Goal: Task Accomplishment & Management: Manage account settings

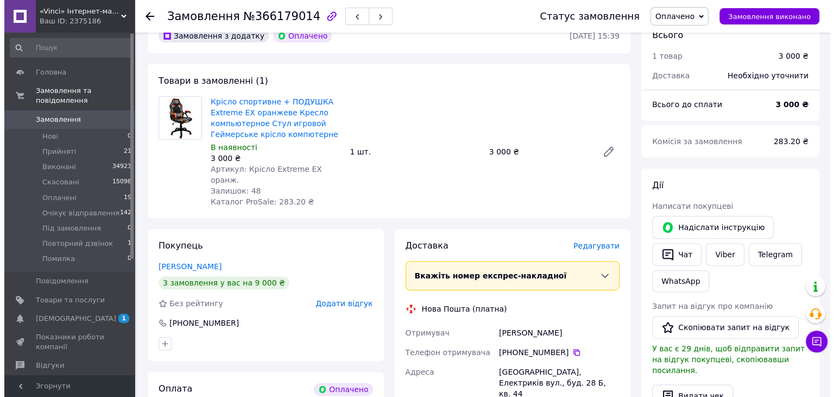
scroll to position [380, 0]
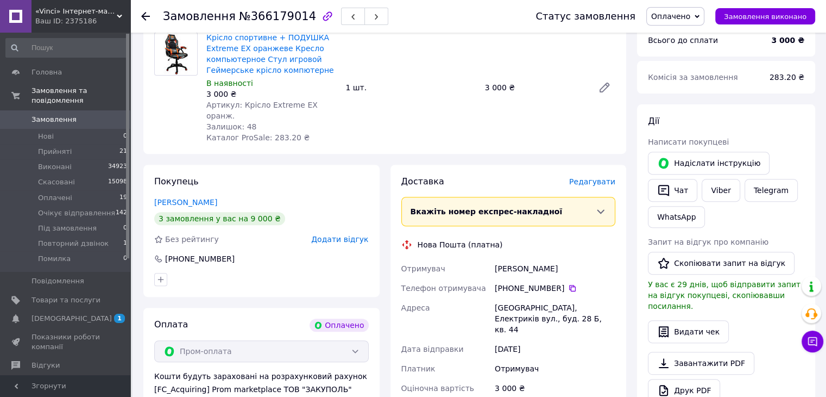
click at [606, 177] on span "Редагувати" at bounding box center [592, 181] width 46 height 9
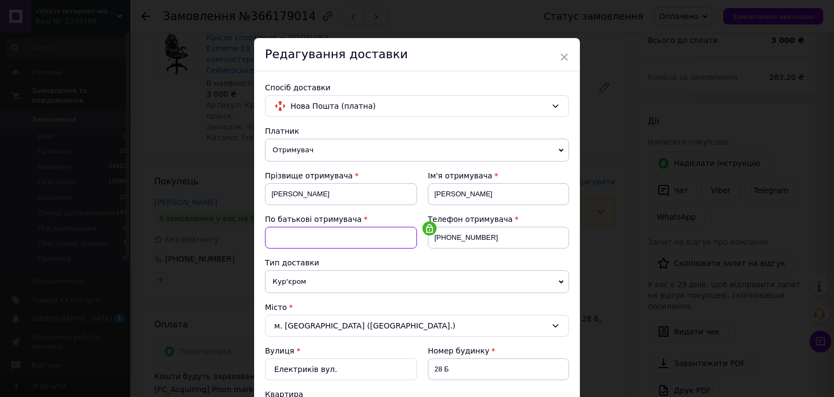
click at [358, 240] on input at bounding box center [341, 238] width 152 height 22
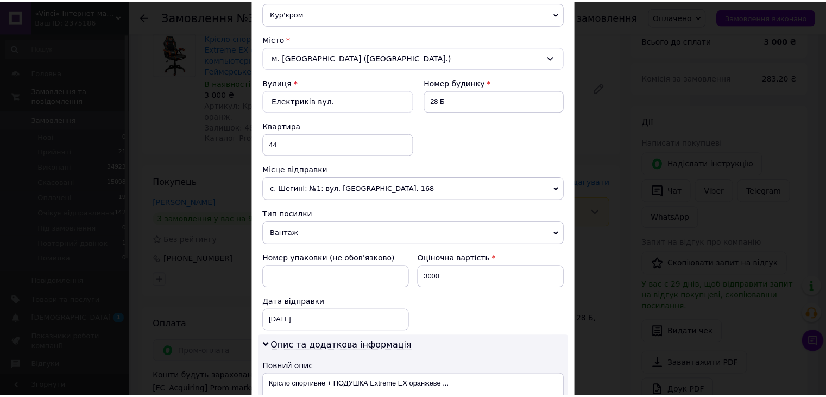
scroll to position [435, 0]
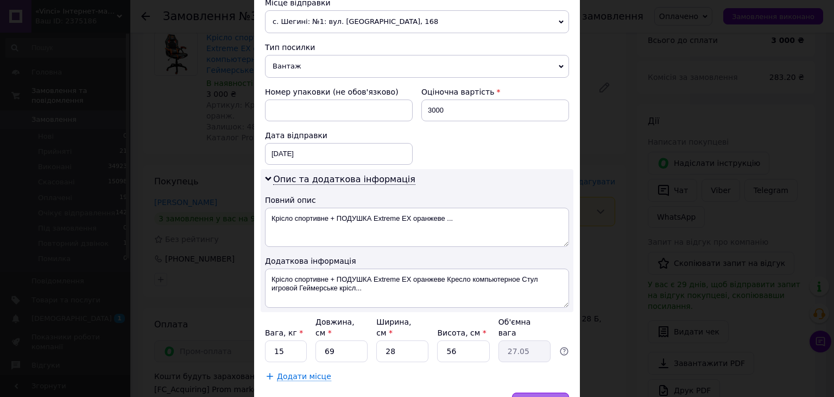
type input "Георгійович"
click at [537, 396] on span "Зберегти" at bounding box center [541, 403] width 34 height 8
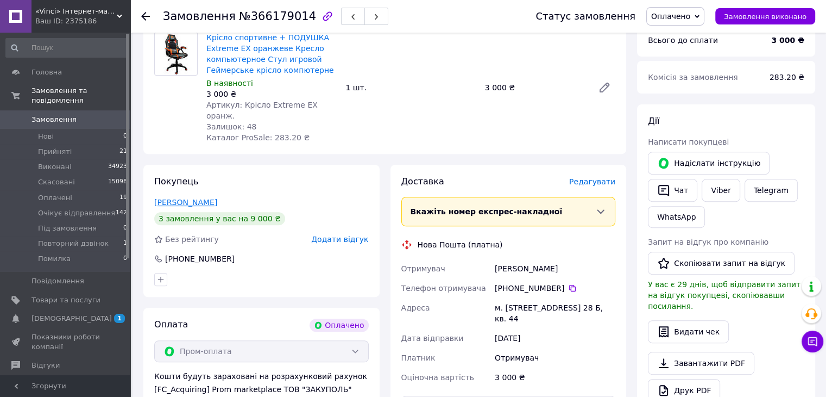
click at [176, 198] on link "Беликов Павел" at bounding box center [185, 202] width 63 height 9
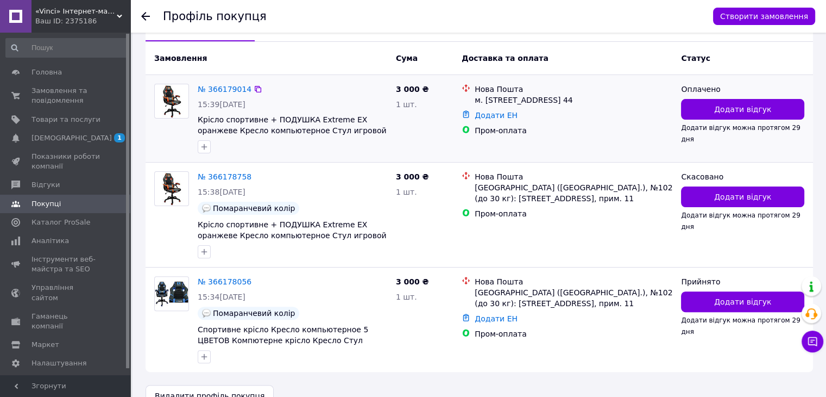
scroll to position [235, 0]
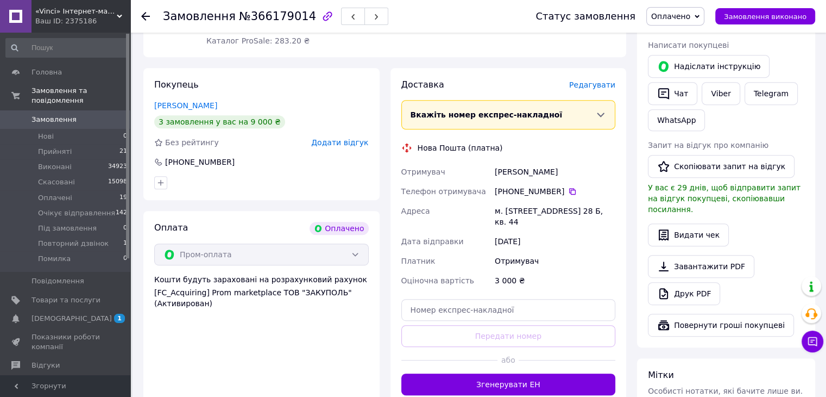
scroll to position [480, 0]
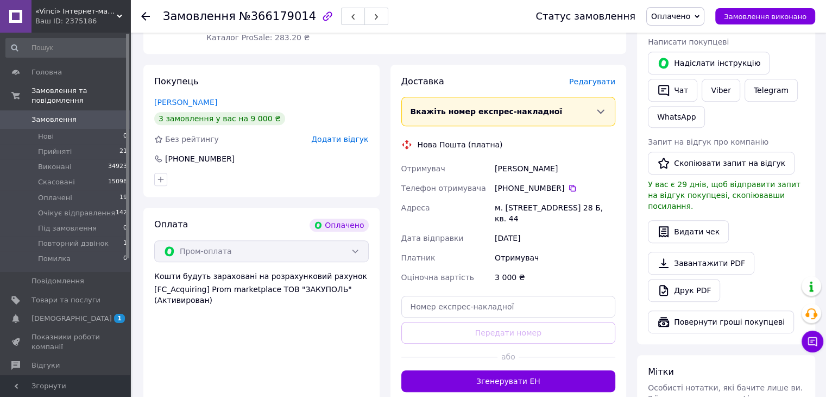
drag, startPoint x: 596, startPoint y: 158, endPoint x: 495, endPoint y: 159, distance: 101.0
click at [495, 159] on div "Беликов Павел Георгійович" at bounding box center [555, 169] width 125 height 20
copy div "Беликов Павел Георгійович"
drag, startPoint x: 567, startPoint y: 206, endPoint x: 505, endPoint y: 194, distance: 63.2
click at [505, 198] on div "м. Київ (Київська обл.), Електриків вул., буд. 28 Б, кв. 44" at bounding box center [555, 213] width 125 height 30
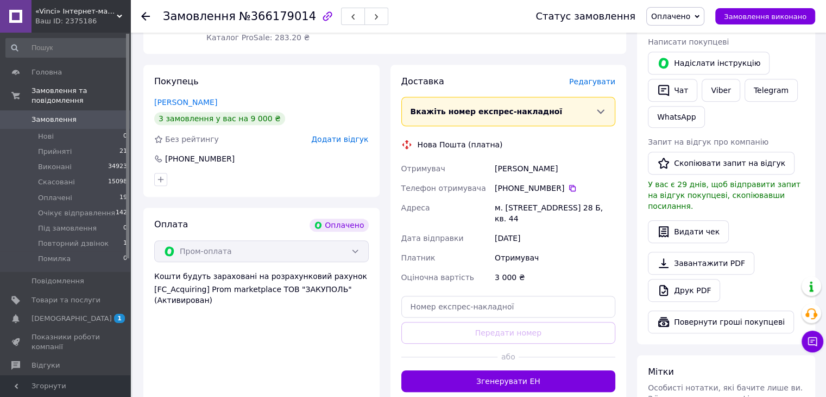
copy div "Київ (Київська обл.), Електриків вул., буд. 28 Б, кв. 44"
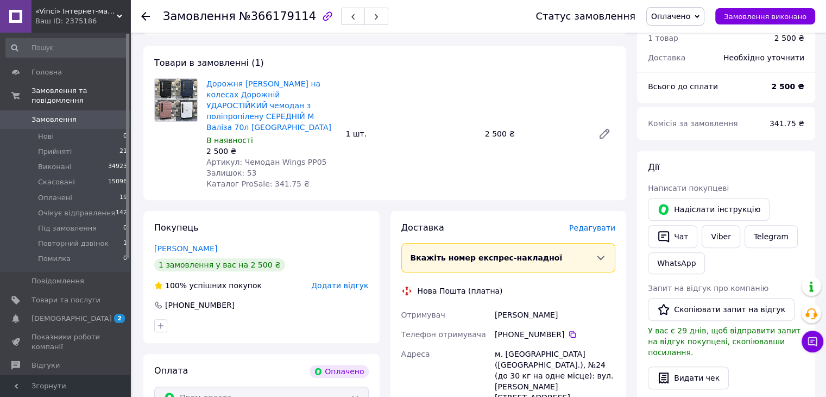
scroll to position [326, 0]
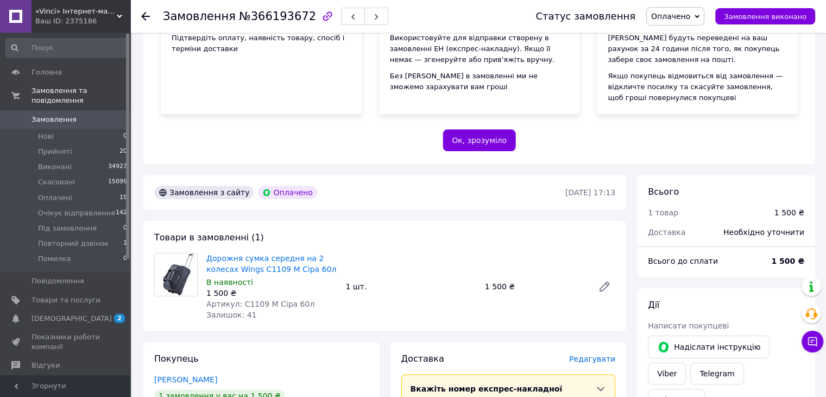
scroll to position [272, 0]
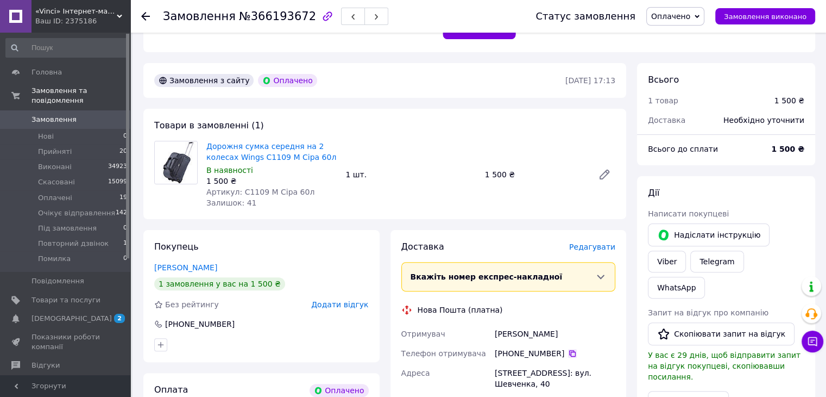
click at [568, 353] on icon at bounding box center [572, 353] width 9 height 9
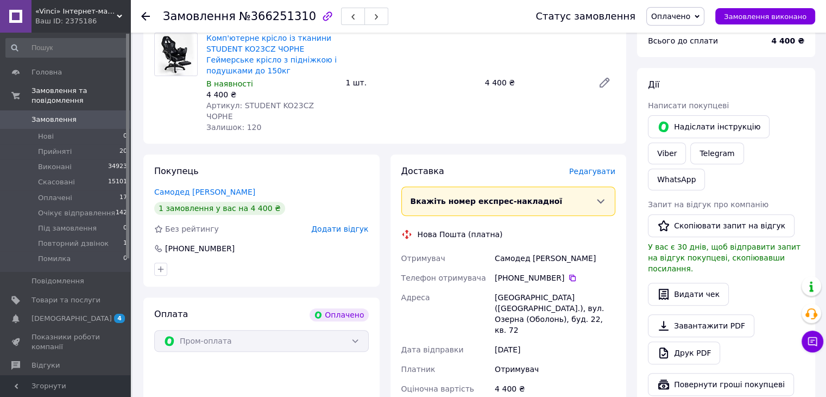
scroll to position [380, 0]
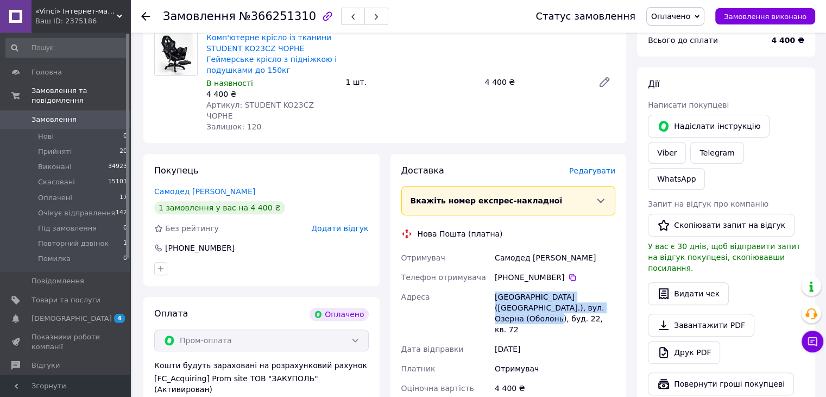
drag, startPoint x: 584, startPoint y: 297, endPoint x: 495, endPoint y: 286, distance: 89.3
click at [495, 287] on div "Київ (Київська обл.), вул. Озерна (Оболонь), буд. 22, кв. 72" at bounding box center [555, 313] width 125 height 52
copy div "Київ (Київська обл.), вул. Озерна (Оболонь), буд. 22, кв. 72"
click at [568, 273] on icon at bounding box center [572, 277] width 9 height 9
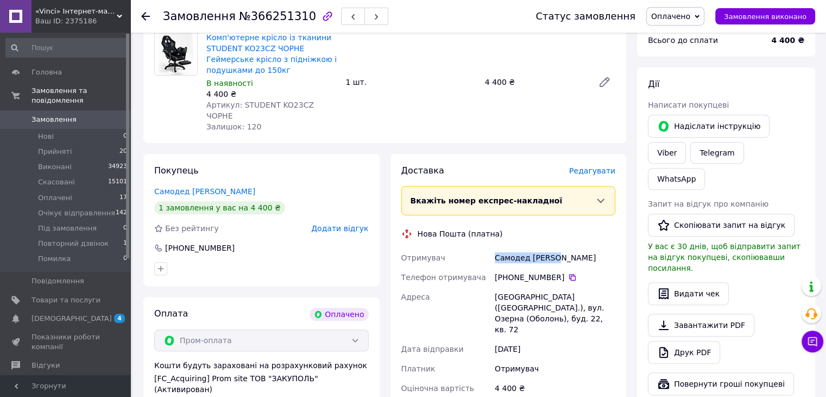
drag, startPoint x: 556, startPoint y: 248, endPoint x: 497, endPoint y: 251, distance: 59.8
click at [497, 251] on div "Самодед Максим" at bounding box center [555, 258] width 125 height 20
copy div "Самодед Максим"
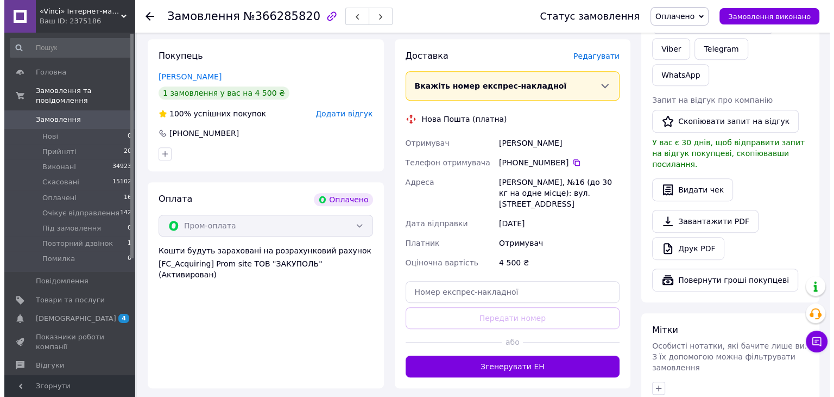
scroll to position [489, 0]
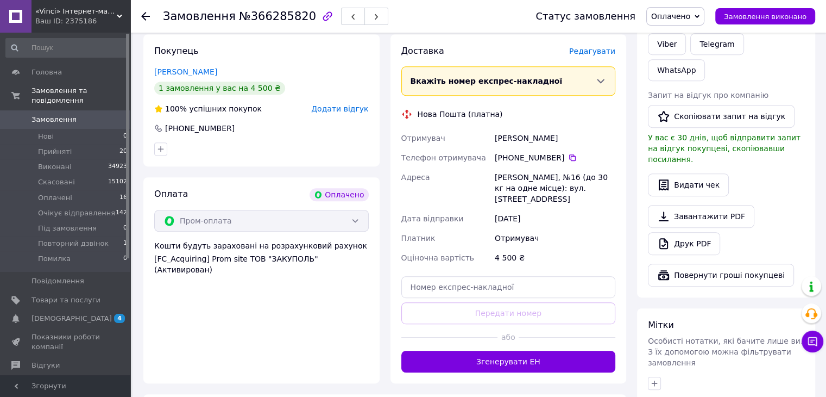
click at [610, 47] on span "Редагувати" at bounding box center [592, 51] width 46 height 9
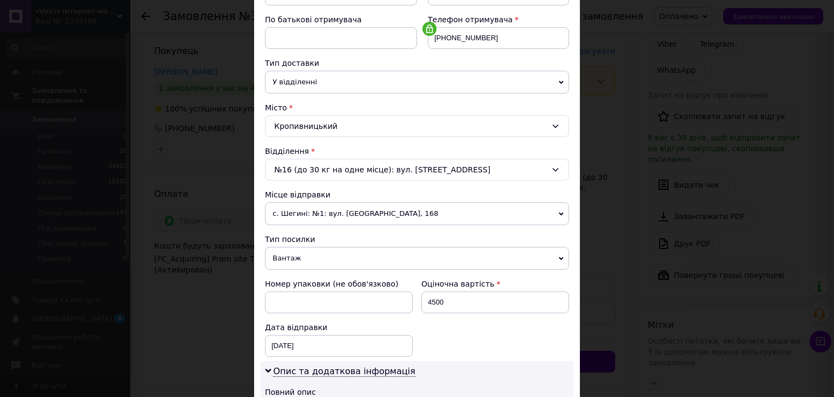
scroll to position [217, 0]
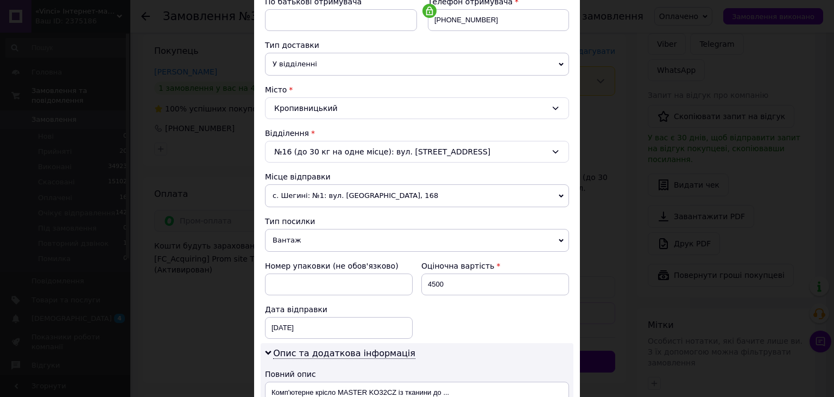
click at [335, 155] on div "№16 (до 30 кг на одне місце): вул. [STREET_ADDRESS]" at bounding box center [417, 152] width 304 height 22
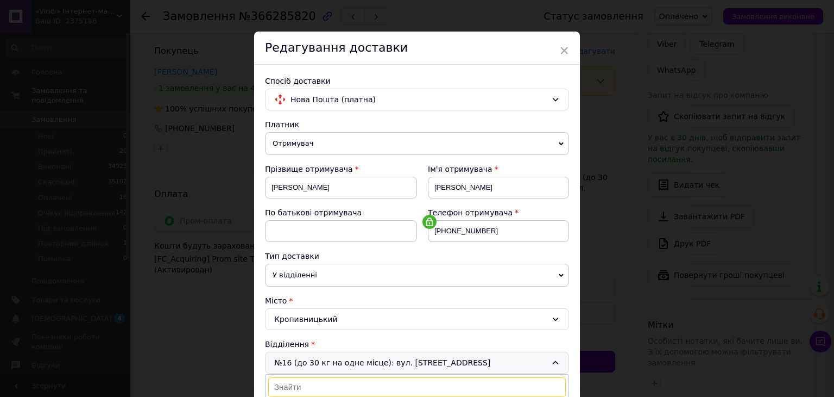
scroll to position [0, 0]
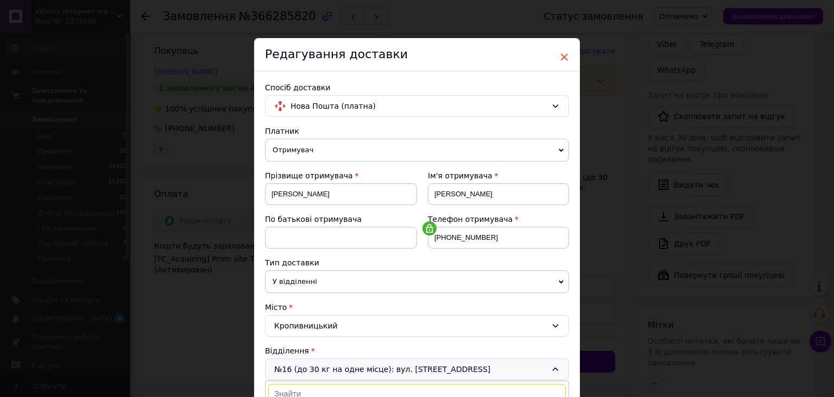
click at [561, 55] on span "×" at bounding box center [565, 57] width 10 height 18
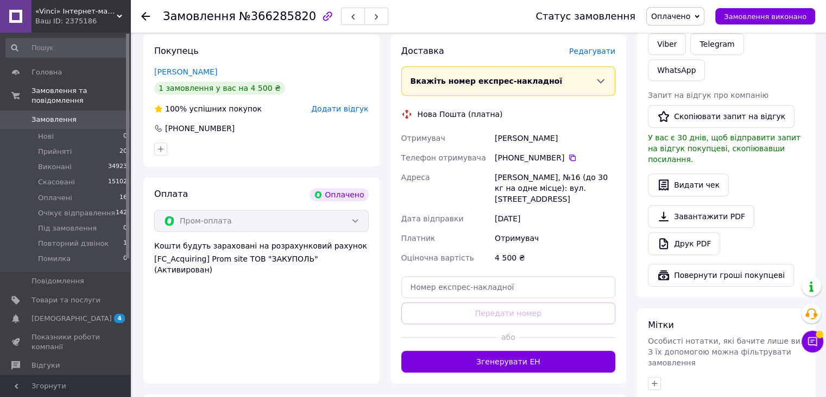
click at [589, 47] on span "Редагувати" at bounding box center [592, 51] width 46 height 9
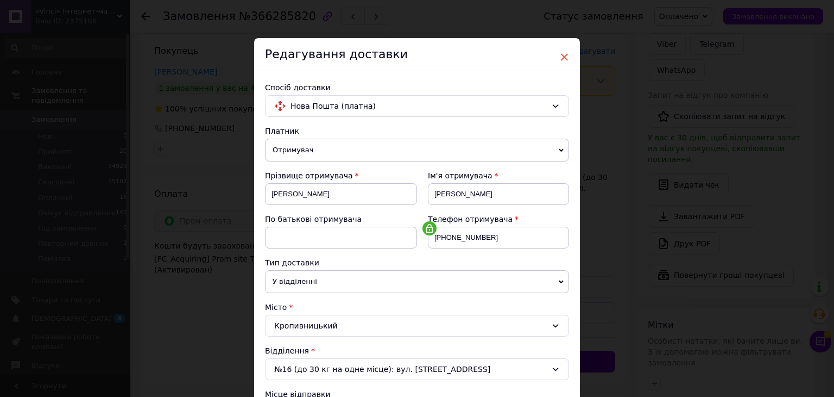
click at [562, 54] on span "×" at bounding box center [565, 57] width 10 height 18
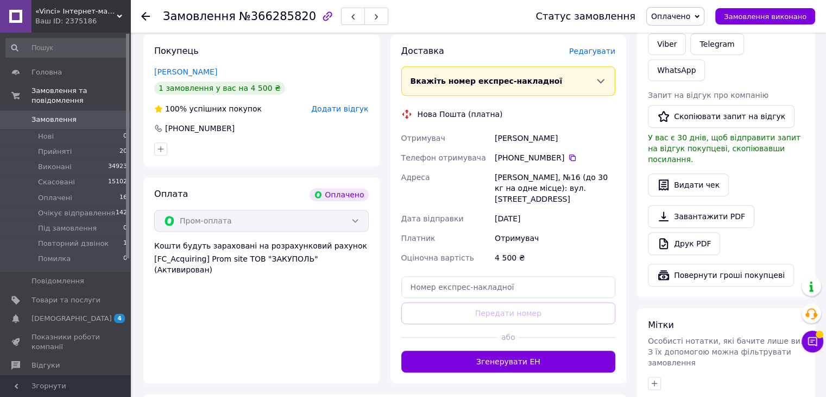
drag, startPoint x: 578, startPoint y: 128, endPoint x: 495, endPoint y: 129, distance: 82.6
click at [495, 129] on div "Бондаренко Олександр" at bounding box center [555, 138] width 125 height 20
copy div "Бондаренко Олександр"
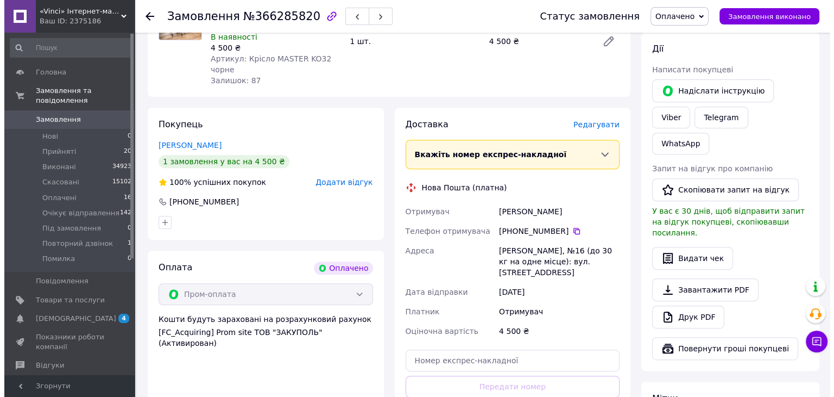
scroll to position [380, 0]
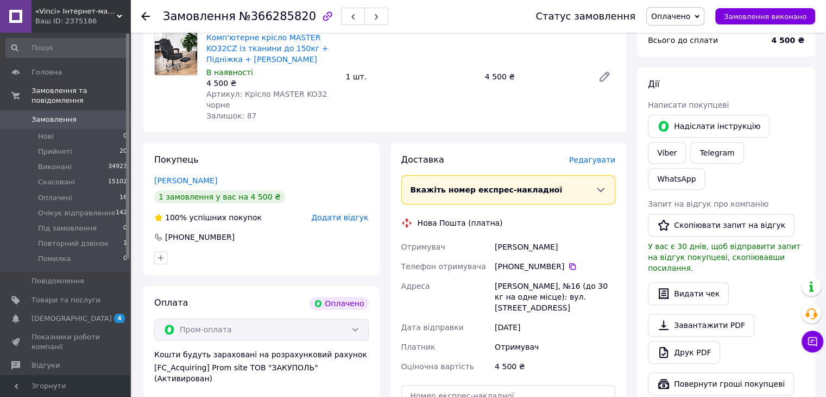
click at [587, 155] on span "Редагувати" at bounding box center [592, 159] width 46 height 9
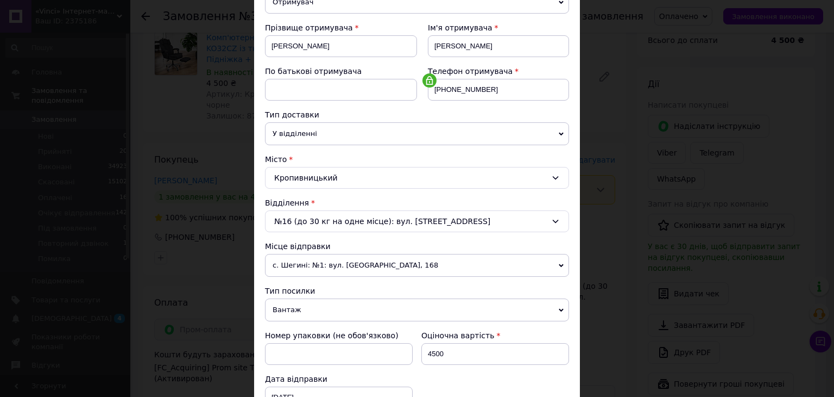
scroll to position [163, 0]
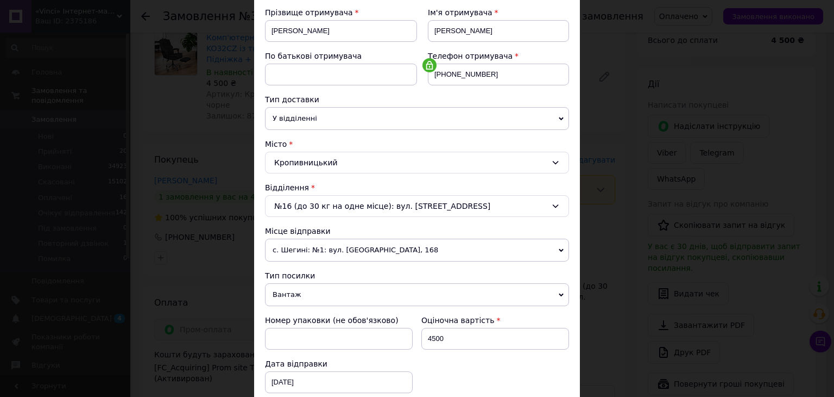
click at [308, 126] on span "У відділенні" at bounding box center [417, 118] width 304 height 23
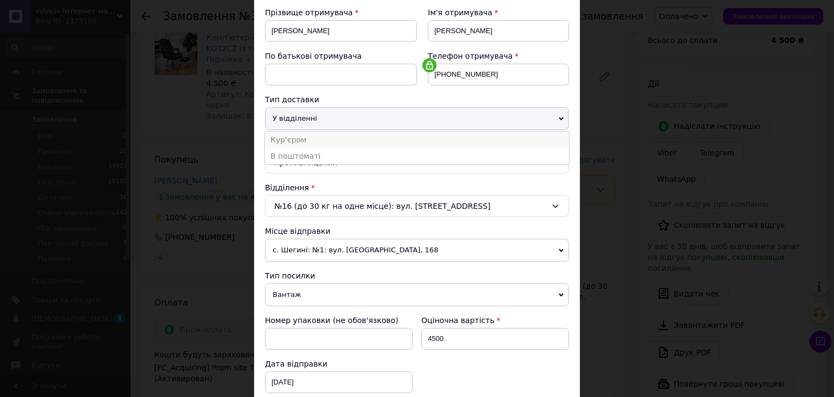
click at [307, 140] on li "Кур'єром" at bounding box center [417, 139] width 304 height 16
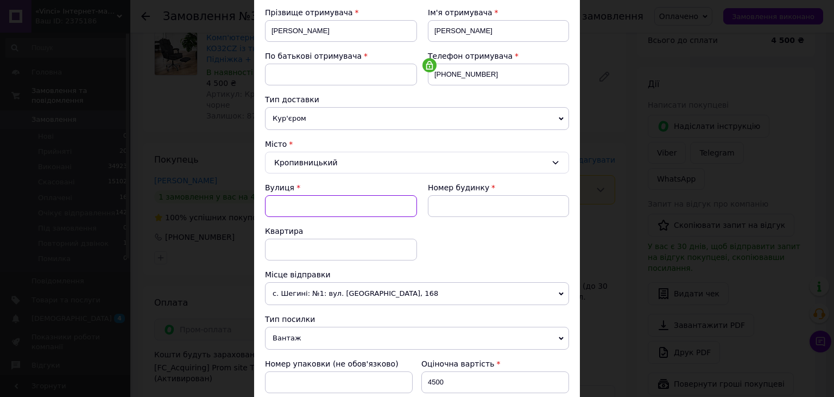
click at [307, 196] on input "Вулиця" at bounding box center [341, 206] width 152 height 22
click at [340, 230] on div "вул. Михайлівська" at bounding box center [341, 229] width 151 height 20
type input "вул. Михайлівська"
click at [450, 202] on input at bounding box center [498, 206] width 141 height 22
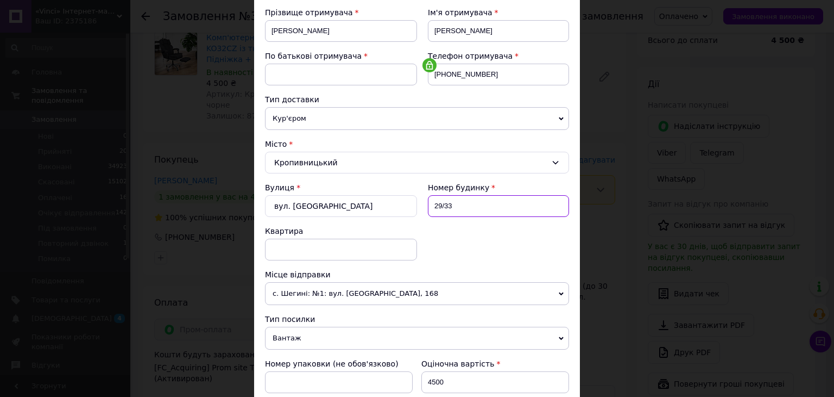
type input "29/33"
click at [289, 249] on input at bounding box center [341, 249] width 152 height 22
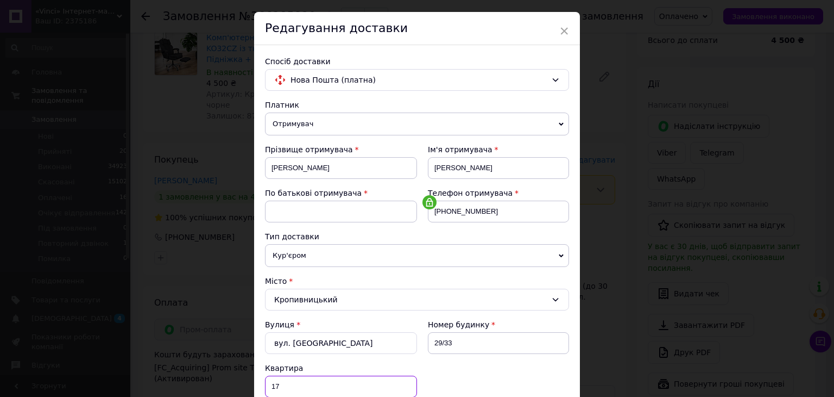
scroll to position [0, 0]
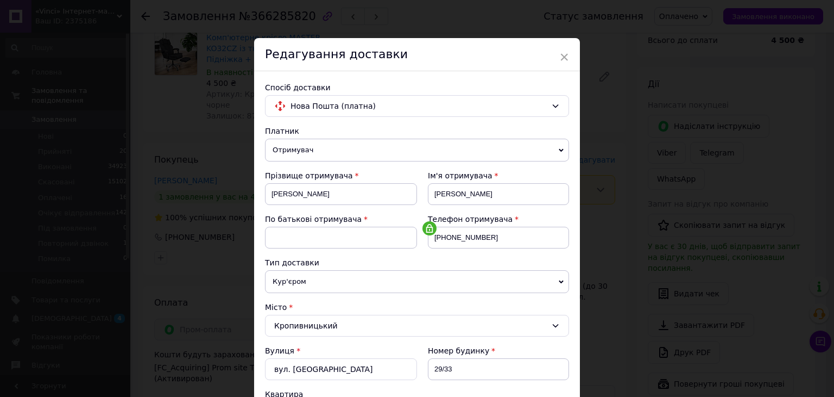
type input "17"
click at [300, 236] on input at bounding box center [341, 238] width 152 height 22
type input "Олександрович"
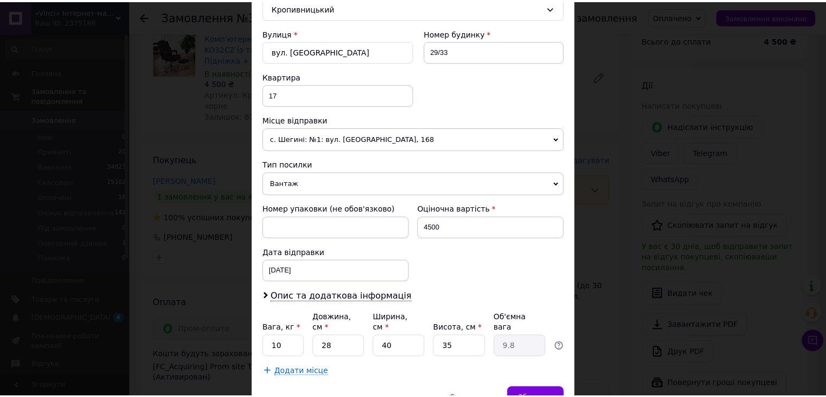
scroll to position [365, 0]
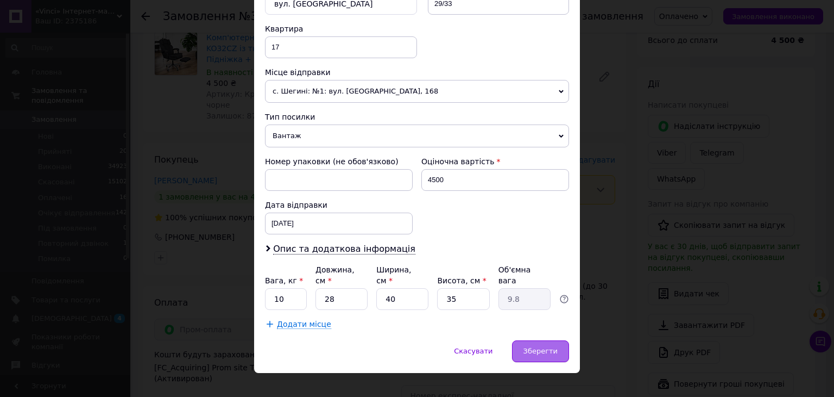
click at [554, 342] on div "Зберегти" at bounding box center [540, 351] width 57 height 22
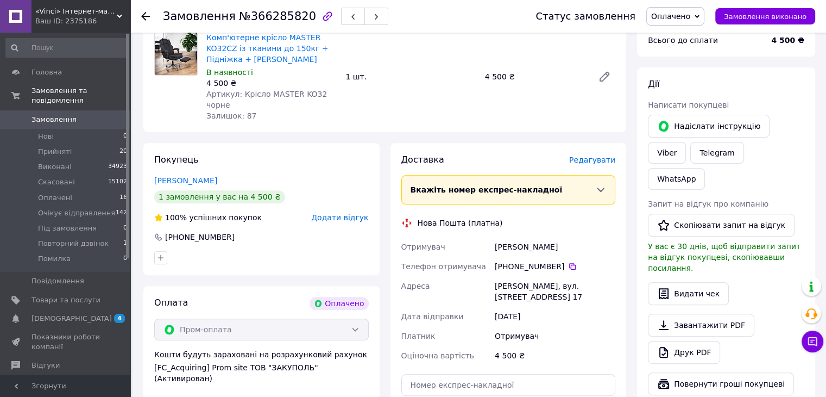
drag, startPoint x: 552, startPoint y: 249, endPoint x: 493, endPoint y: 236, distance: 60.1
click at [493, 237] on div "Бондаренко Олександр Олександрович" at bounding box center [555, 247] width 125 height 20
copy div "Бондаренко Олександр Олександрович"
drag, startPoint x: 606, startPoint y: 297, endPoint x: 495, endPoint y: 285, distance: 111.4
click at [495, 285] on div "Кропивницький, вул. Михайлівська, буд. 29/33, кв. 17" at bounding box center [555, 291] width 125 height 30
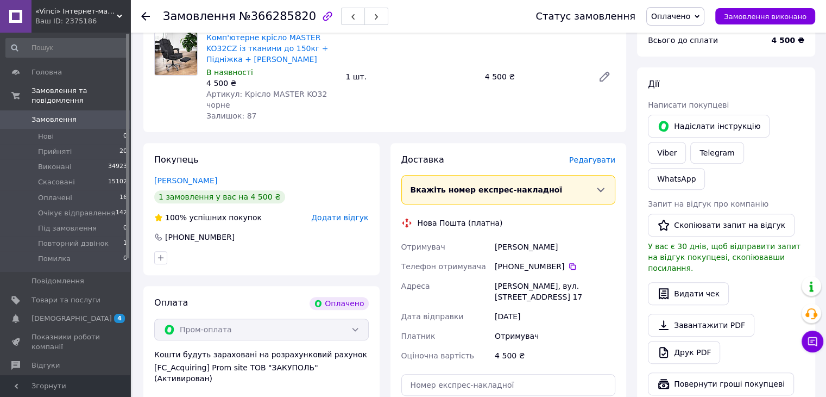
copy div "Кропивницький, вул. Михайлівська, буд. 29/33, кв. 17"
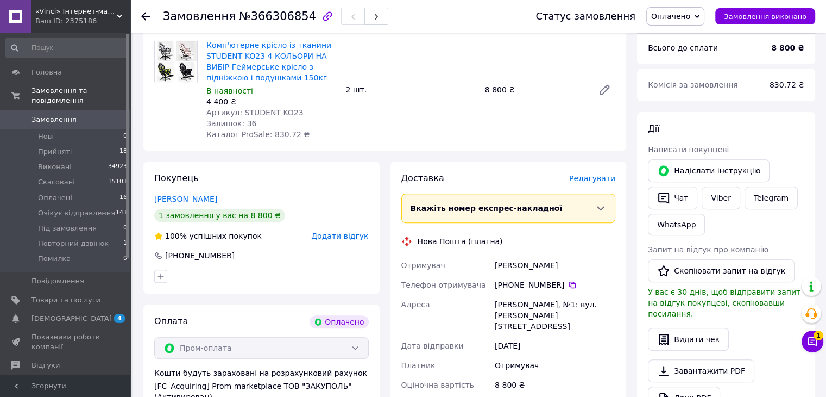
scroll to position [380, 0]
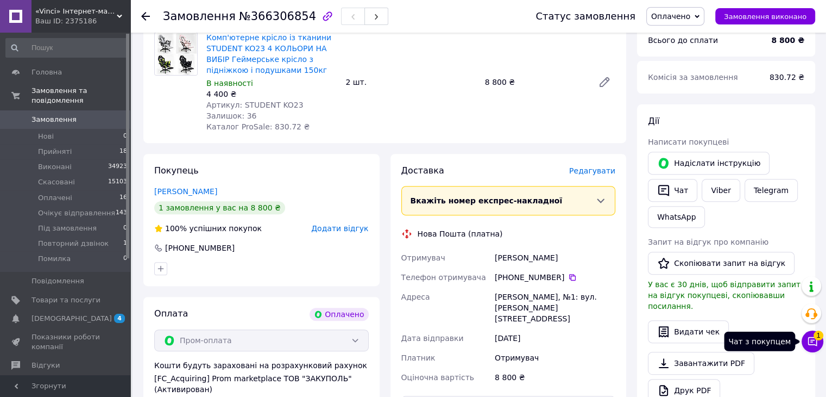
click at [813, 338] on icon at bounding box center [812, 341] width 11 height 11
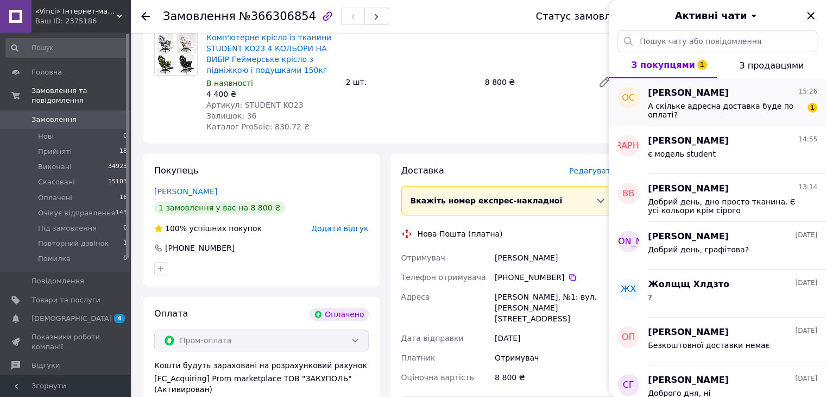
click at [719, 117] on div "Ольга Светлова 15:26 А скільке адресна доставка буде по оплаті? 1" at bounding box center [737, 102] width 178 height 48
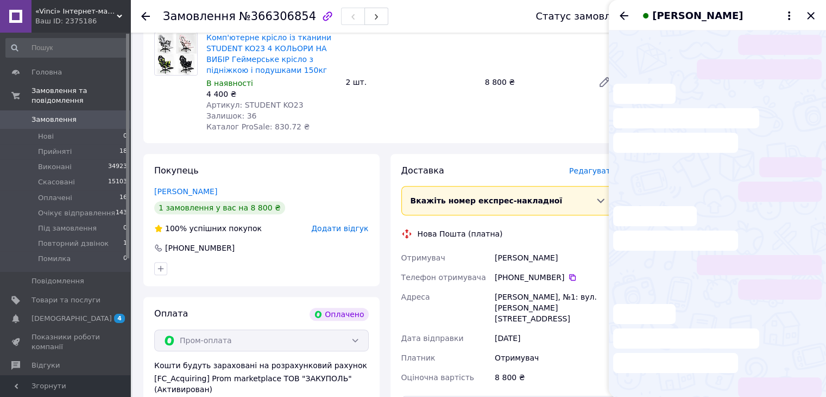
scroll to position [129, 0]
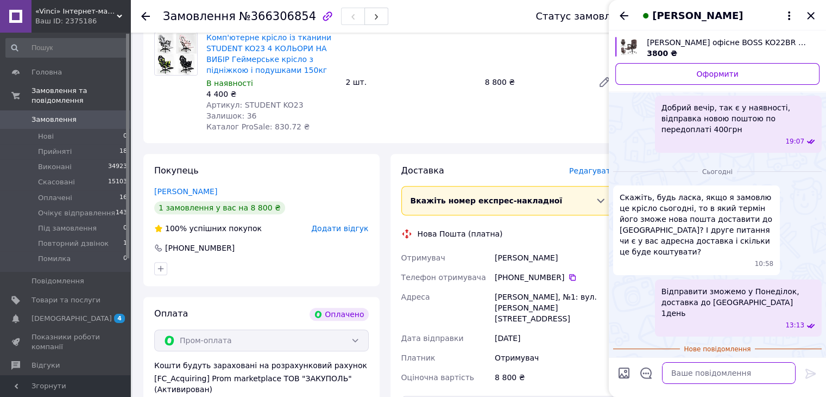
click at [683, 377] on textarea at bounding box center [729, 373] width 134 height 22
type textarea "g"
type textarea "приблизно 500грн"
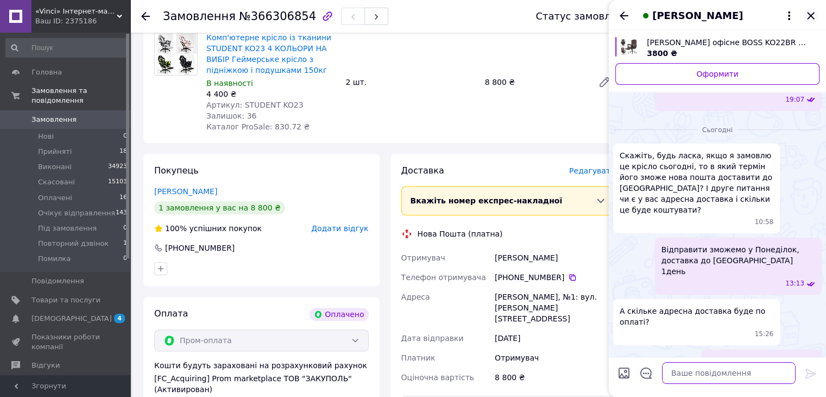
scroll to position [139, 0]
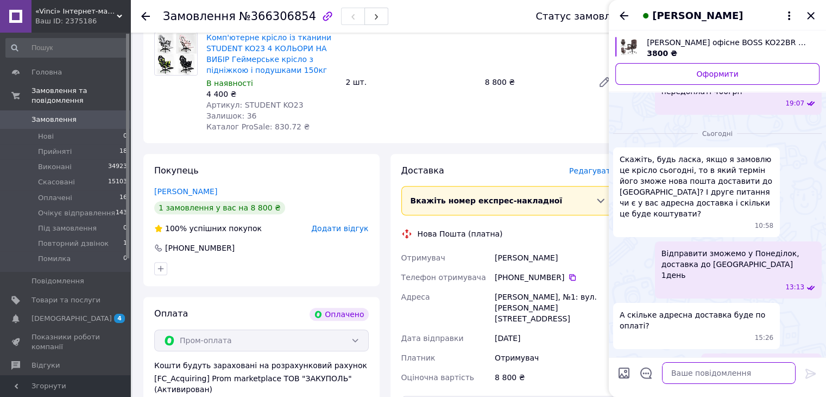
click at [695, 370] on textarea at bounding box center [729, 373] width 134 height 22
type textarea "гарантії немає"
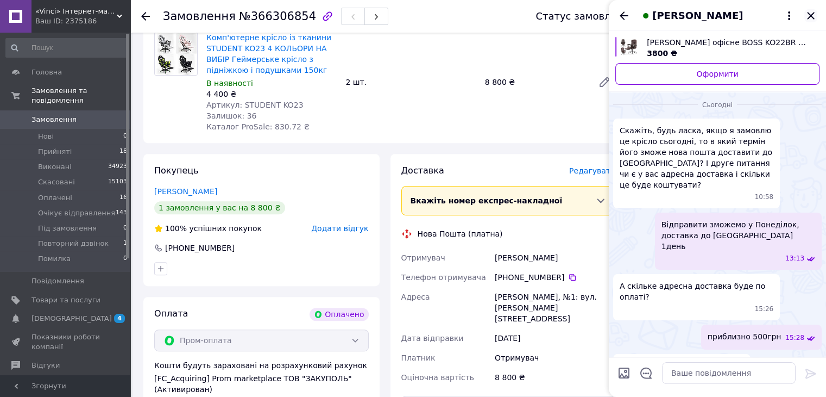
click at [809, 20] on icon "Закрити" at bounding box center [811, 15] width 13 height 13
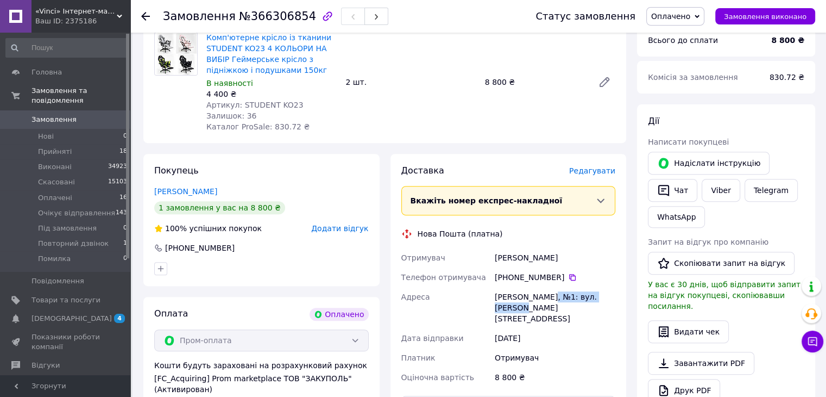
drag, startPoint x: 601, startPoint y: 298, endPoint x: 540, endPoint y: 297, distance: 61.4
click at [540, 297] on div "Ізяслав, №1: вул. Заславська, 6" at bounding box center [555, 307] width 125 height 41
copy div "вул. Заславська, 6"
drag, startPoint x: 544, startPoint y: 256, endPoint x: 495, endPoint y: 258, distance: 49.5
click at [495, 258] on div "Оніщук Сергій" at bounding box center [555, 258] width 125 height 20
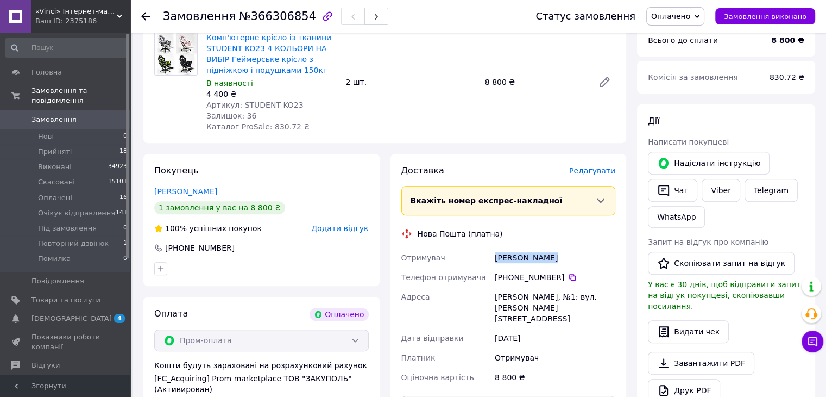
copy div "Оніщук Сергій"
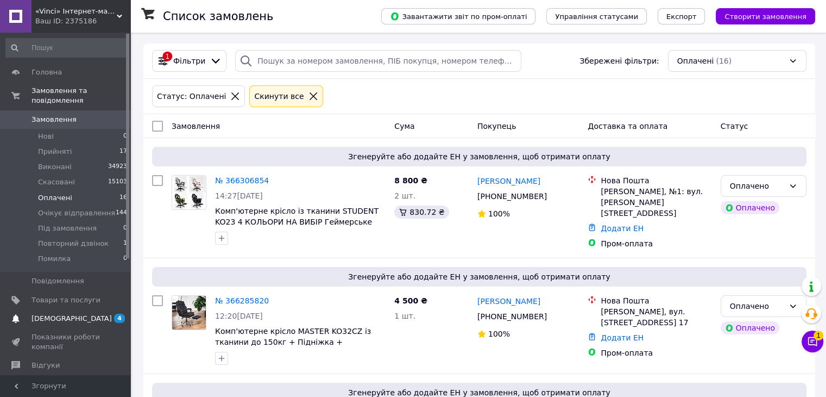
click at [61, 313] on span "[DEMOGRAPHIC_DATA]" at bounding box center [72, 318] width 80 height 10
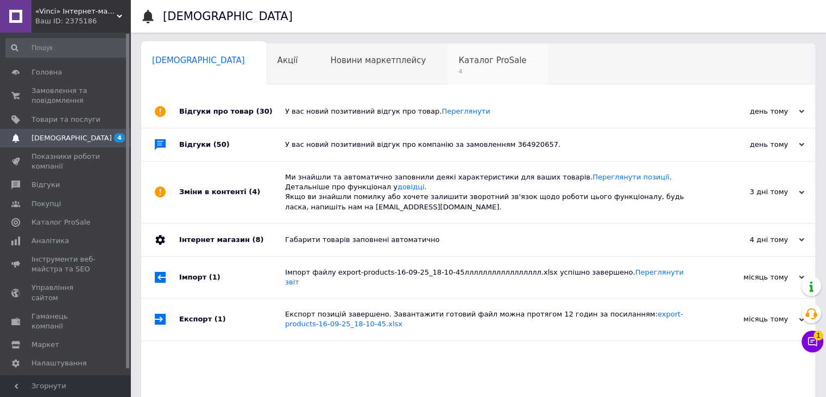
click at [458, 57] on span "Каталог ProSale" at bounding box center [492, 60] width 68 height 10
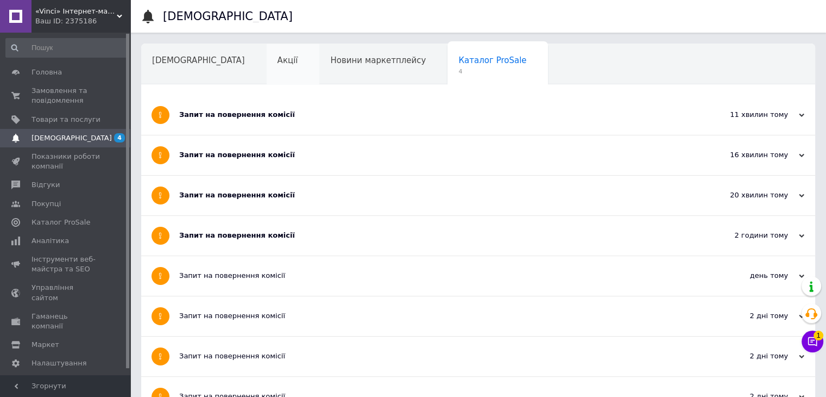
click at [267, 69] on div "Акції" at bounding box center [293, 64] width 53 height 41
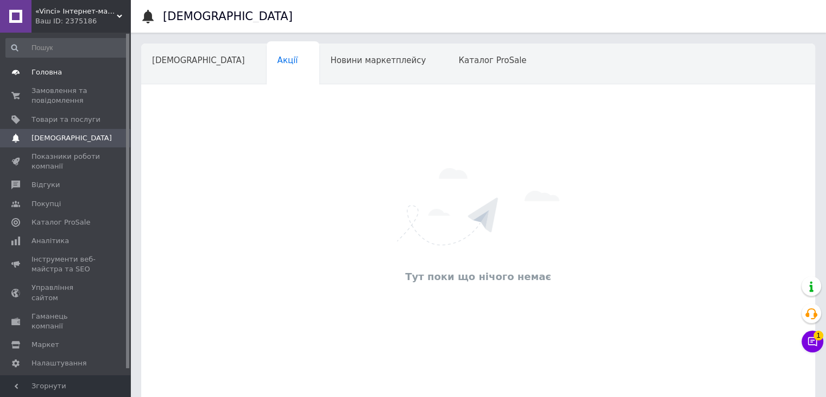
click at [49, 68] on span "Головна" at bounding box center [47, 72] width 30 height 10
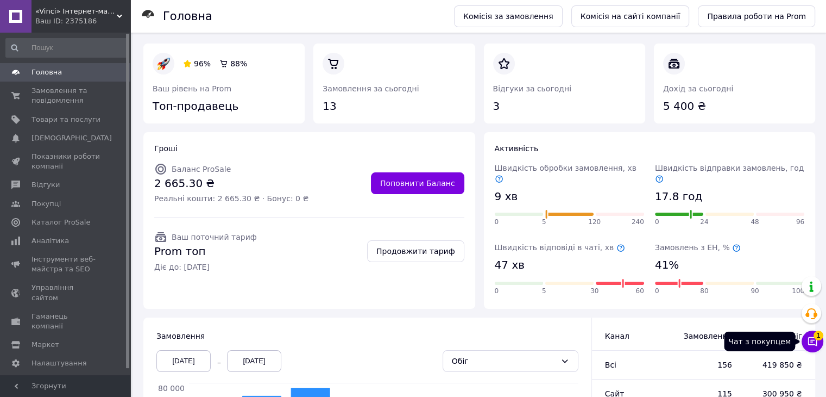
click at [805, 343] on button "Чат з покупцем 1" at bounding box center [813, 341] width 22 height 22
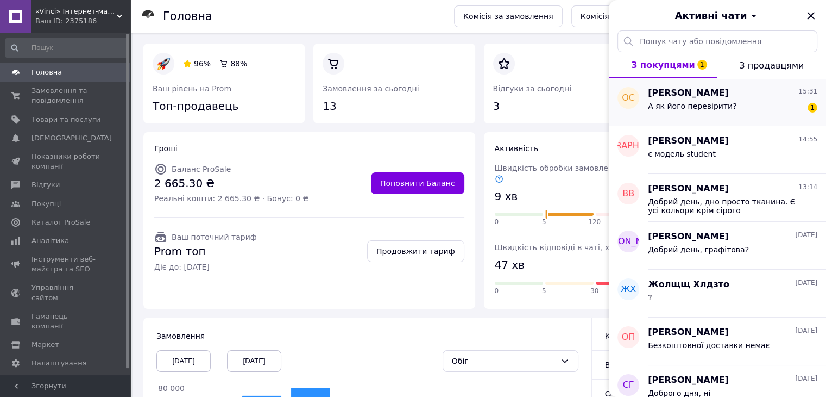
click at [726, 110] on div "А як його перевірити? 1" at bounding box center [732, 107] width 169 height 17
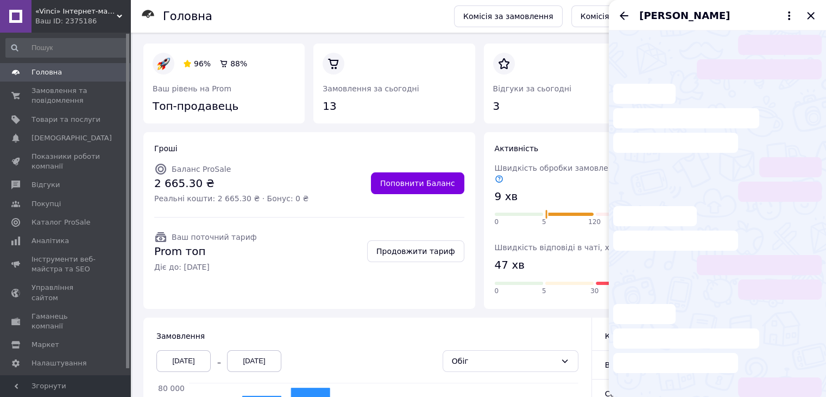
scroll to position [244, 0]
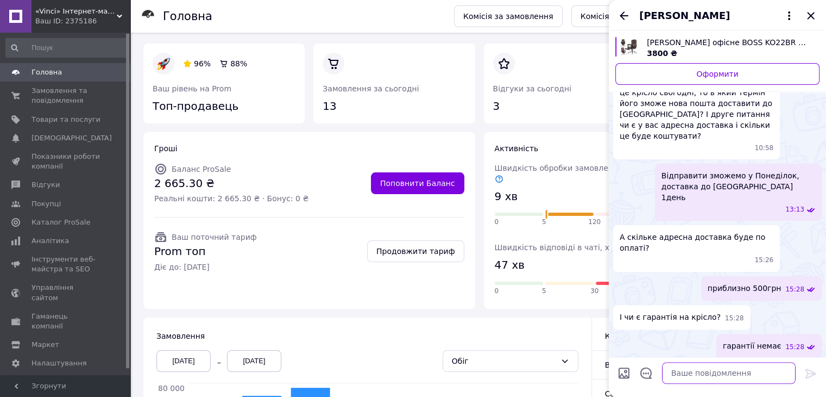
click at [721, 374] on textarea at bounding box center [729, 373] width 134 height 22
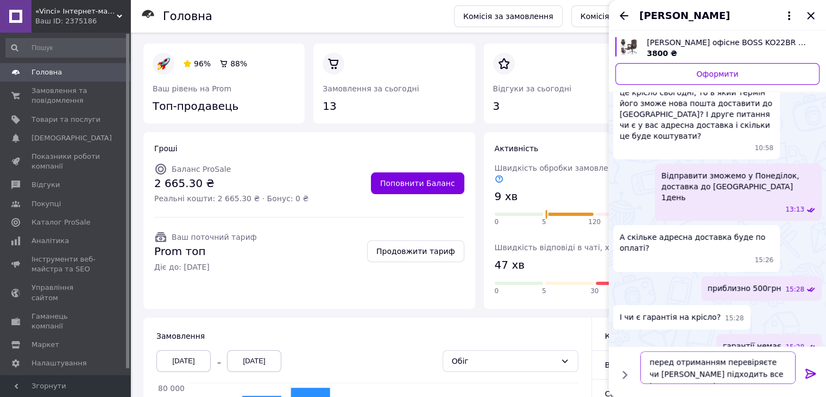
type textarea "перед отриманням перевіряєте чи [PERSON_NAME] підходить все і отримуєте тоді."
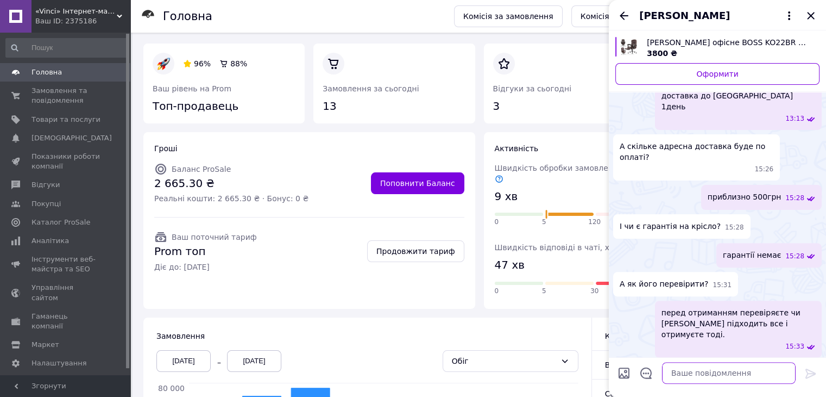
scroll to position [309, 0]
click at [727, 372] on textarea at bounding box center [729, 373] width 134 height 22
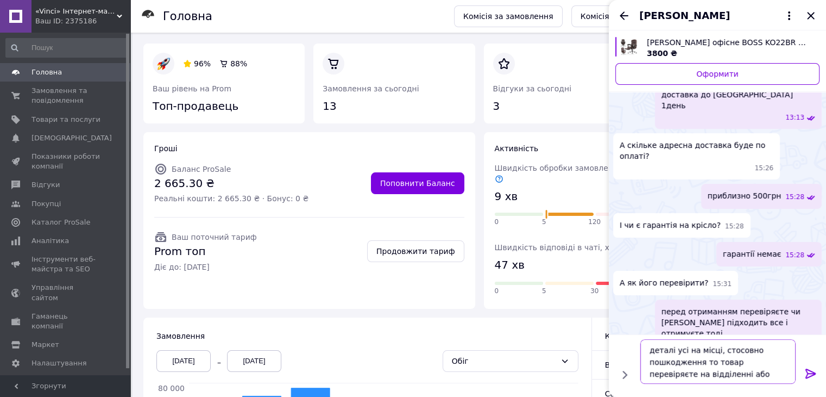
scroll to position [1, 0]
drag, startPoint x: 688, startPoint y: 374, endPoint x: 780, endPoint y: 372, distance: 92.4
click at [780, 372] on textarea "деталі усі на місці, стосовно пошкодження то товар перевіряєте на відділенні аб…" at bounding box center [717, 361] width 155 height 45
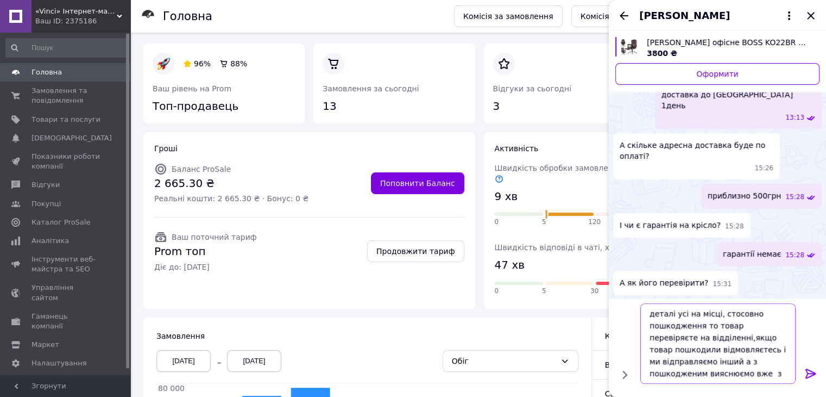
type textarea "деталі усі на місці, стосовно пошкодження то товар перевіряєте на відділенні,як…"
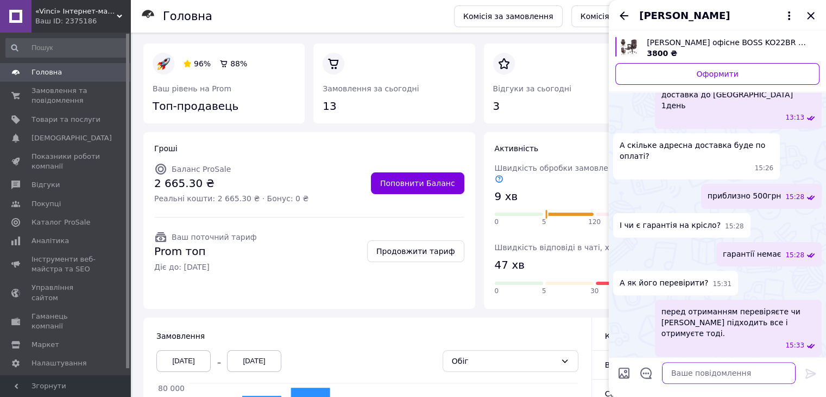
scroll to position [392, 0]
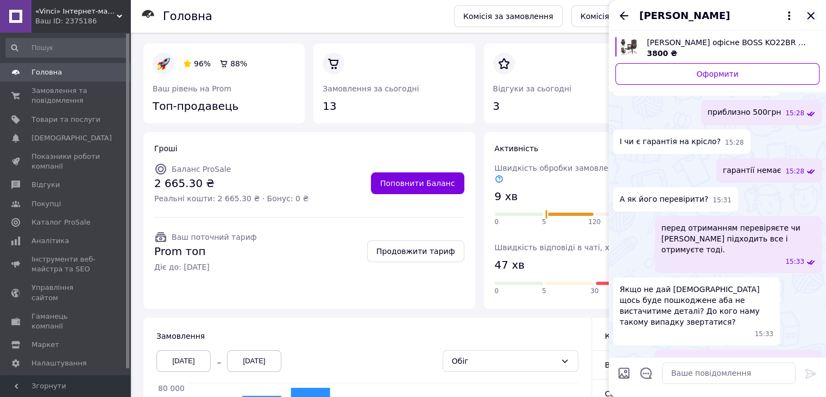
click at [812, 18] on icon "Закрити" at bounding box center [811, 15] width 13 height 13
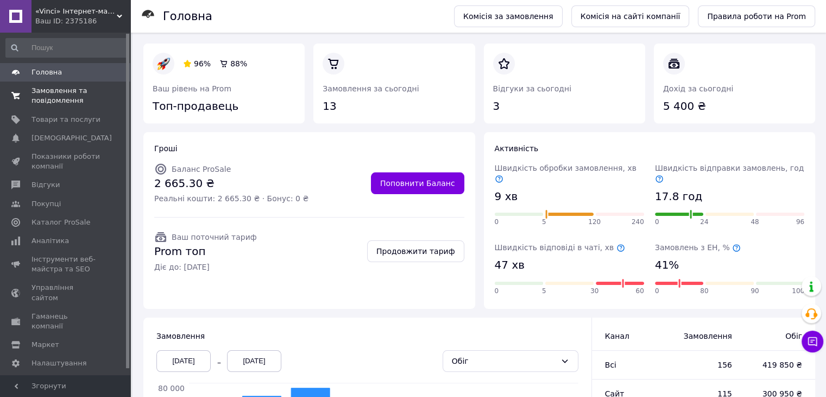
click at [76, 101] on span "Замовлення та повідомлення" at bounding box center [66, 96] width 69 height 20
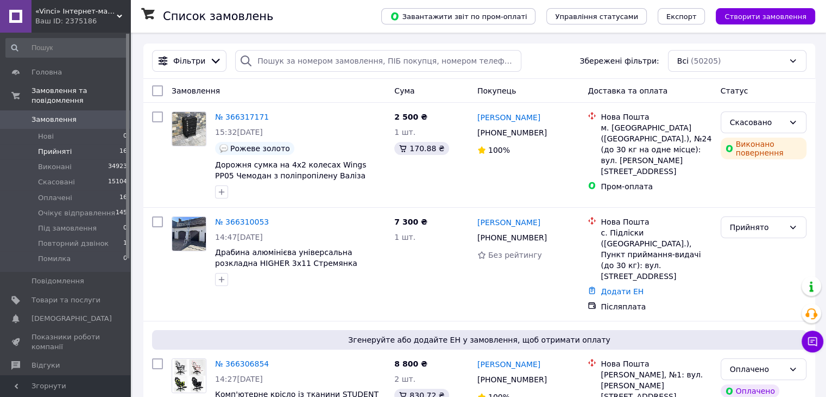
click at [92, 144] on li "Прийняті 16" at bounding box center [67, 151] width 134 height 15
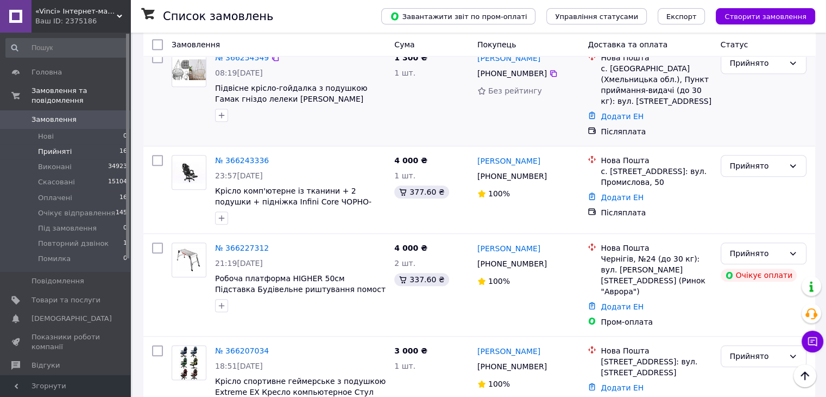
scroll to position [1103, 0]
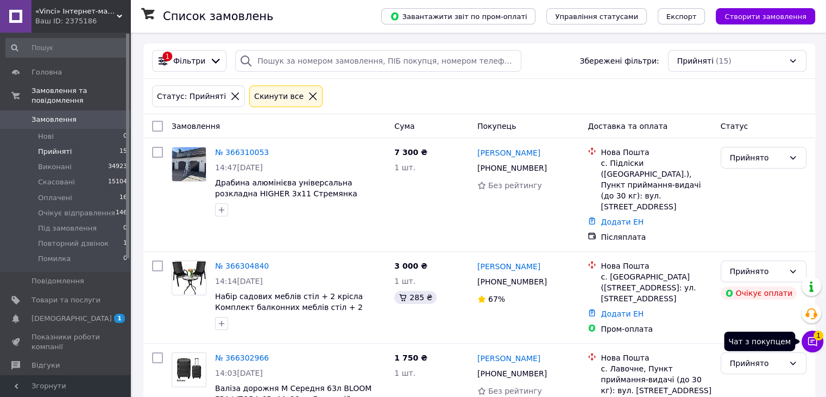
click at [817, 339] on span "1" at bounding box center [819, 335] width 10 height 10
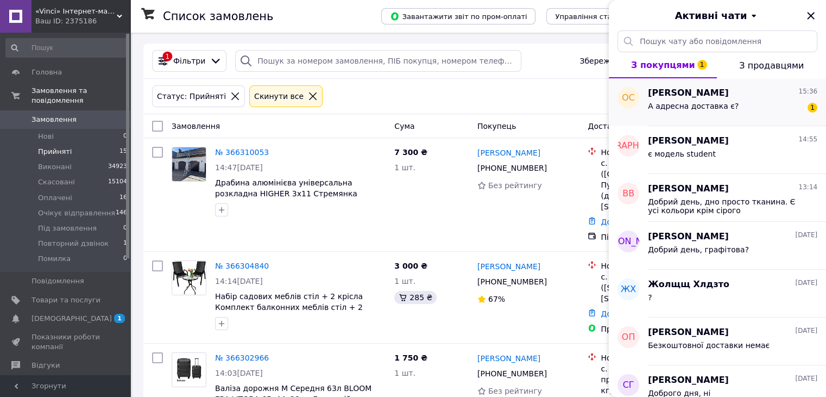
click at [673, 109] on span "А адресна доставка є?" at bounding box center [693, 106] width 91 height 9
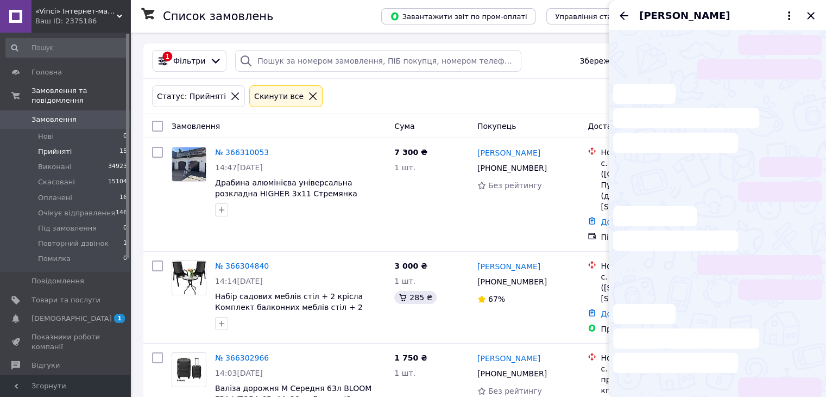
scroll to position [469, 0]
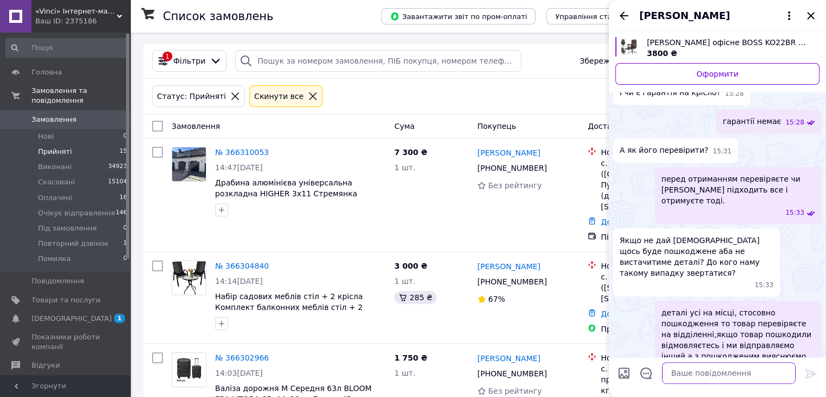
click at [683, 378] on textarea at bounding box center [729, 373] width 134 height 22
type textarea "адресна доставка новою поштою."
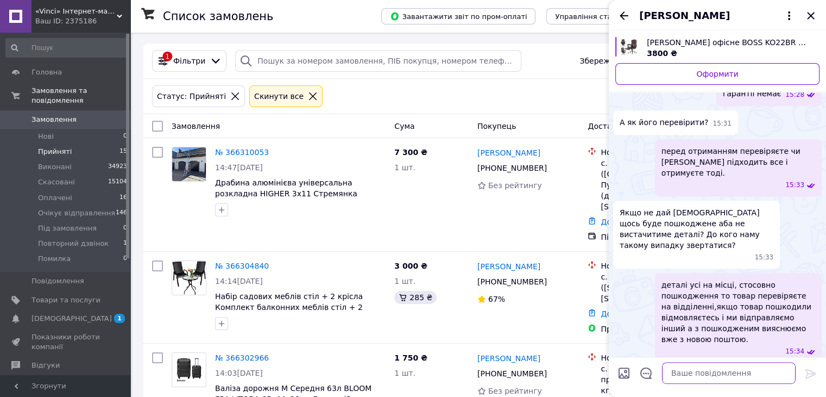
scroll to position [450, 0]
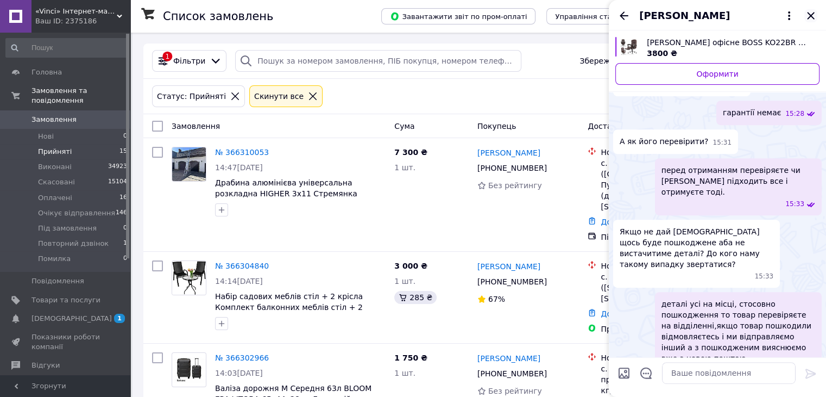
click at [813, 14] on icon "Закрити" at bounding box center [810, 15] width 7 height 7
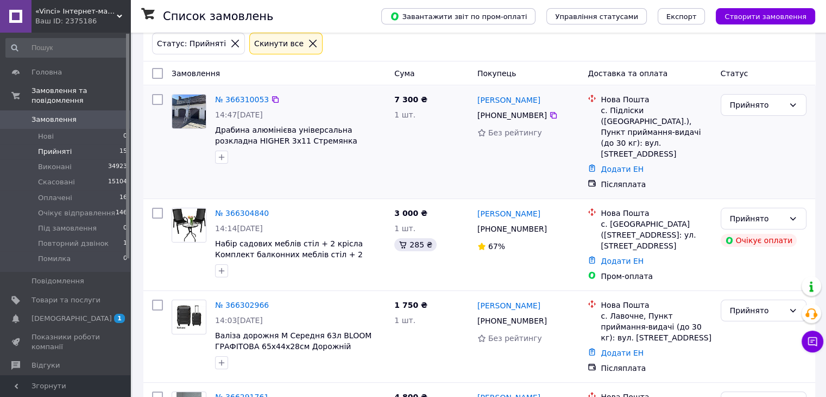
scroll to position [54, 0]
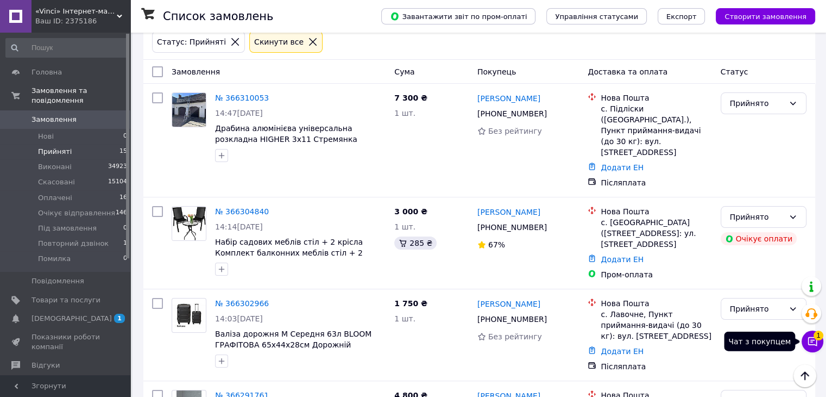
click at [817, 340] on icon at bounding box center [812, 341] width 11 height 11
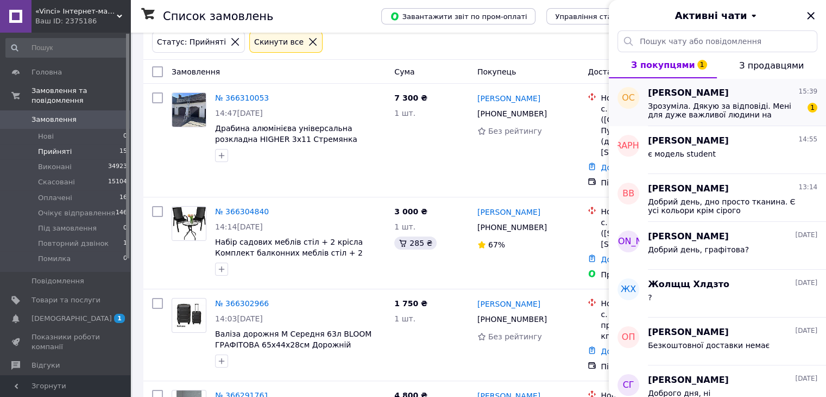
click at [715, 110] on span "Зрозуміла. Дякую за відповіді. Мені для дуже важливої людини на подарунок. Тому…" at bounding box center [725, 110] width 154 height 17
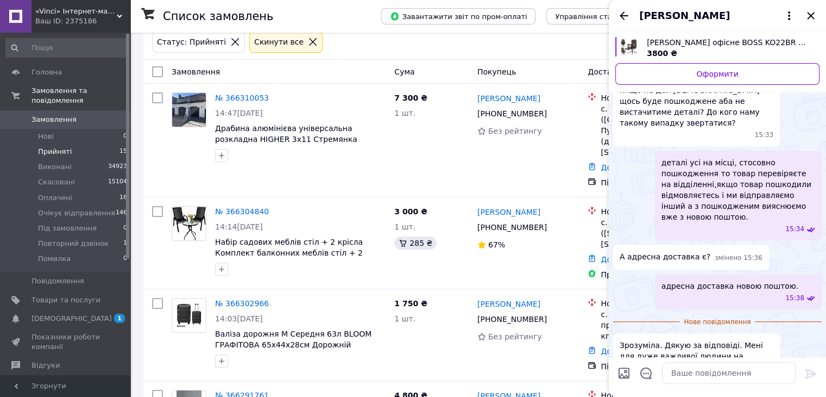
scroll to position [531, 0]
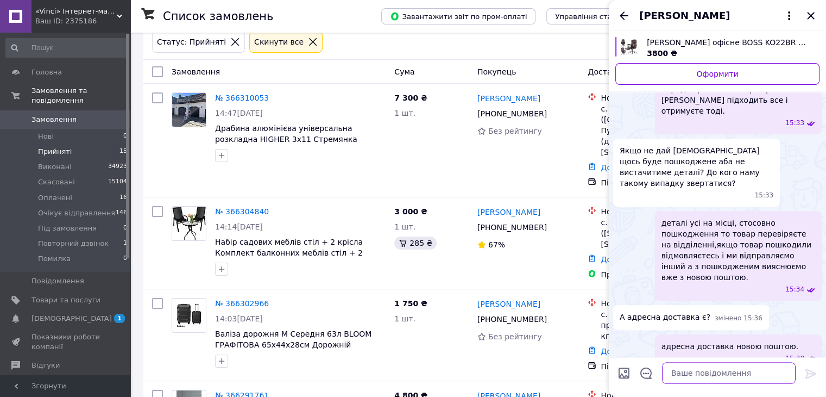
click at [740, 370] on textarea at bounding box center [729, 373] width 134 height 22
type textarea "ок"
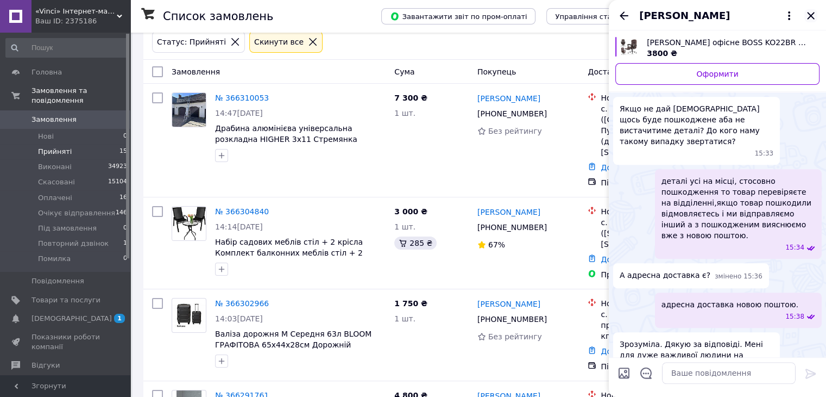
click at [812, 14] on icon "Закрити" at bounding box center [810, 15] width 7 height 7
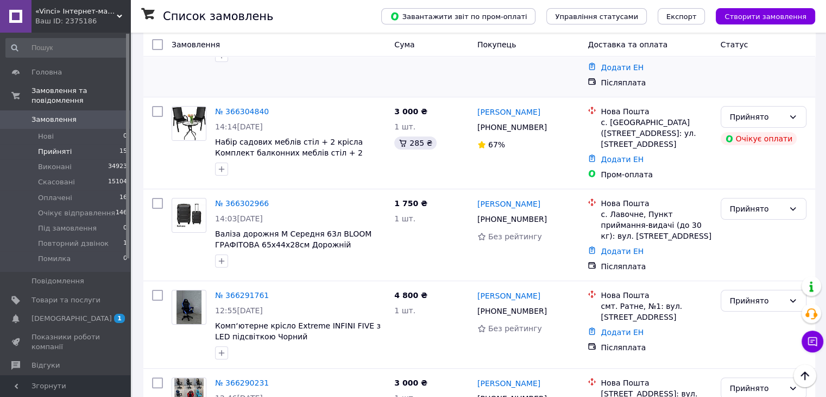
scroll to position [163, 0]
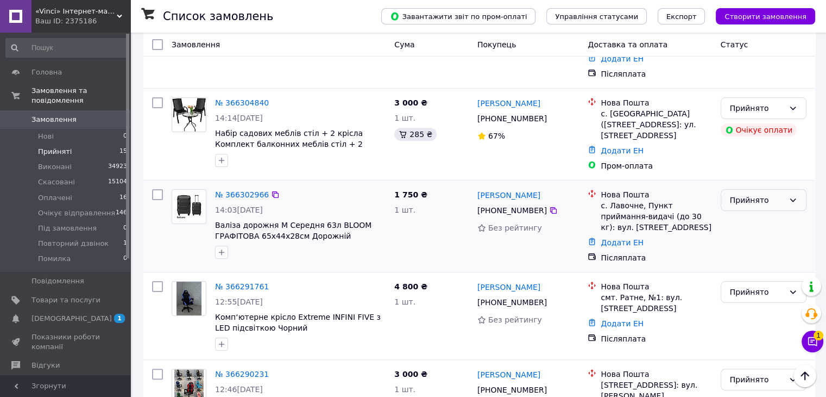
click at [745, 194] on div "Прийнято" at bounding box center [757, 200] width 54 height 12
click at [750, 264] on li "Очікує відправлення" at bounding box center [763, 265] width 85 height 30
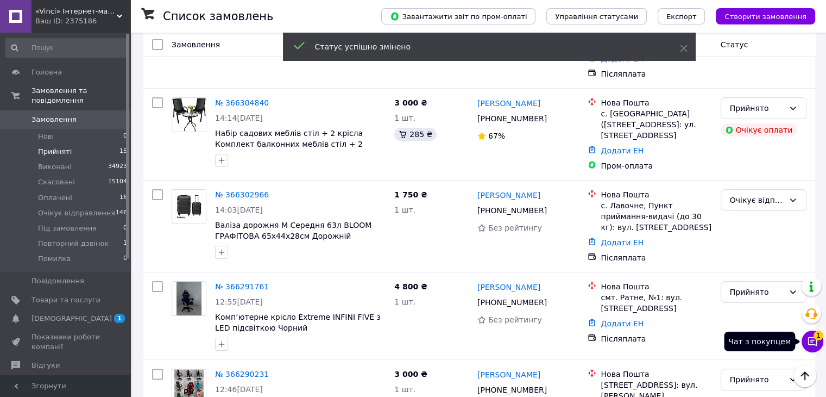
click at [818, 341] on button "Чат з покупцем 1" at bounding box center [813, 341] width 22 height 22
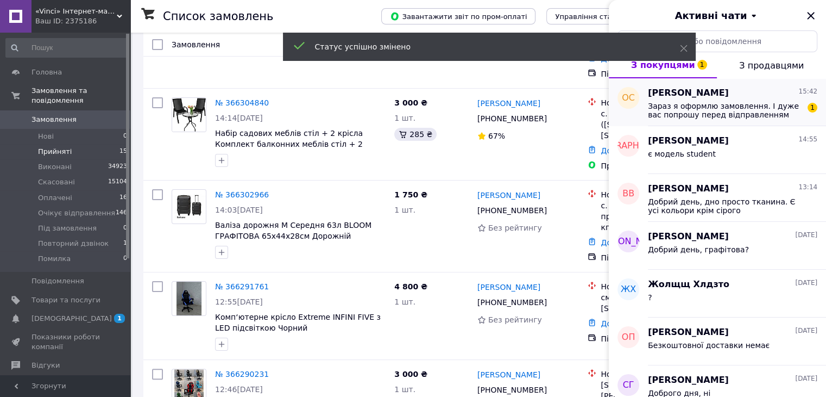
click at [676, 104] on span "Зараз я оформлю замовлення. І дуже вас попрошу перед відправленням все перевіри…" at bounding box center [725, 110] width 154 height 17
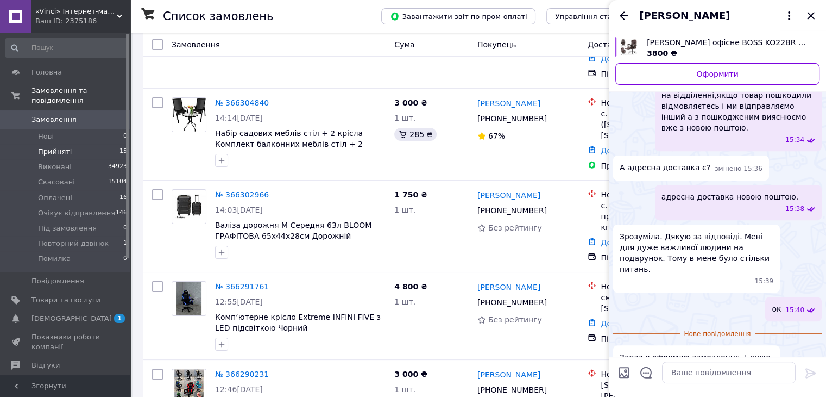
scroll to position [683, 0]
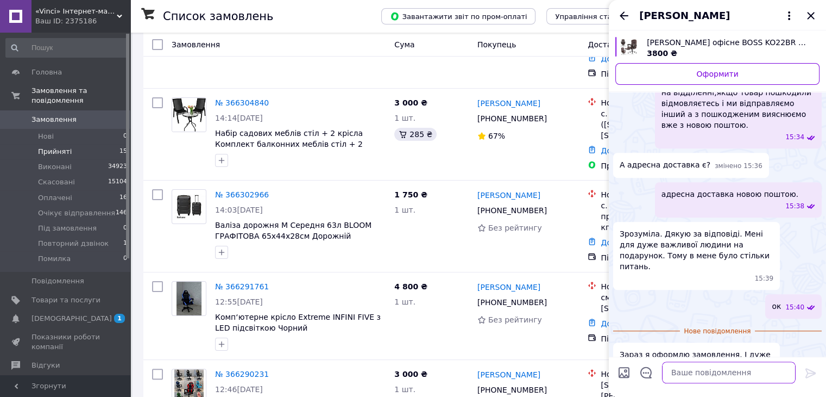
click at [729, 374] on textarea at bounding box center [729, 373] width 134 height 22
type textarea "фото вживу"
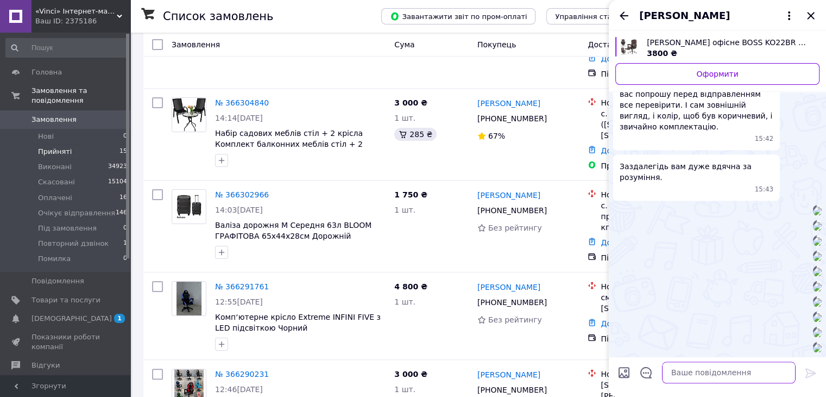
scroll to position [2365, 0]
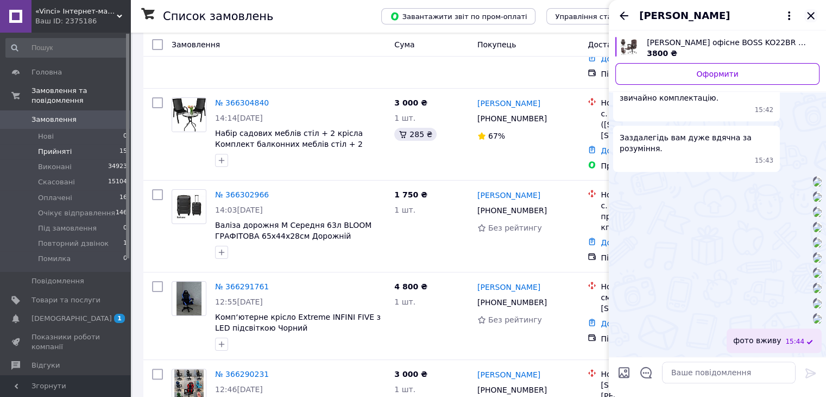
click at [811, 15] on icon "Закрити" at bounding box center [810, 15] width 7 height 7
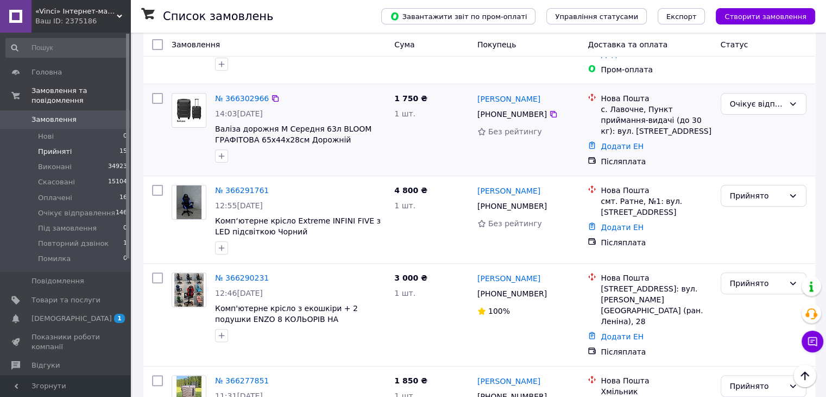
scroll to position [272, 0]
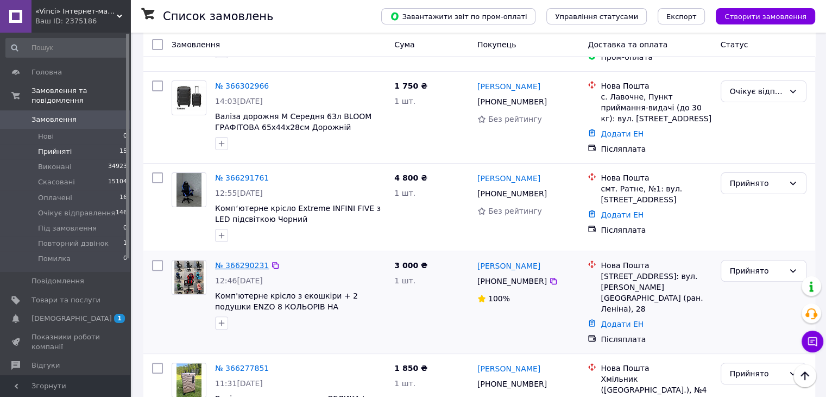
click at [244, 261] on link "№ 366290231" at bounding box center [242, 265] width 54 height 9
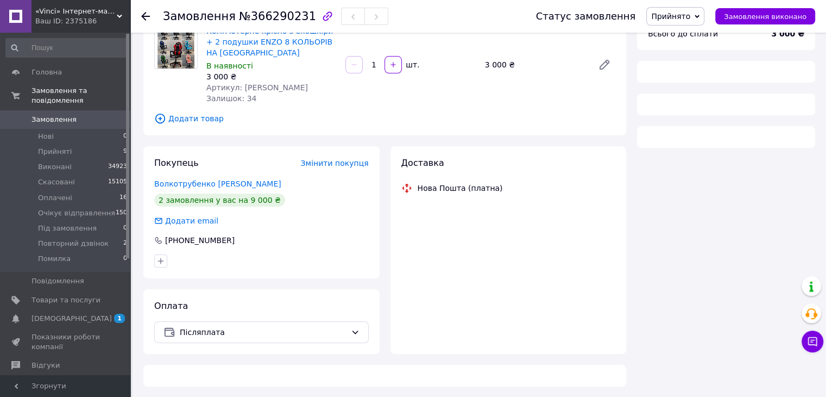
scroll to position [97, 0]
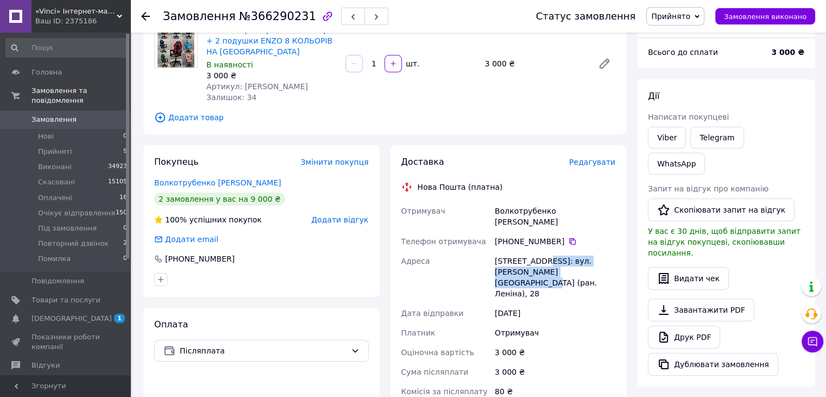
drag, startPoint x: 581, startPoint y: 261, endPoint x: 542, endPoint y: 250, distance: 41.1
click at [542, 251] on div "[STREET_ADDRESS]: вул. [PERSON_NAME][GEOGRAPHIC_DATA] (ран. Леніна), 28" at bounding box center [555, 277] width 125 height 52
copy div "вул. [PERSON_NAME][GEOGRAPHIC_DATA] (ран. Леніна), 28"
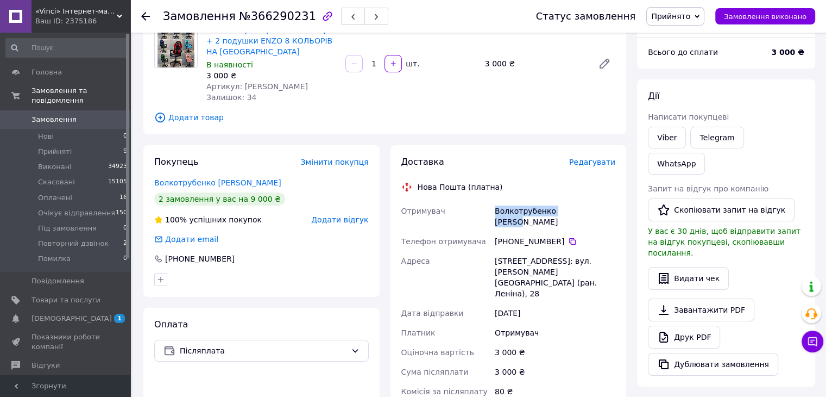
drag, startPoint x: 574, startPoint y: 211, endPoint x: 496, endPoint y: 207, distance: 78.3
click at [496, 207] on div "Волкотрубенко [PERSON_NAME]" at bounding box center [555, 216] width 125 height 30
copy div "Волкотрубенко Галина"
click at [671, 17] on span "Прийнято" at bounding box center [670, 16] width 39 height 9
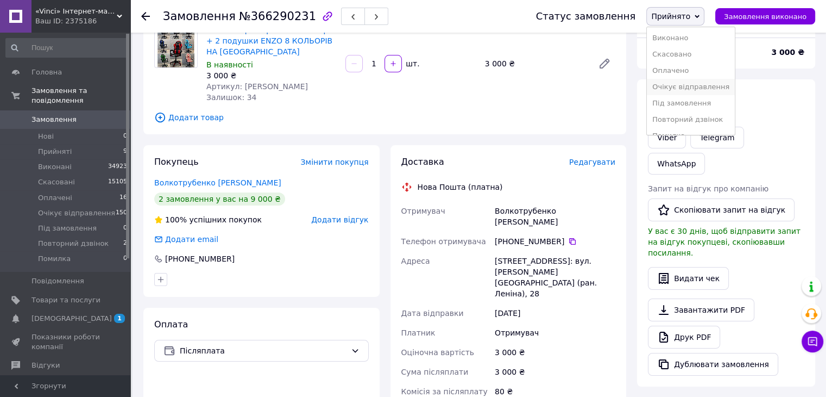
click at [687, 90] on li "Очікує відправлення" at bounding box center [691, 87] width 88 height 16
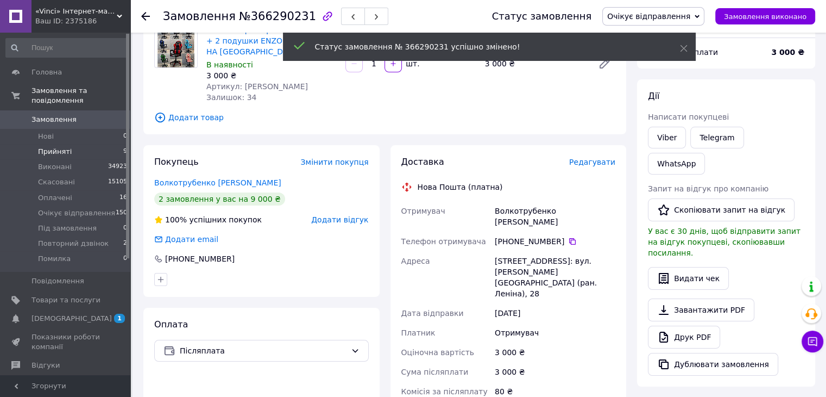
click at [46, 147] on span "Прийняті" at bounding box center [55, 152] width 34 height 10
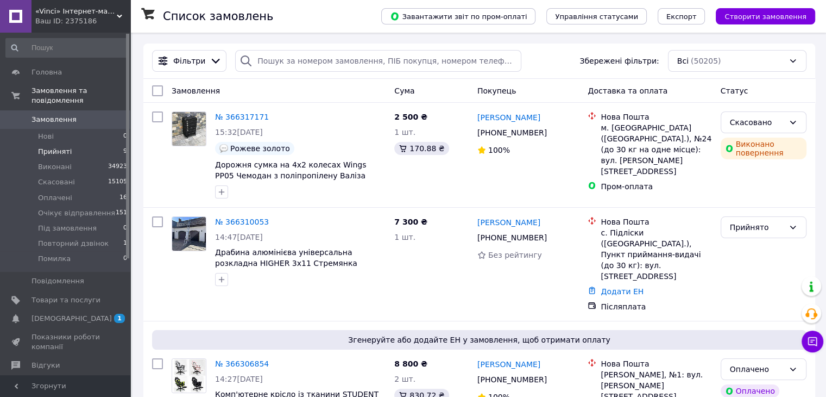
click at [62, 147] on span "Прийняті" at bounding box center [55, 152] width 34 height 10
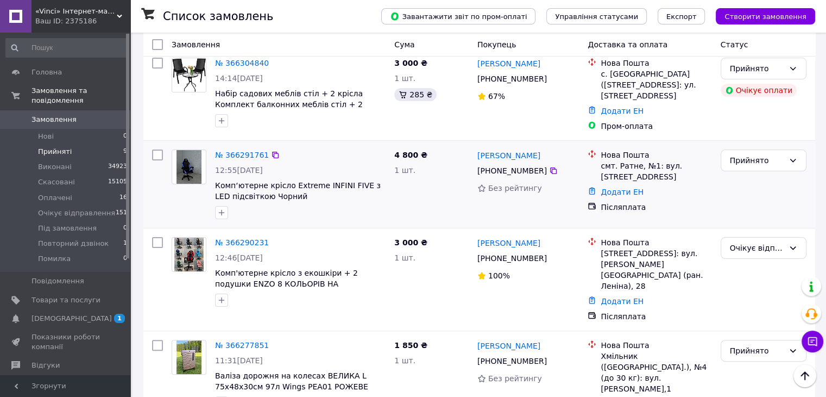
scroll to position [217, 0]
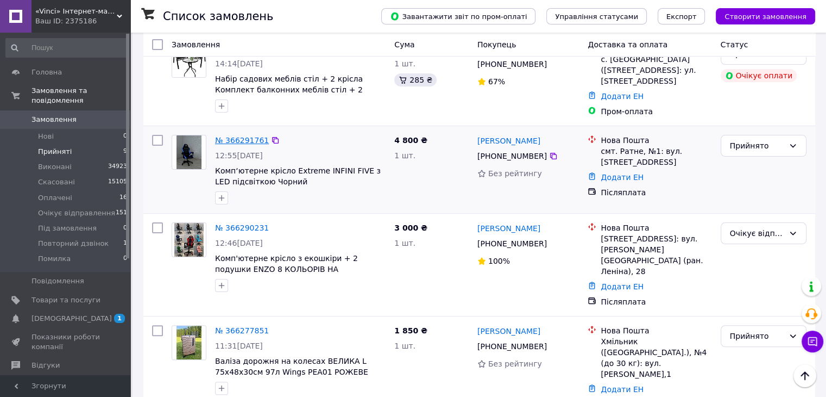
click at [224, 136] on link "№ 366291761" at bounding box center [242, 140] width 54 height 9
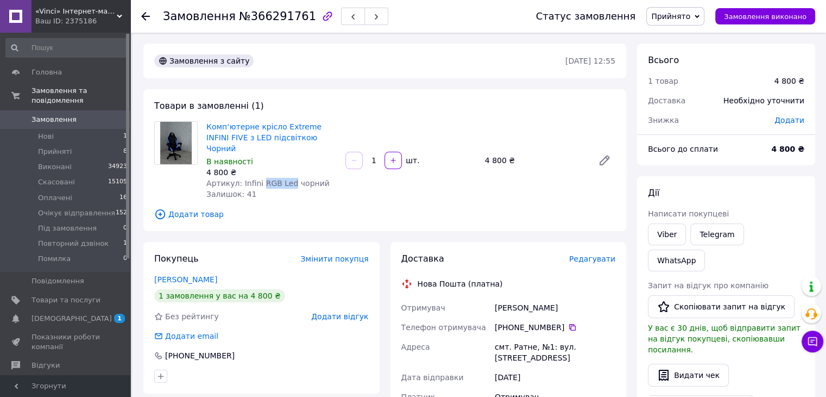
drag, startPoint x: 286, startPoint y: 175, endPoint x: 256, endPoint y: 167, distance: 30.3
click at [256, 179] on span "Артикул: Infini RGB Led чорний" at bounding box center [267, 183] width 123 height 9
drag, startPoint x: 256, startPoint y: 166, endPoint x: 255, endPoint y: 174, distance: 8.2
click at [255, 179] on span "Артикул: Infini RGB Led чорний" at bounding box center [267, 183] width 123 height 9
drag, startPoint x: 259, startPoint y: 174, endPoint x: 284, endPoint y: 171, distance: 25.8
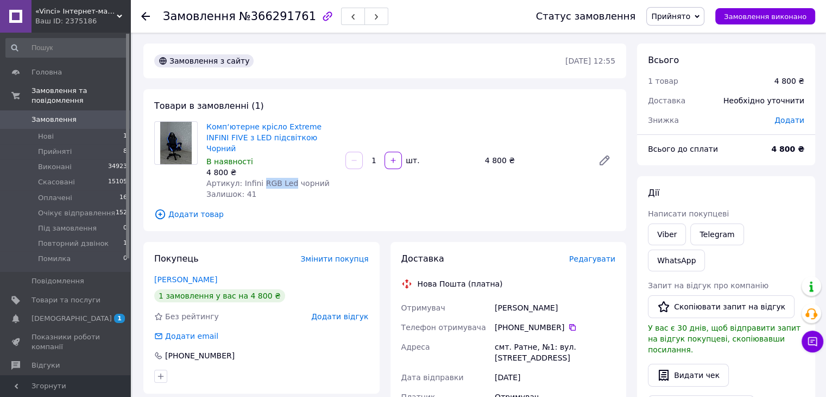
click at [284, 179] on span "Артикул: Infini RGB Led чорний" at bounding box center [267, 183] width 123 height 9
copy span "RGB Led"
click at [670, 14] on span "Прийнято" at bounding box center [670, 16] width 39 height 9
click at [689, 116] on li "Повторний дзвінок" at bounding box center [691, 119] width 88 height 16
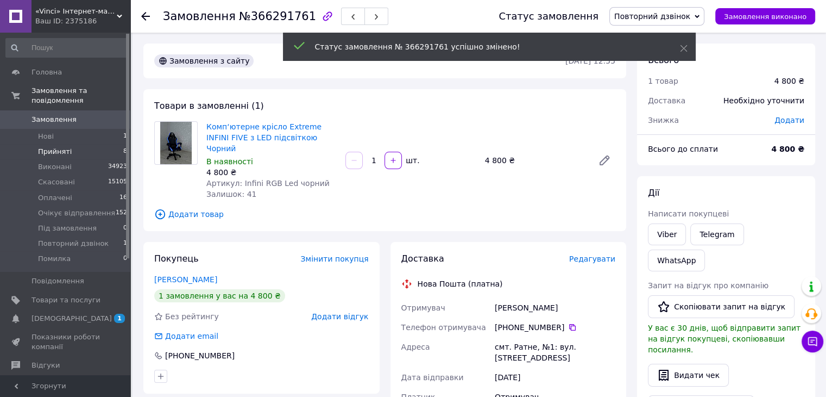
click at [49, 147] on span "Прийняті" at bounding box center [55, 152] width 34 height 10
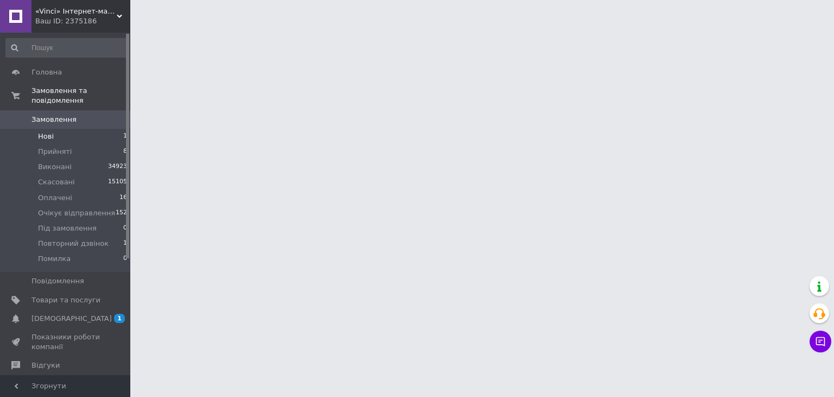
click at [49, 131] on span "Нові" at bounding box center [46, 136] width 16 height 10
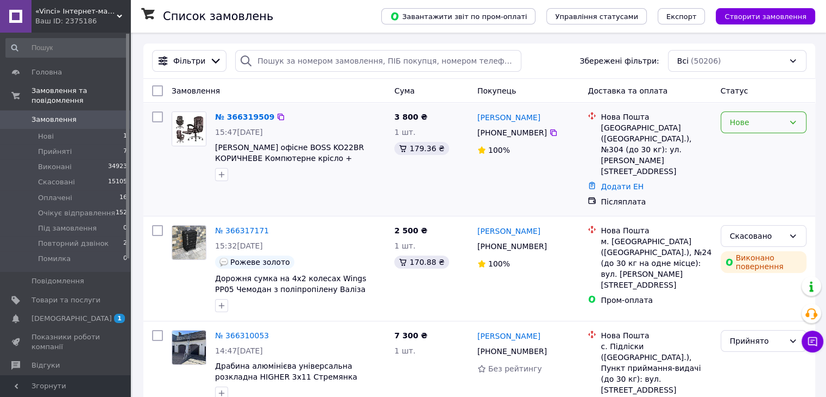
click at [759, 121] on div "Нове" at bounding box center [757, 122] width 54 height 12
click at [756, 145] on li "Прийнято" at bounding box center [763, 146] width 85 height 20
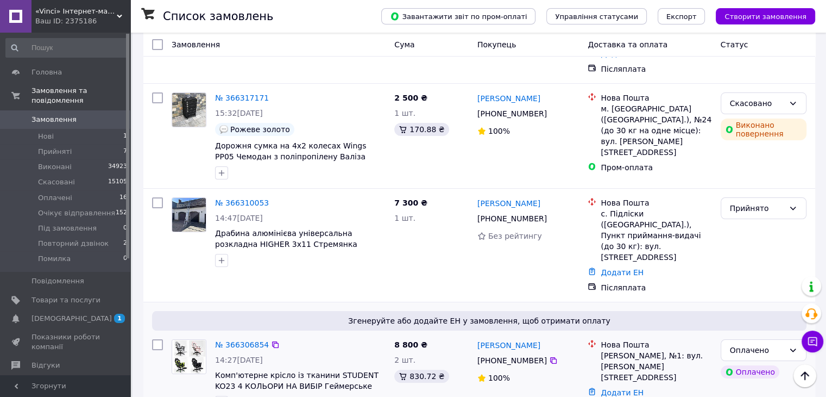
scroll to position [163, 0]
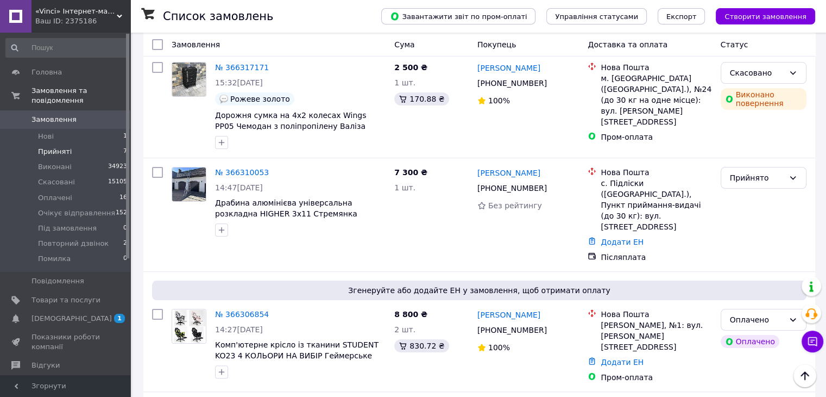
click at [72, 144] on li "Прийняті 7" at bounding box center [67, 151] width 134 height 15
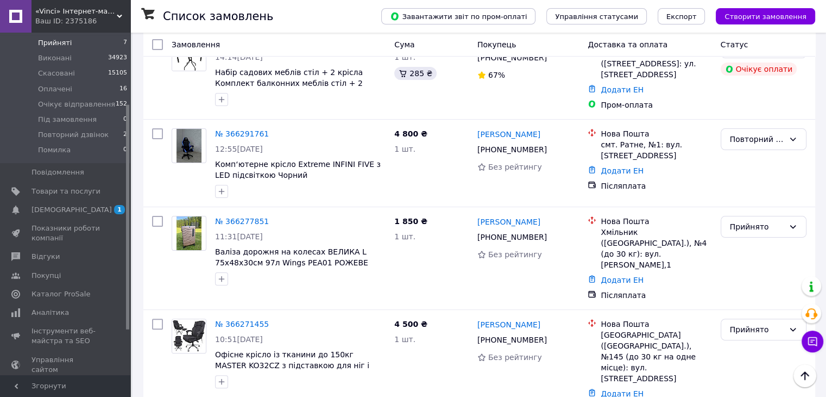
scroll to position [223, 0]
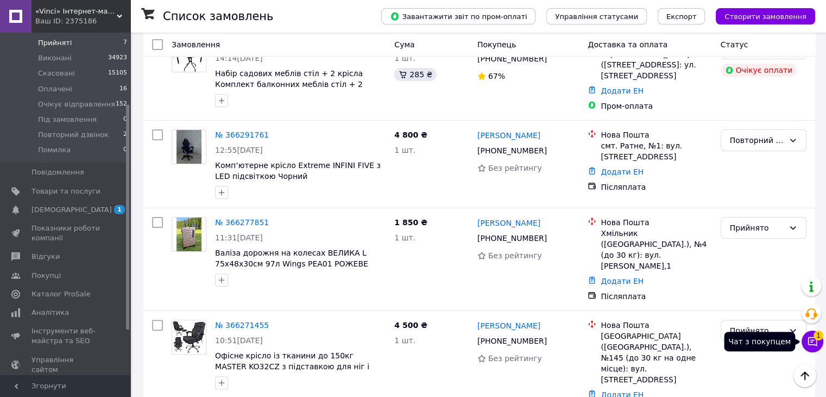
click at [808, 341] on icon at bounding box center [812, 341] width 9 height 9
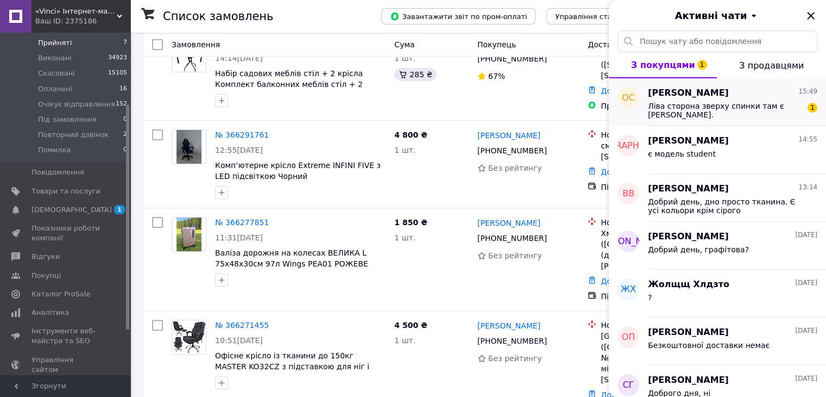
click at [724, 111] on div "Ліва сторона зверху спинки там є замятина." at bounding box center [725, 110] width 154 height 17
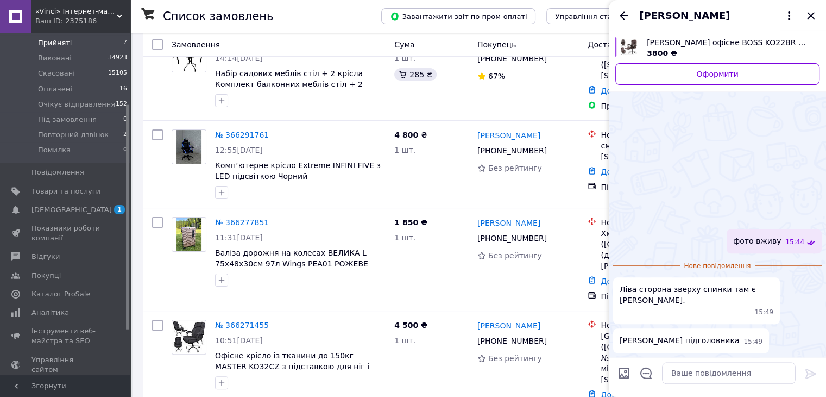
scroll to position [2453, 0]
click at [669, 376] on textarea at bounding box center [729, 373] width 134 height 22
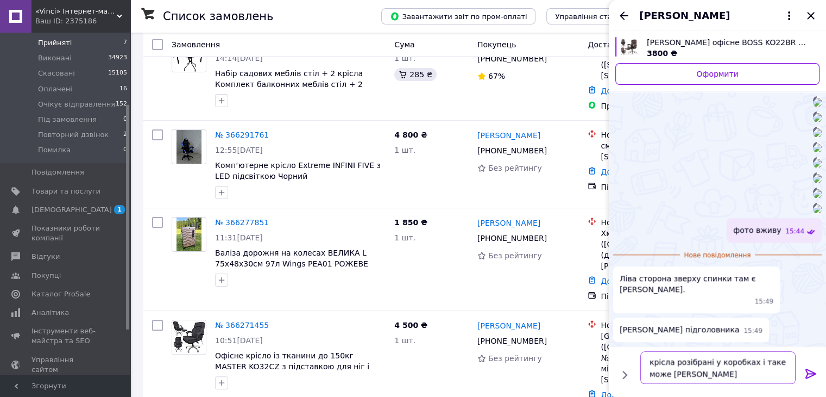
type textarea "крісла розібрані у коробках і таке може бути"
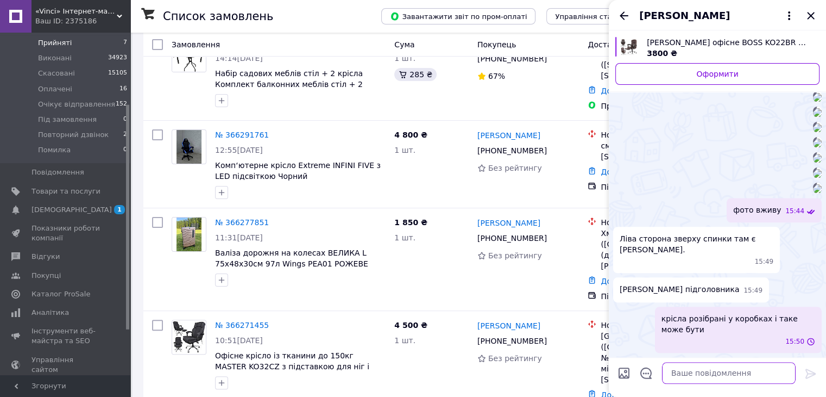
scroll to position [2484, 0]
click at [809, 12] on icon "Закрити" at bounding box center [811, 15] width 13 height 13
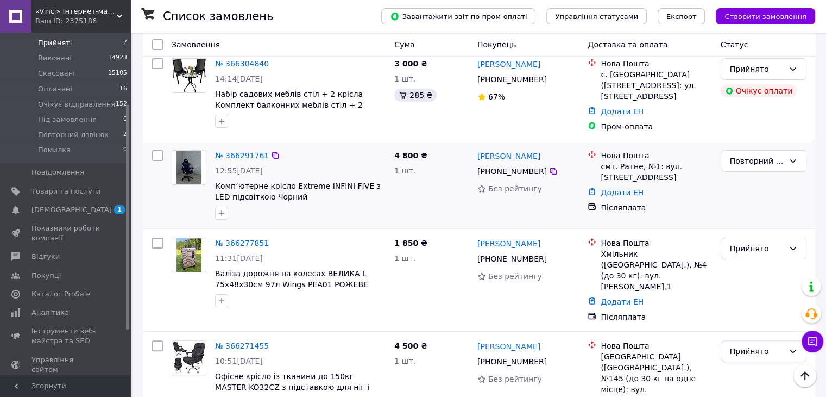
scroll to position [168, 0]
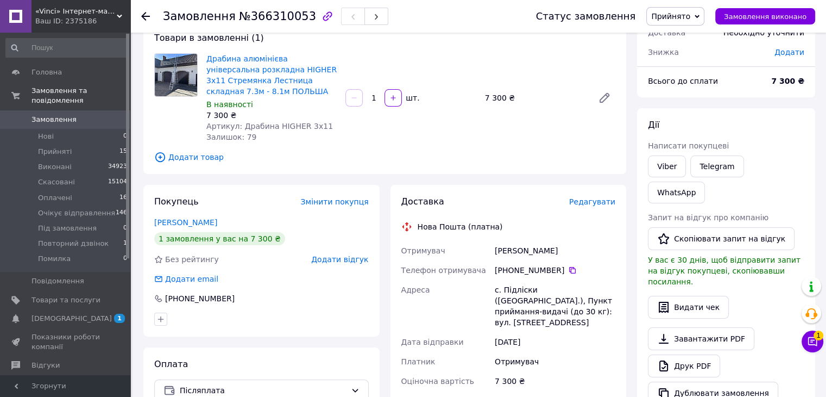
scroll to position [54, 0]
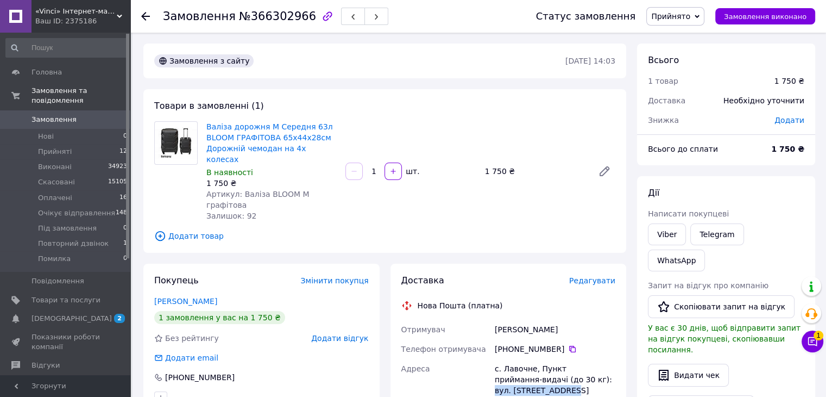
drag, startPoint x: 524, startPoint y: 366, endPoint x: 556, endPoint y: 361, distance: 31.9
click at [556, 361] on div "с. Лавочне, Пункт приймання-видачі (до 30 кг): вул. [STREET_ADDRESS]" at bounding box center [555, 379] width 125 height 41
copy div "вул. [STREET_ADDRESS]"
drag, startPoint x: 548, startPoint y: 309, endPoint x: 495, endPoint y: 309, distance: 52.7
click at [495, 319] on div "[PERSON_NAME]" at bounding box center [555, 329] width 125 height 20
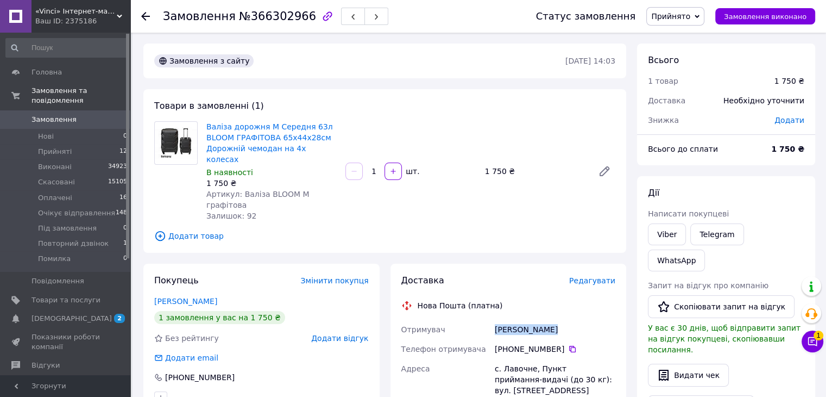
copy div "[PERSON_NAME]"
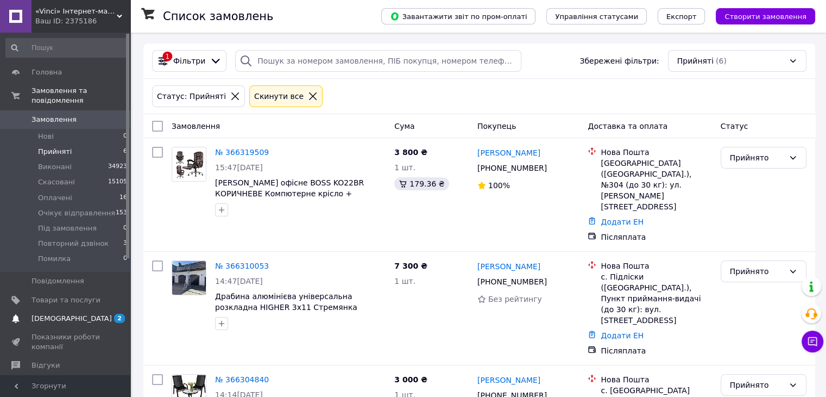
click at [70, 313] on span "[DEMOGRAPHIC_DATA]" at bounding box center [72, 318] width 80 height 10
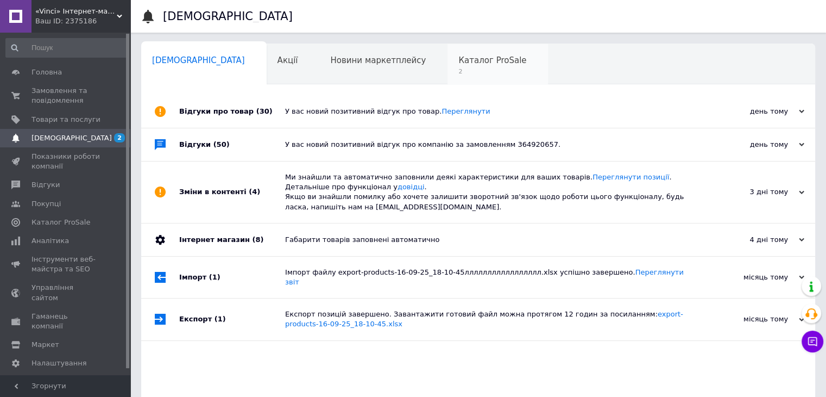
click at [458, 64] on span "Каталог ProSale" at bounding box center [492, 60] width 68 height 10
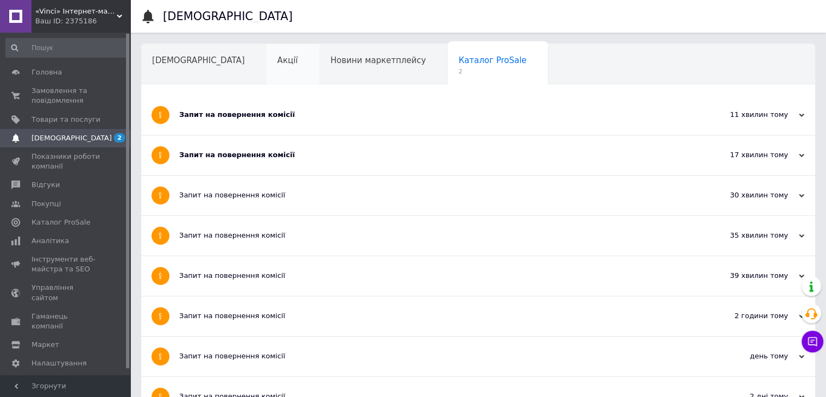
click at [278, 62] on span "Акції" at bounding box center [288, 60] width 21 height 10
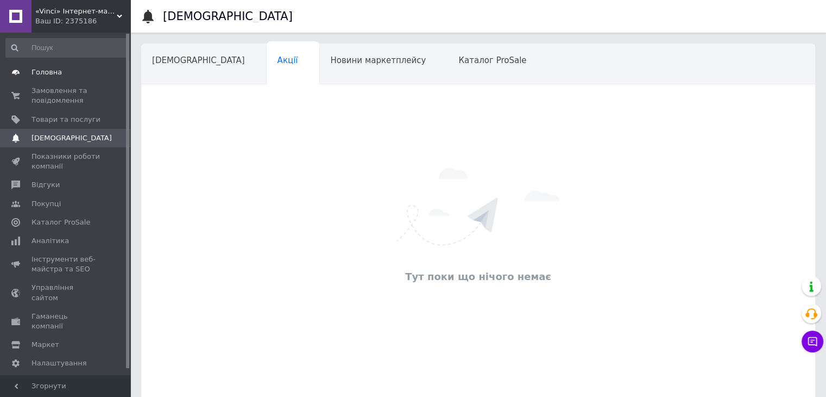
click at [63, 77] on span "Головна" at bounding box center [66, 72] width 69 height 10
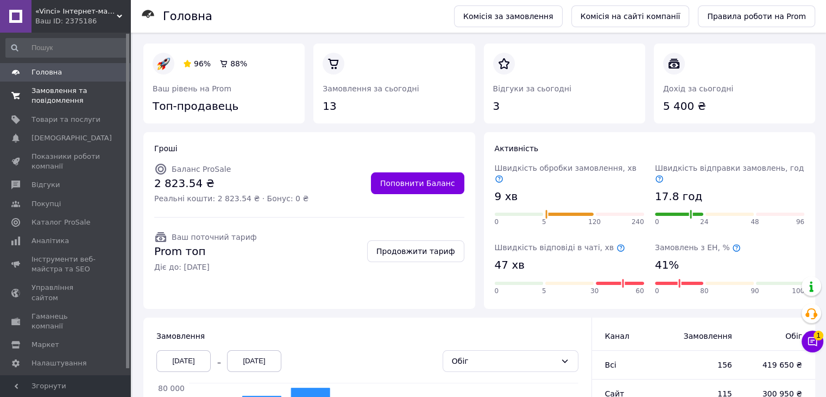
click at [62, 96] on span "Замовлення та повідомлення" at bounding box center [66, 96] width 69 height 20
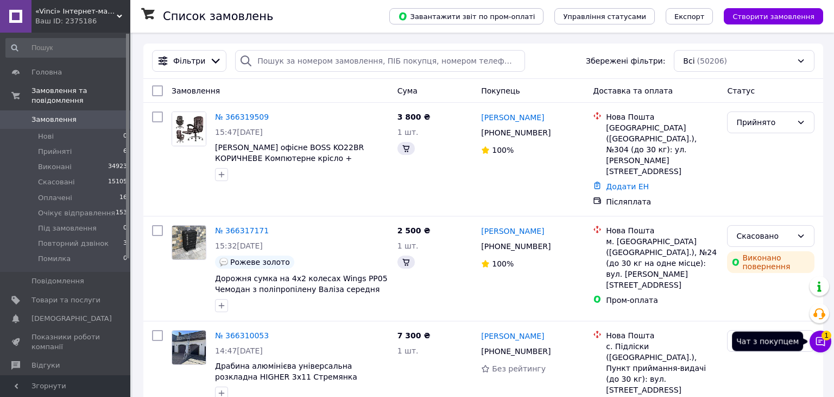
click at [822, 339] on span "1" at bounding box center [827, 335] width 10 height 10
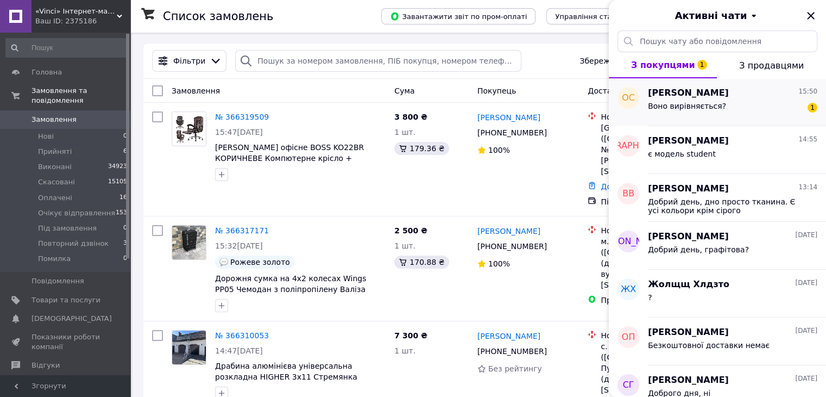
click at [710, 102] on span "Воно вирівняється?" at bounding box center [687, 106] width 78 height 9
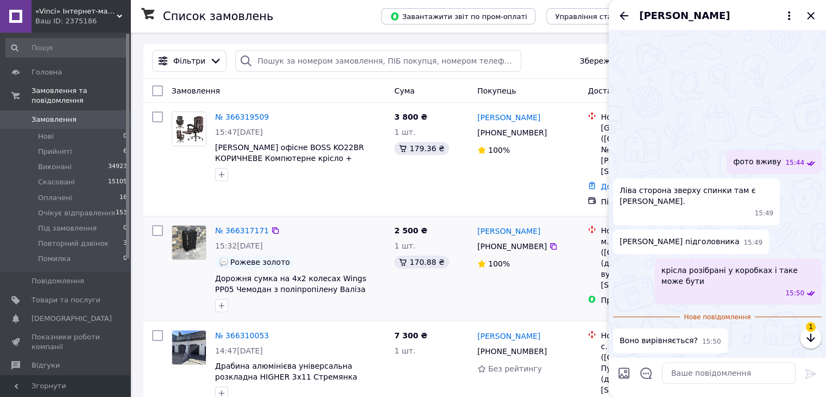
scroll to position [2224, 0]
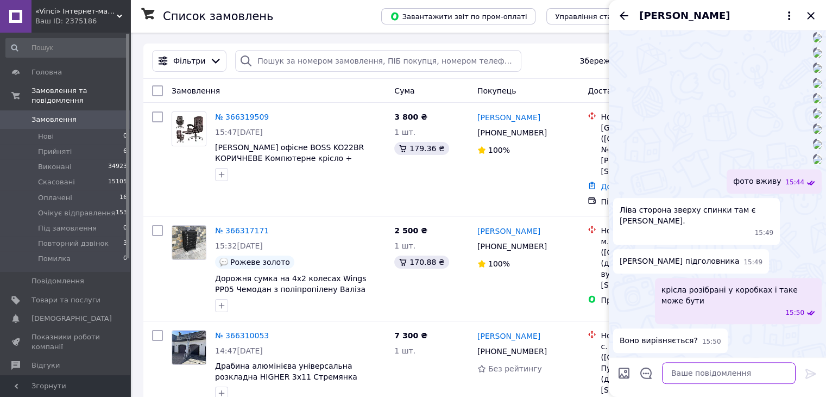
click at [698, 372] on textarea at bounding box center [729, 373] width 134 height 22
type textarea "так"
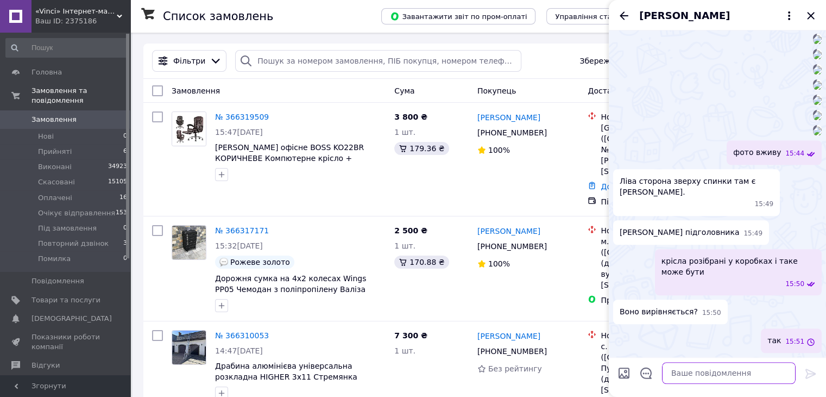
scroll to position [2253, 0]
click at [812, 16] on icon "Закрити" at bounding box center [810, 15] width 7 height 7
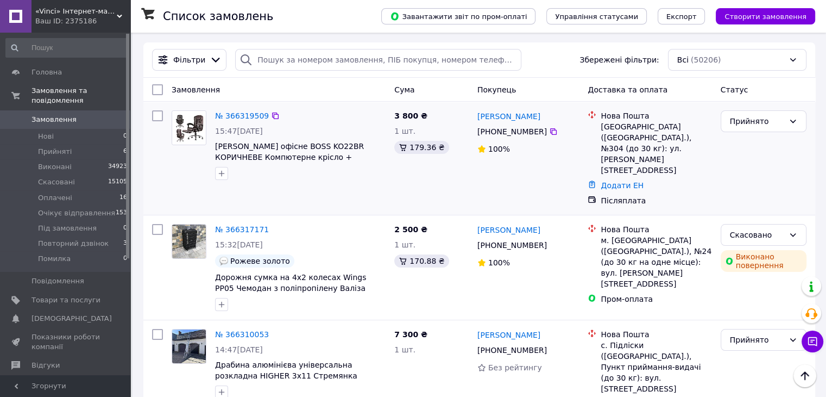
scroll to position [0, 0]
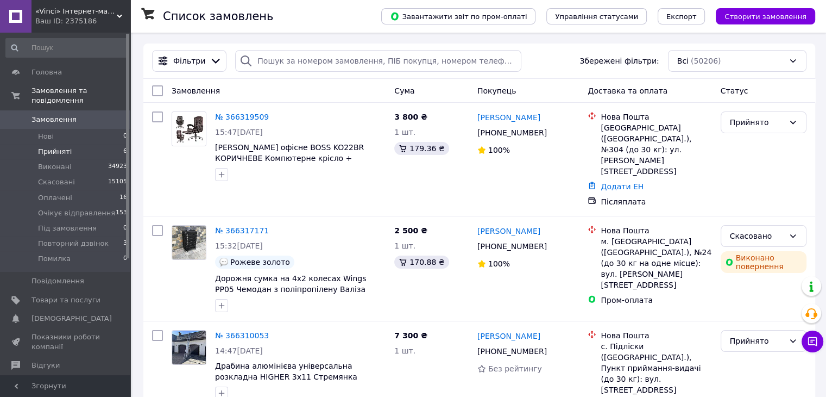
click at [52, 147] on span "Прийняті" at bounding box center [55, 152] width 34 height 10
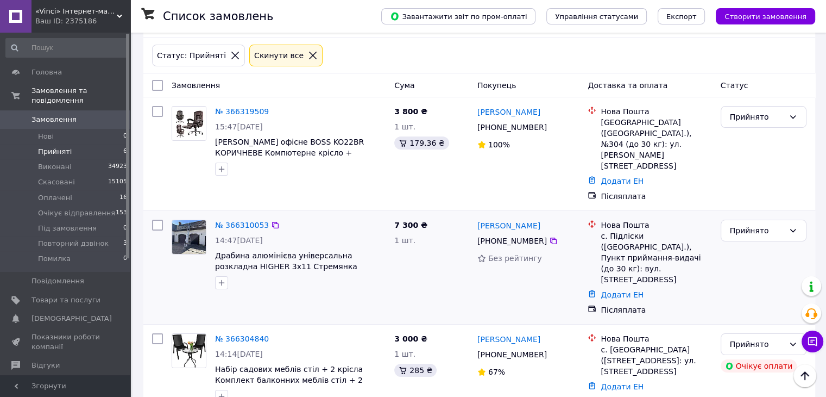
scroll to position [39, 0]
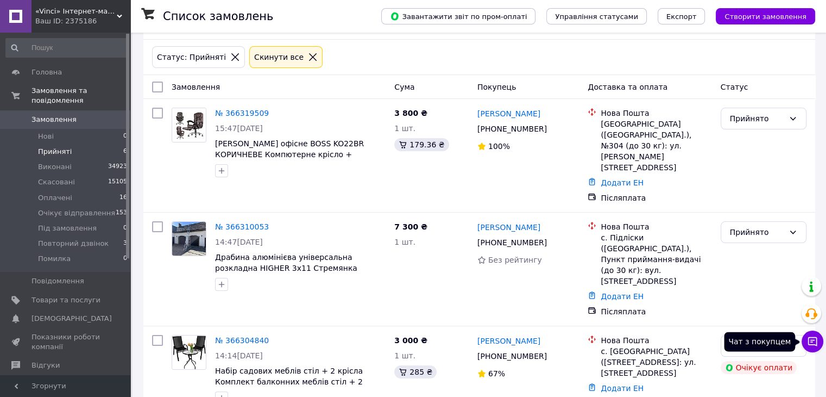
click at [813, 340] on icon at bounding box center [812, 341] width 11 height 11
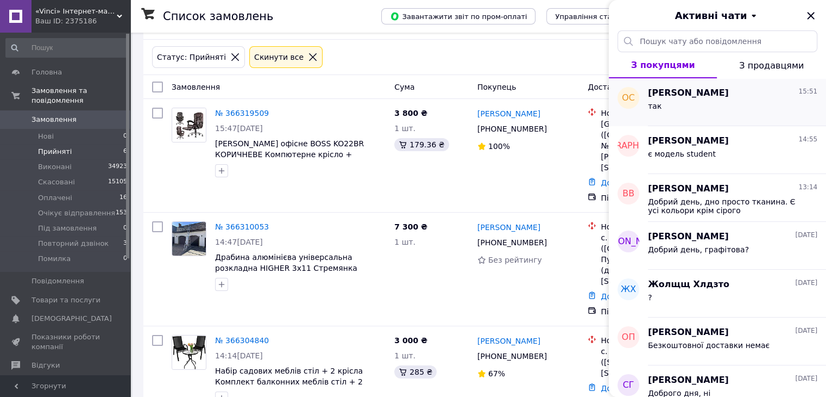
click at [690, 109] on div "так" at bounding box center [732, 107] width 169 height 17
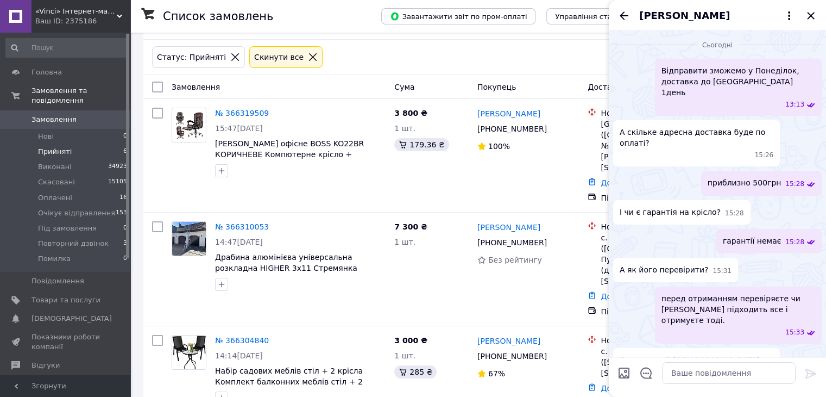
scroll to position [2253, 0]
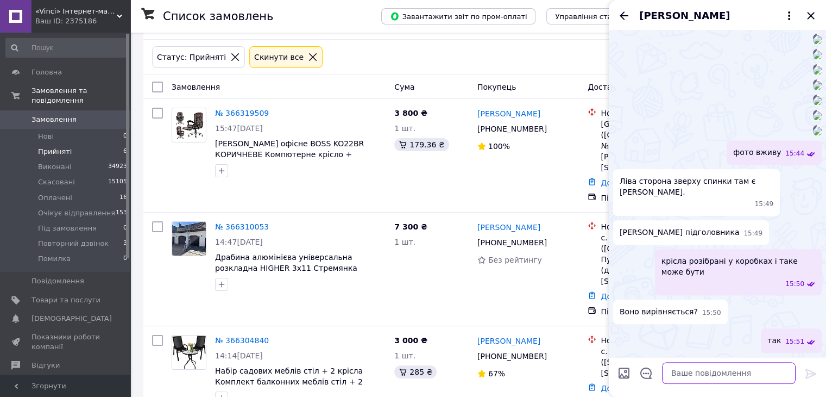
click at [725, 379] on textarea at bounding box center [729, 373] width 134 height 22
type textarea "бачимо що Ви зробили замовлення"
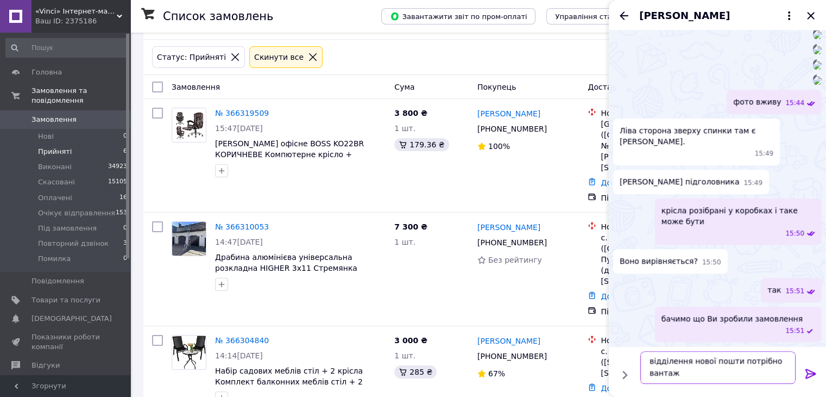
scroll to position [1, 0]
type textarea "відділення нової пошти потрібно вантажне"
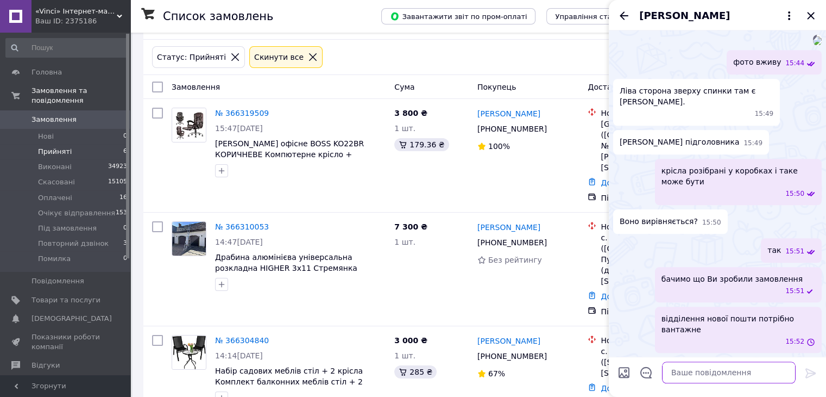
scroll to position [2333, 0]
click at [812, 14] on icon "Закрити" at bounding box center [811, 15] width 13 height 13
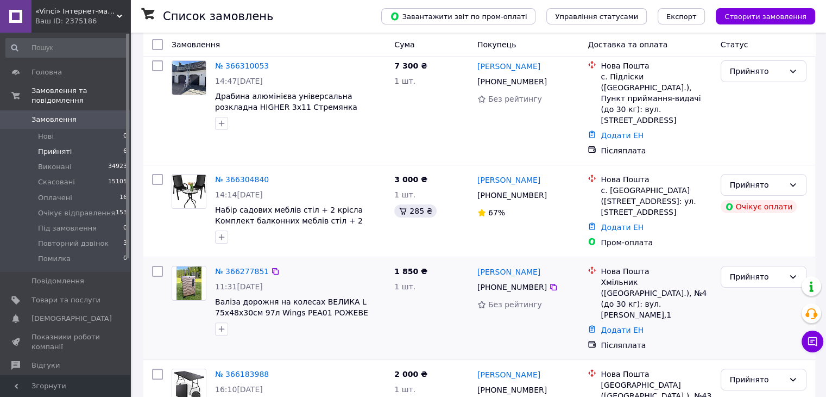
scroll to position [202, 0]
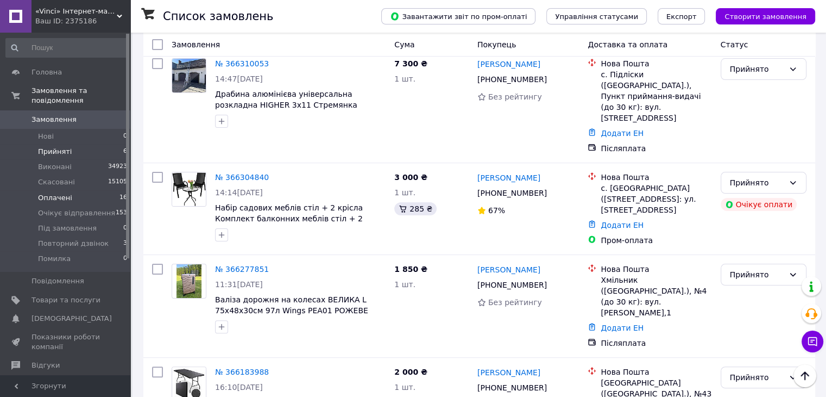
click at [78, 190] on li "Оплачені 16" at bounding box center [67, 197] width 134 height 15
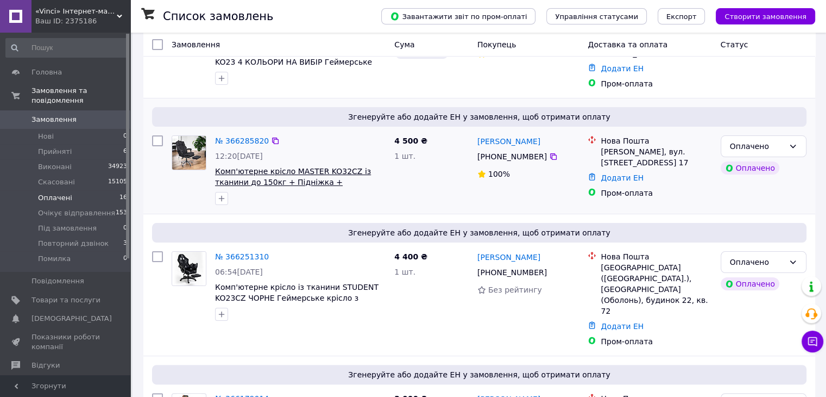
scroll to position [163, 0]
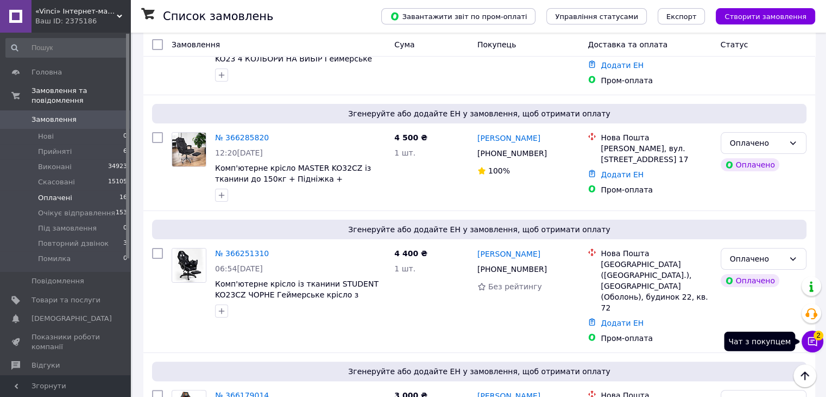
click at [815, 346] on button "Чат з покупцем 2" at bounding box center [813, 341] width 22 height 22
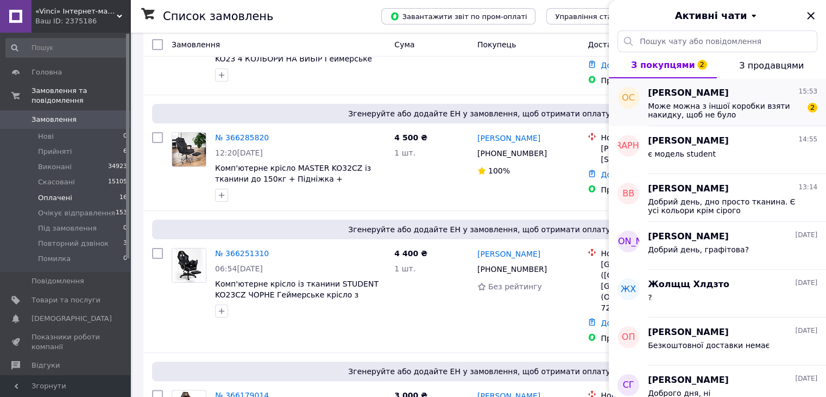
click at [715, 108] on span "Може можна з іншої коробки взяти накидку, щоб не було замятин. Бо мені це не ду…" at bounding box center [725, 110] width 154 height 17
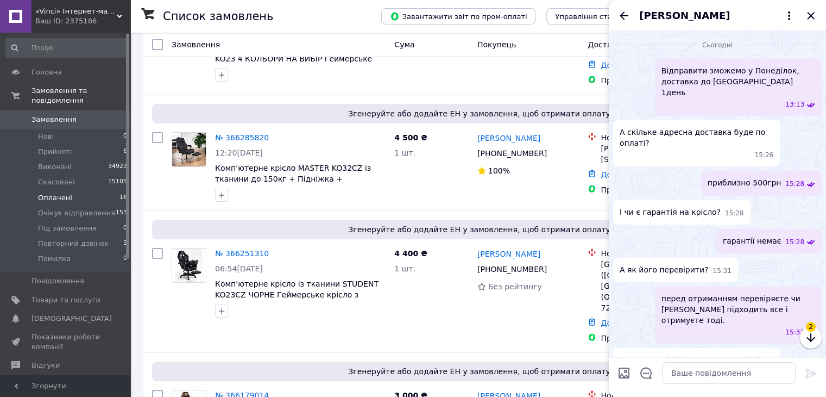
scroll to position [2453, 0]
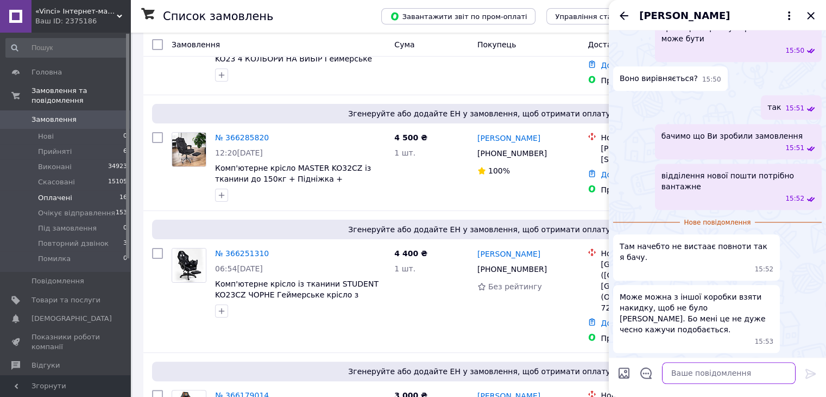
click at [717, 374] on textarea at bounding box center [729, 373] width 134 height 22
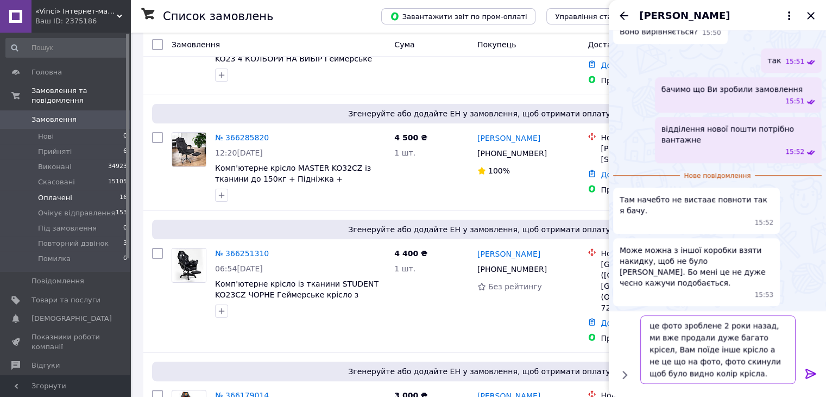
scroll to position [7, 0]
type textarea "це фото зроблене 2 роки назад, ми вже продали дуже багато крісел, Вам поїде інш…"
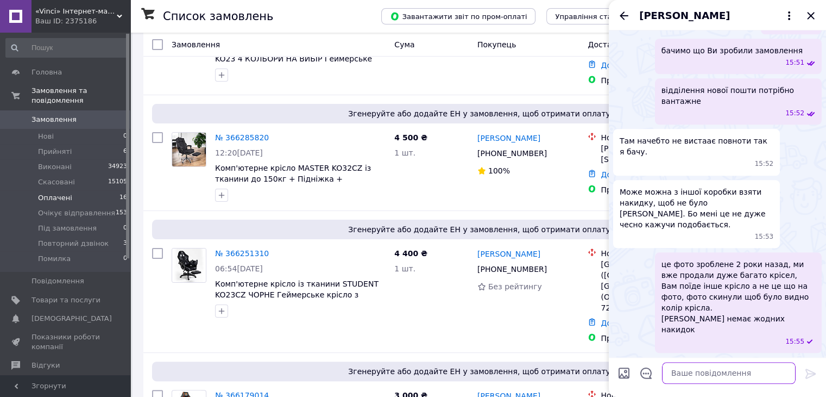
scroll to position [2517, 0]
click at [812, 11] on icon "Закрити" at bounding box center [811, 15] width 13 height 13
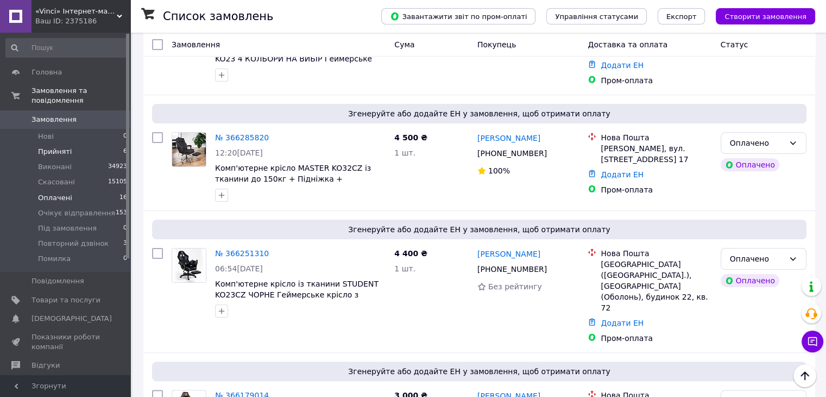
click at [53, 147] on span "Прийняті" at bounding box center [55, 152] width 34 height 10
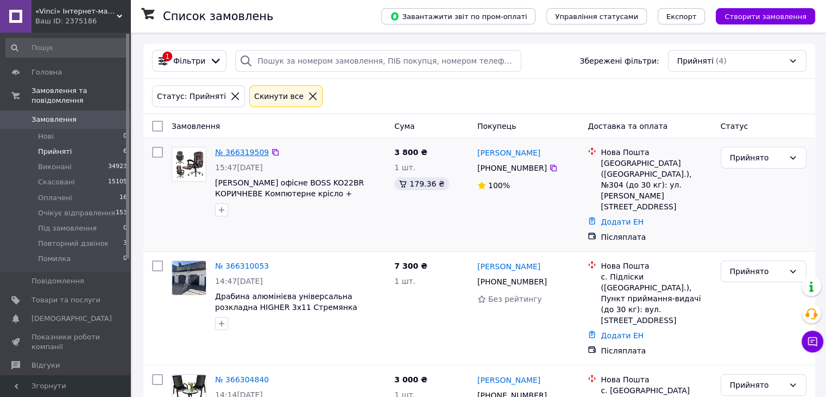
click at [240, 148] on link "№ 366319509" at bounding box center [242, 152] width 54 height 9
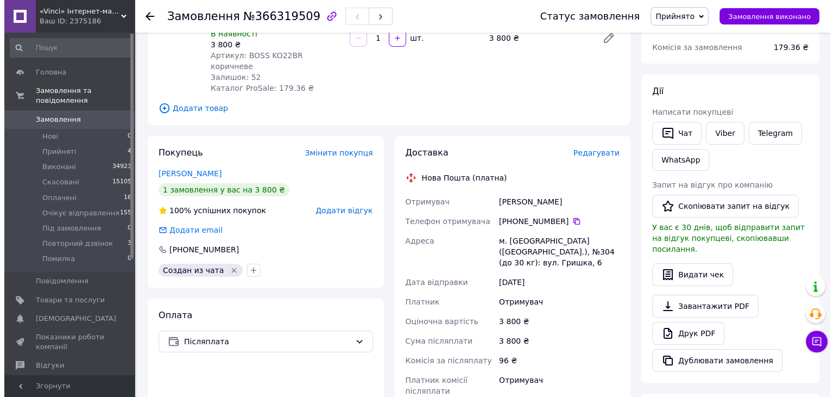
scroll to position [163, 0]
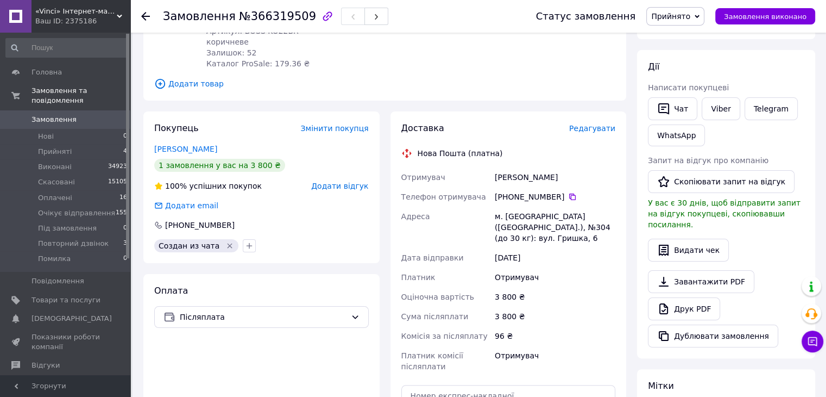
click at [595, 124] on span "Редагувати" at bounding box center [592, 128] width 46 height 9
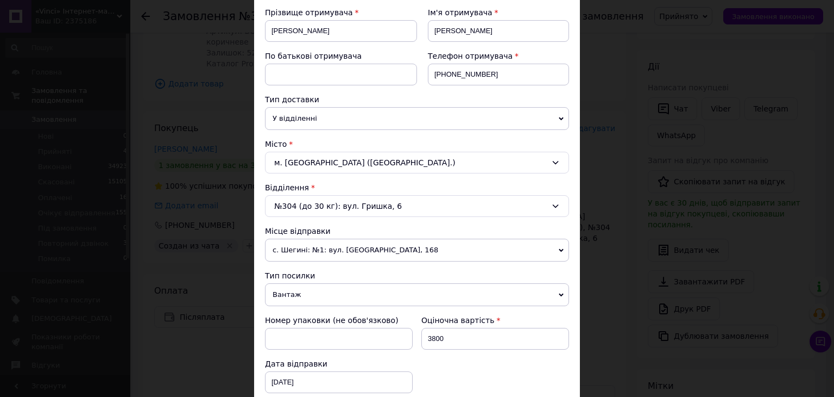
click at [299, 121] on span "У відділенні" at bounding box center [417, 118] width 304 height 23
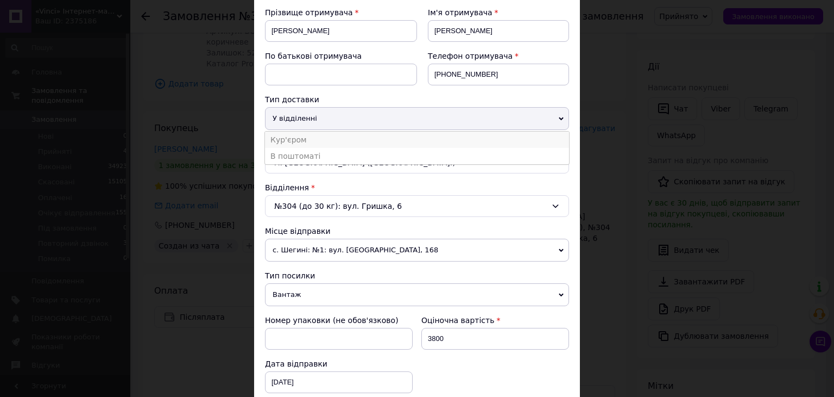
click at [297, 137] on li "Кур'єром" at bounding box center [417, 139] width 304 height 16
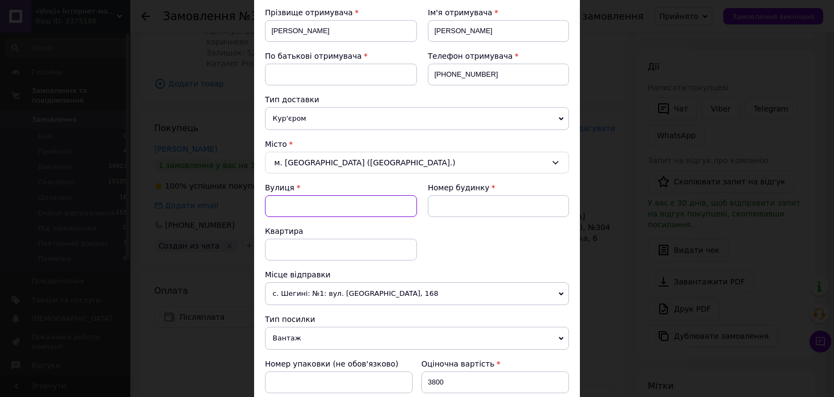
click at [319, 205] on input "Вулиця" at bounding box center [341, 206] width 152 height 22
type input "михайла гр"
drag, startPoint x: 332, startPoint y: 205, endPoint x: 252, endPoint y: 203, distance: 81.0
click at [252, 203] on div "× Редагування доставки Спосіб доставки Нова Пошта (платна) Платник Отримувач Ві…" at bounding box center [417, 198] width 834 height 397
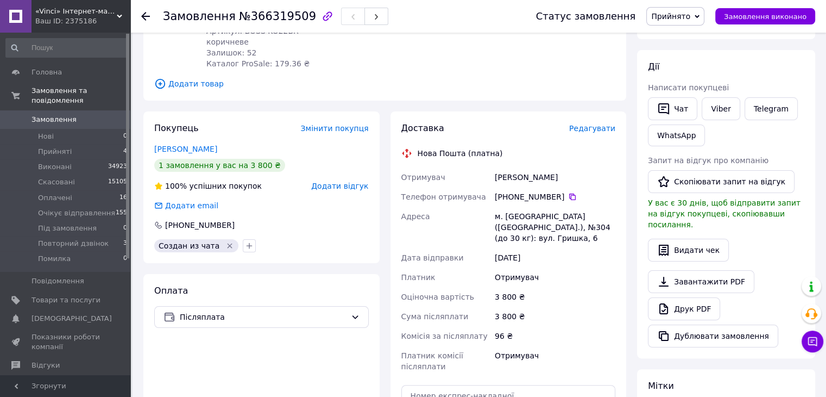
click at [595, 124] on span "Редагувати" at bounding box center [592, 128] width 46 height 9
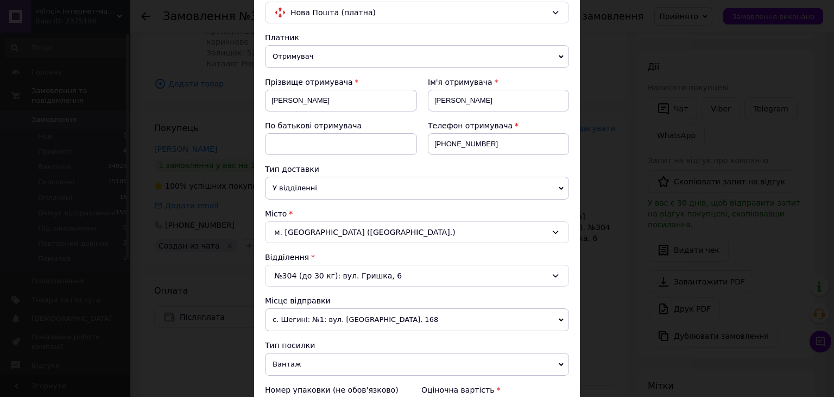
scroll to position [109, 0]
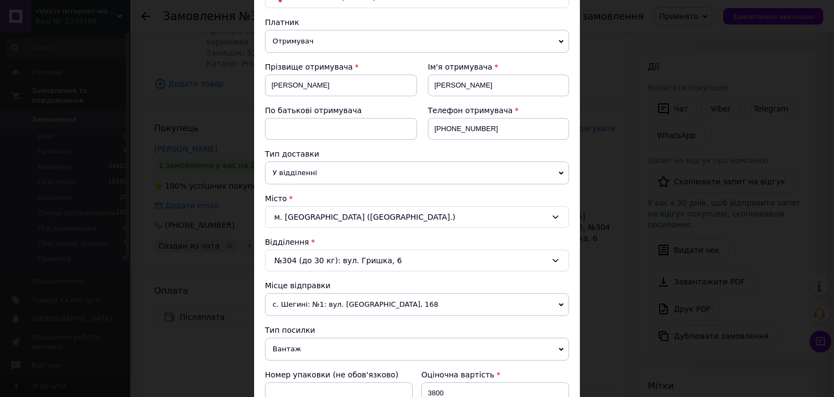
click at [310, 167] on span "У відділенні" at bounding box center [417, 172] width 304 height 23
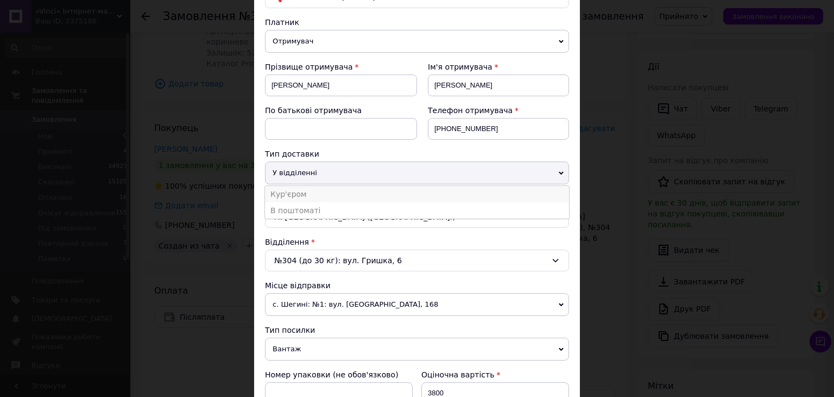
click at [294, 197] on li "Кур'єром" at bounding box center [417, 194] width 304 height 16
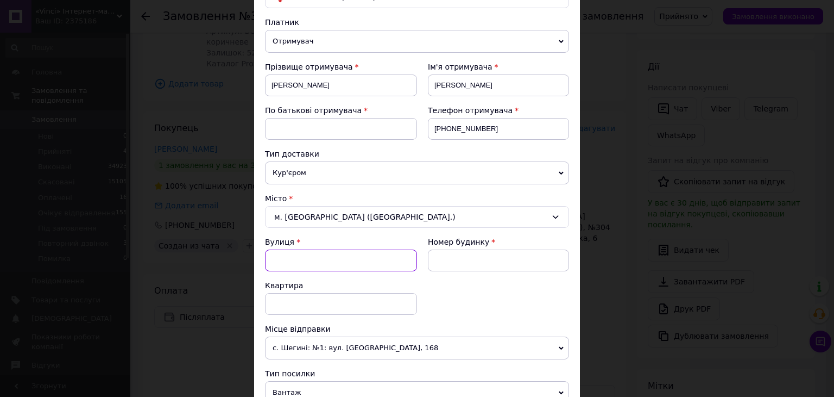
click at [302, 256] on input "Вулиця" at bounding box center [341, 260] width 152 height 22
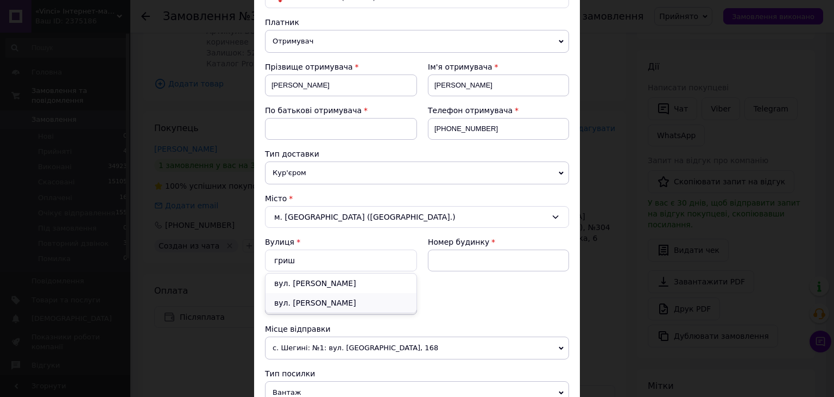
click at [332, 297] on div "вул. Гришка Михайла" at bounding box center [341, 303] width 151 height 20
type input "вул. Гришка Михайла"
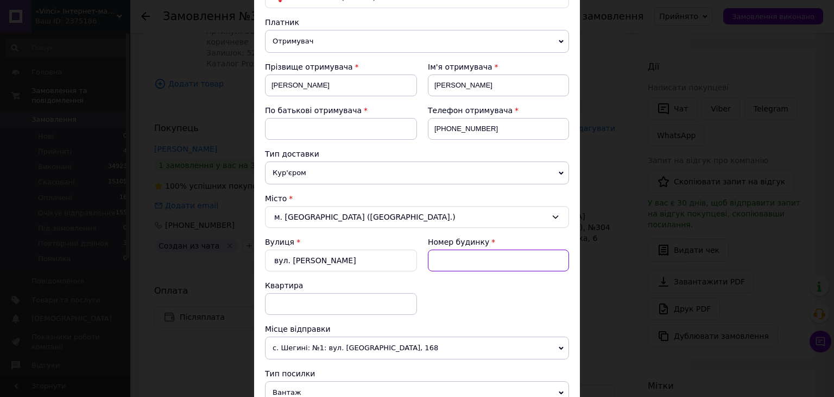
click at [454, 266] on input at bounding box center [498, 260] width 141 height 22
type input "10"
click at [299, 303] on input at bounding box center [341, 304] width 152 height 22
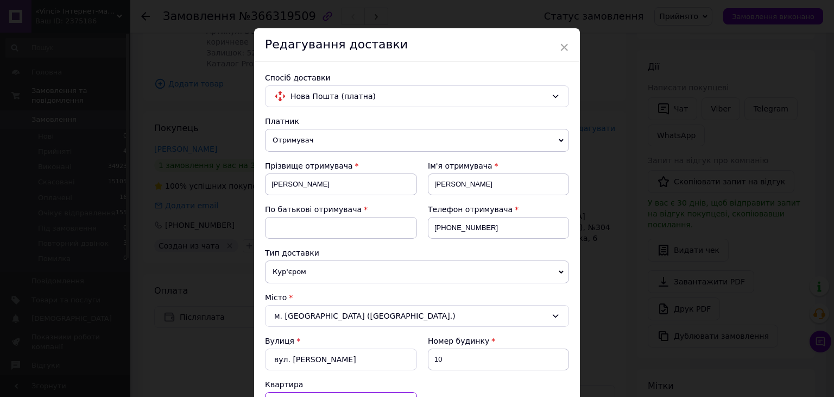
scroll to position [0, 0]
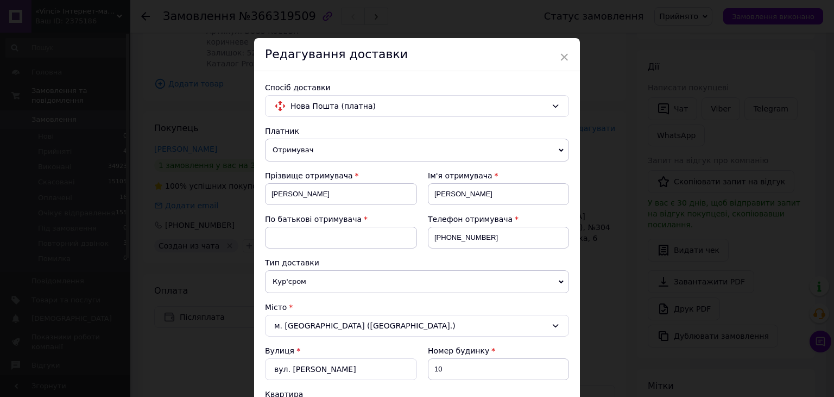
type input "27"
click at [315, 243] on input at bounding box center [341, 238] width 152 height 22
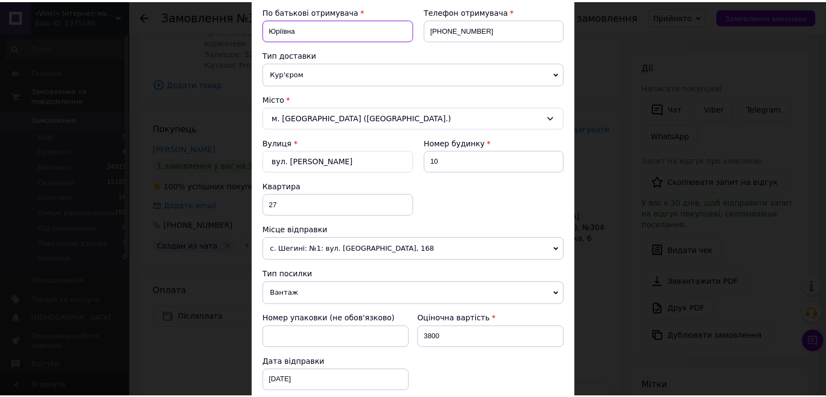
scroll to position [472, 0]
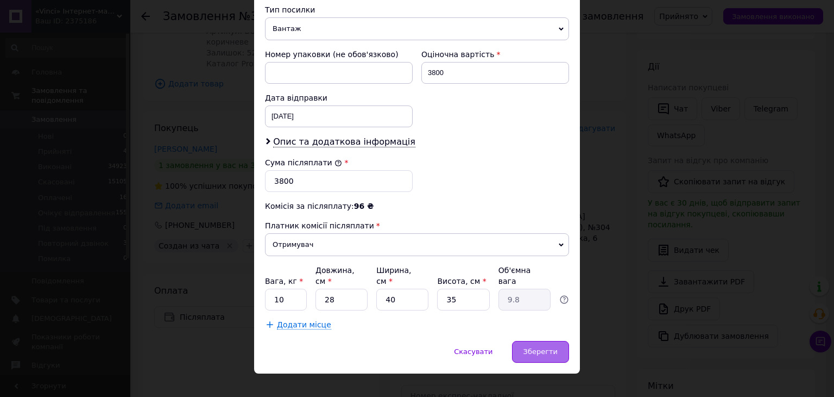
type input "Юріївна"
click at [552, 347] on span "Зберегти" at bounding box center [541, 351] width 34 height 8
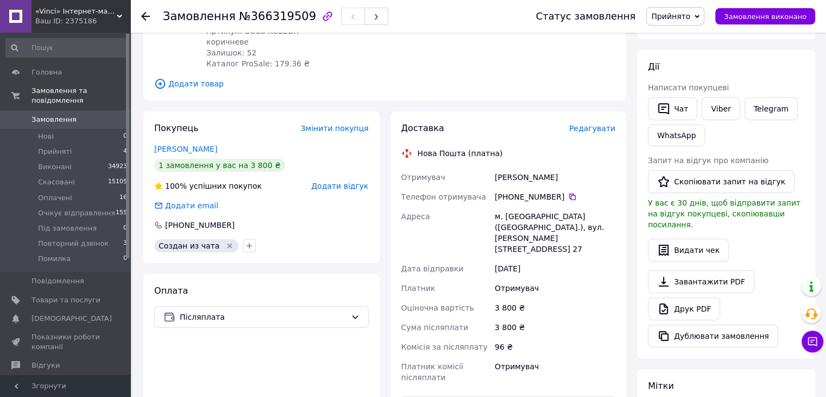
drag, startPoint x: 579, startPoint y: 153, endPoint x: 497, endPoint y: 148, distance: 82.2
click at [497, 167] on div "Светлова Ольга Юріївна" at bounding box center [555, 177] width 125 height 20
copy div "Светлова Ольга Юріївна"
drag, startPoint x: 604, startPoint y: 203, endPoint x: 506, endPoint y: 189, distance: 99.3
click at [506, 206] on div "м. Київ (Київська обл.), вул. Гришка Михайла, буд. 10, кв. 27" at bounding box center [555, 232] width 125 height 52
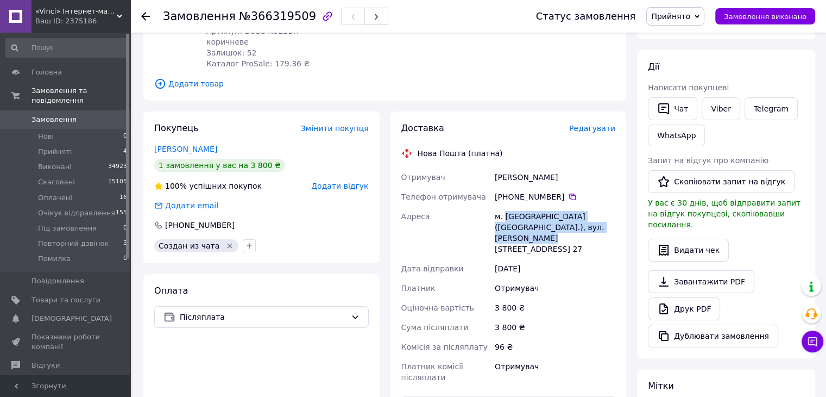
copy div "Київ (Київська обл.), вул. Гришка Михайла, буд. 10, кв. 27"
click at [683, 20] on span "Прийнято" at bounding box center [670, 16] width 39 height 9
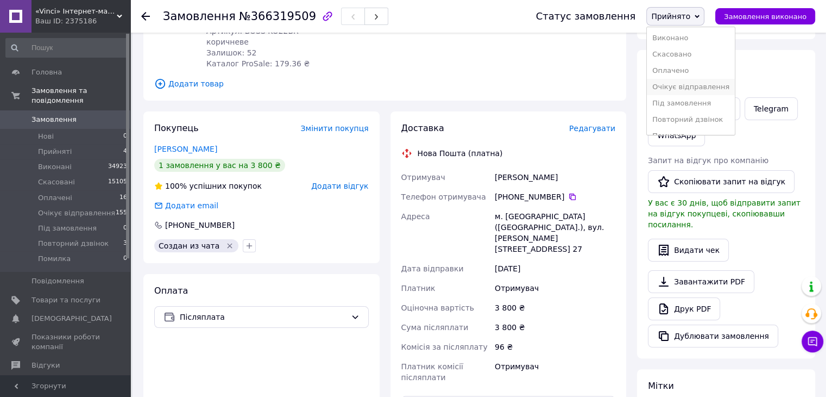
click at [702, 90] on li "Очікує відправлення" at bounding box center [691, 87] width 88 height 16
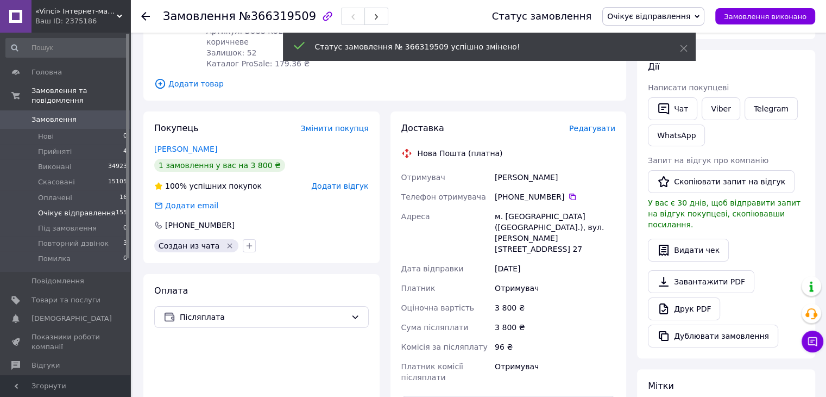
click at [66, 208] on span "Очікує відправлення" at bounding box center [76, 213] width 77 height 10
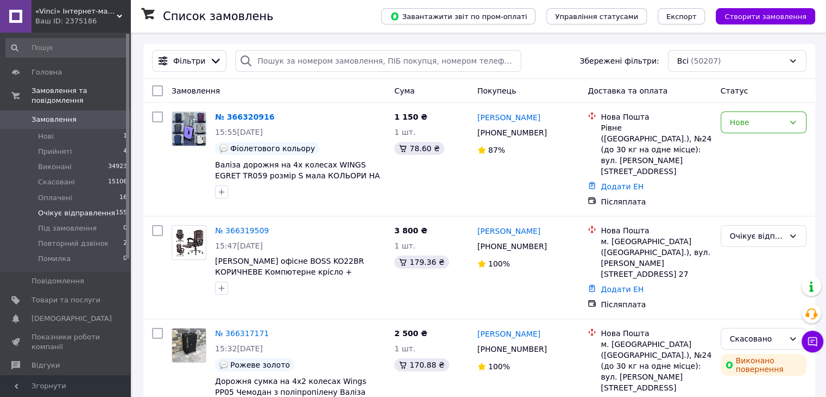
click at [59, 208] on span "Очікує відправлення" at bounding box center [76, 213] width 77 height 10
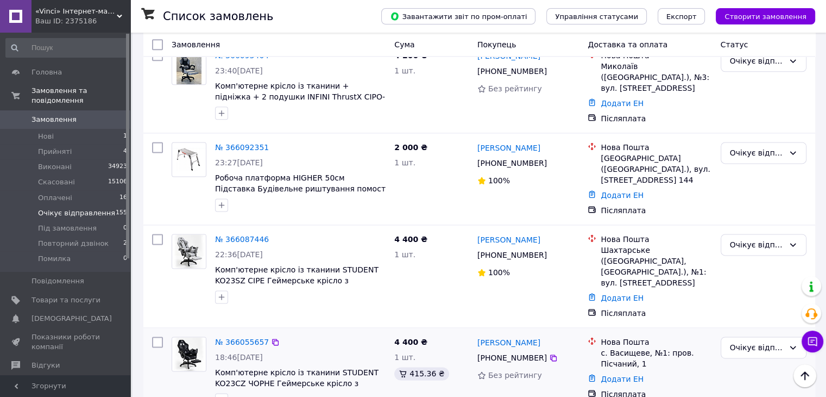
scroll to position [1467, 0]
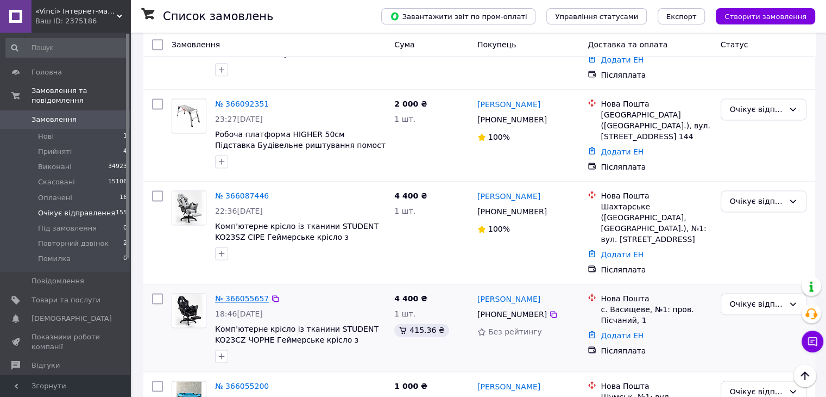
drag, startPoint x: 239, startPoint y: 202, endPoint x: 233, endPoint y: 210, distance: 9.7
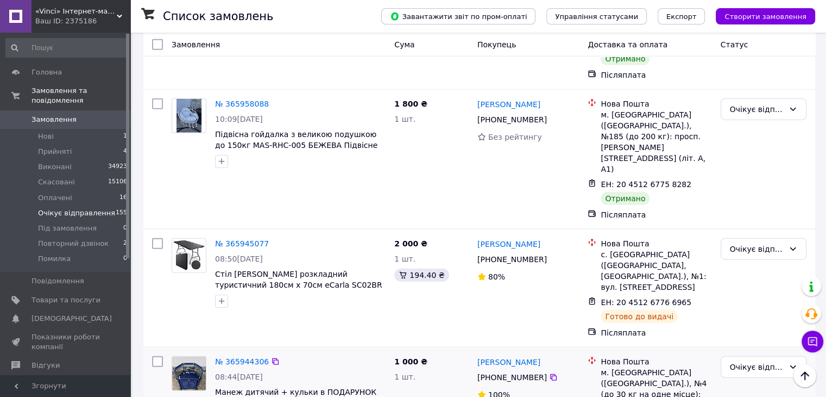
scroll to position [2662, 0]
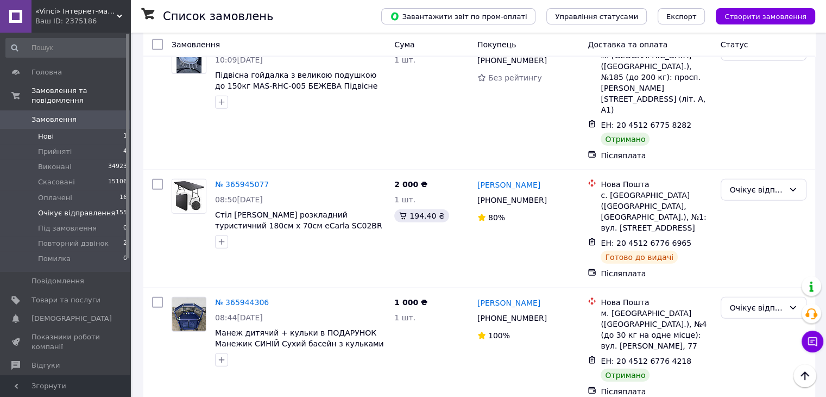
click at [67, 129] on li "Нові 1" at bounding box center [67, 136] width 134 height 15
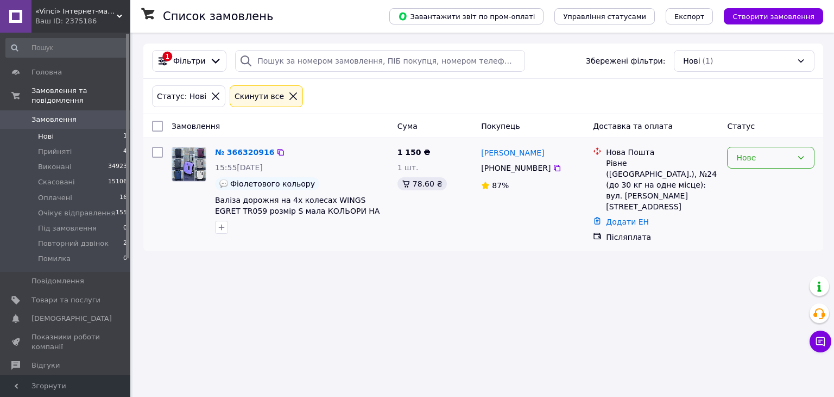
click at [741, 155] on div "Нове" at bounding box center [765, 158] width 56 height 12
click at [745, 178] on li "Прийнято" at bounding box center [771, 181] width 86 height 20
click at [50, 147] on span "Прийняті" at bounding box center [55, 152] width 34 height 10
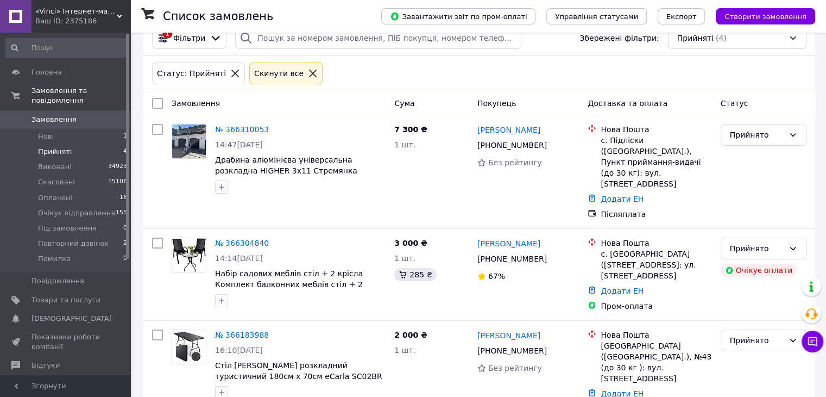
scroll to position [23, 0]
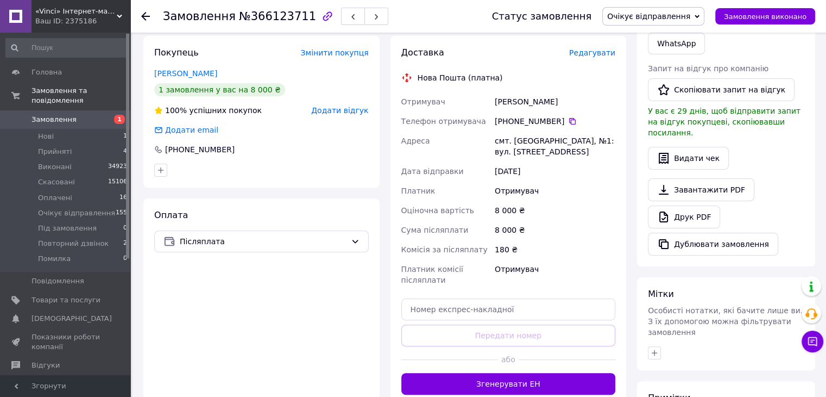
scroll to position [217, 0]
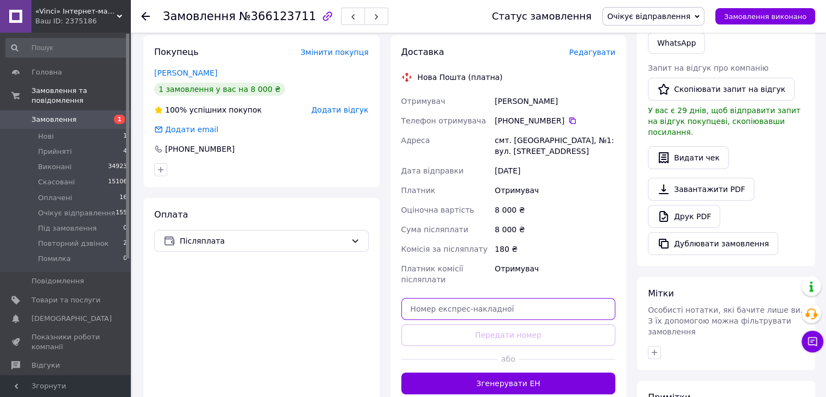
paste input "20451268536733"
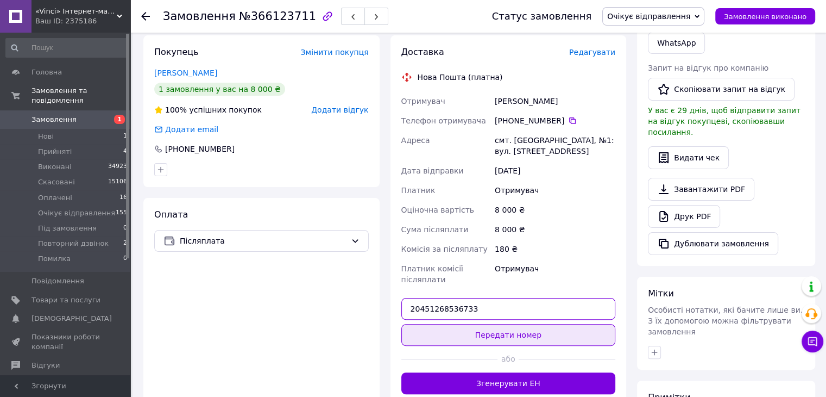
type input "20451268536733"
click at [526, 324] on button "Передати номер" at bounding box center [508, 335] width 215 height 22
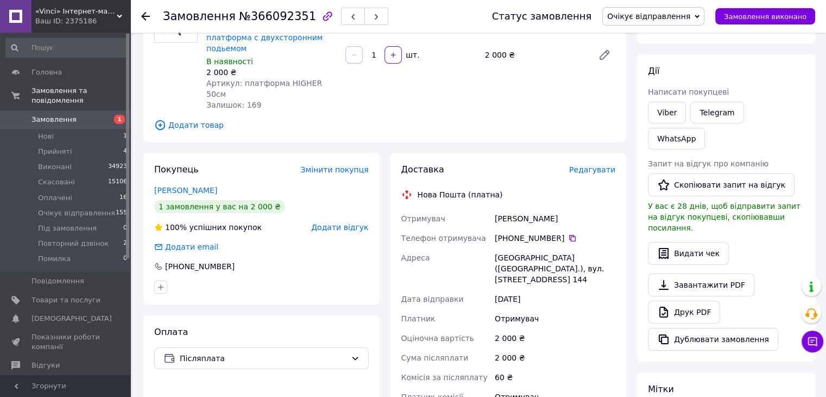
scroll to position [163, 0]
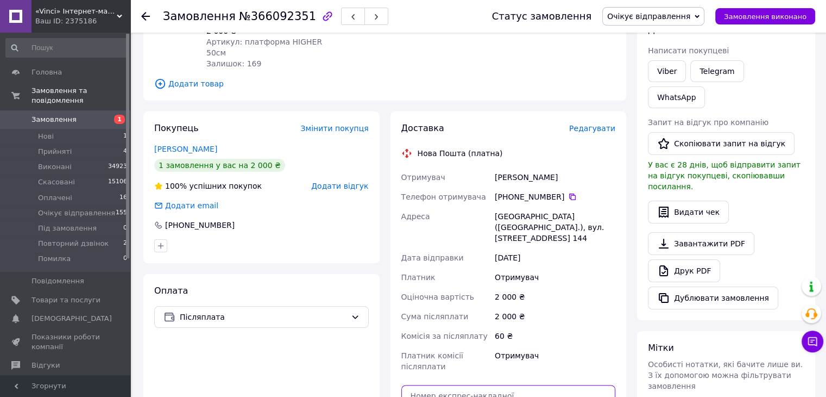
paste input "20451268526829"
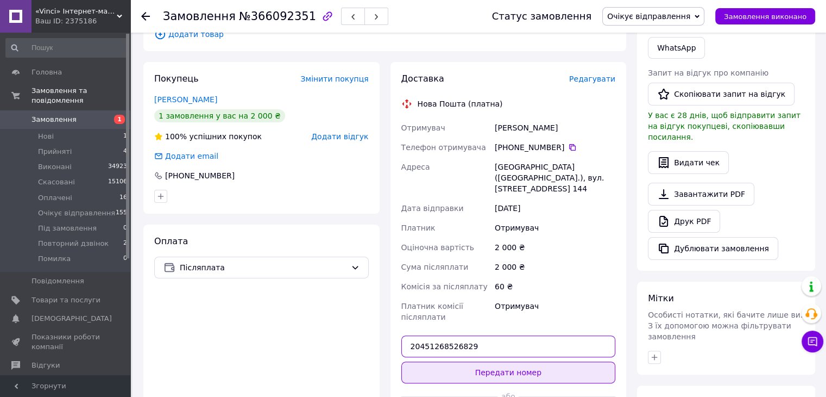
scroll to position [326, 0]
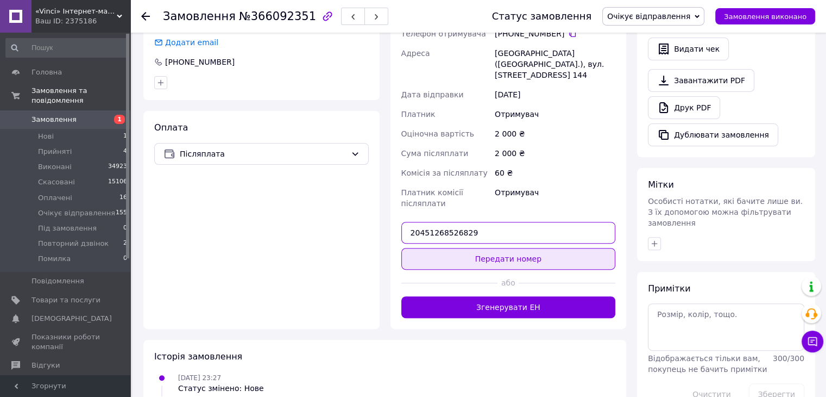
type input "20451268526829"
click at [524, 248] on button "Передати номер" at bounding box center [508, 259] width 215 height 22
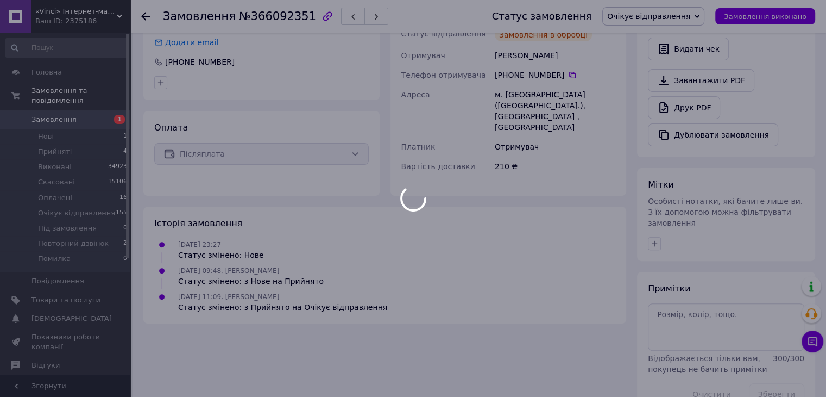
scroll to position [306, 0]
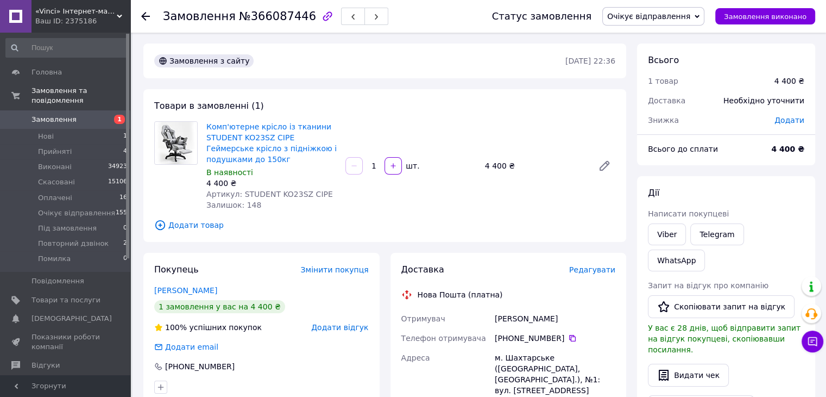
scroll to position [163, 0]
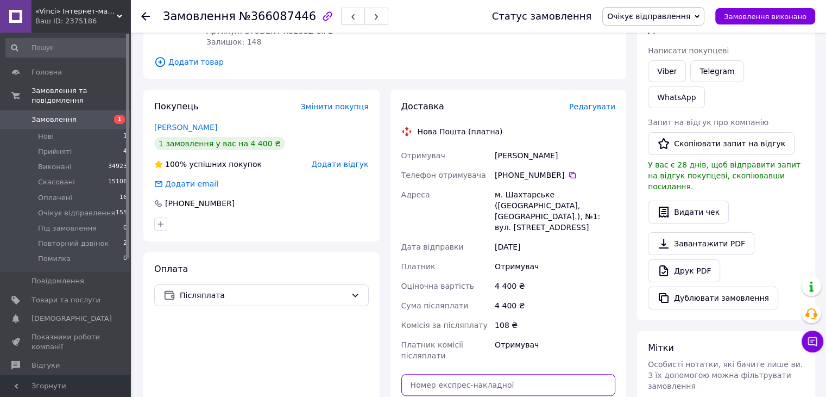
paste input "20451268546331"
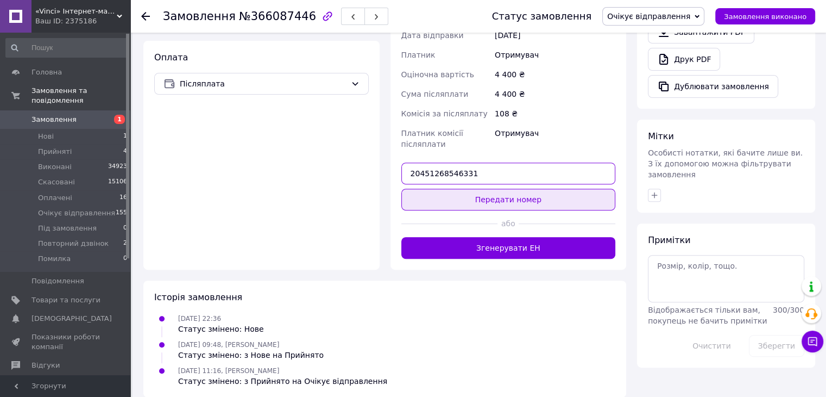
scroll to position [375, 0]
type input "20451268546331"
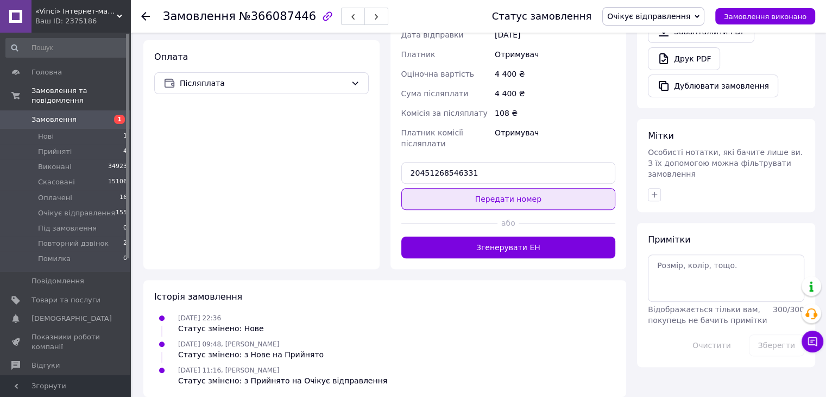
click at [530, 190] on button "Передати номер" at bounding box center [508, 199] width 215 height 22
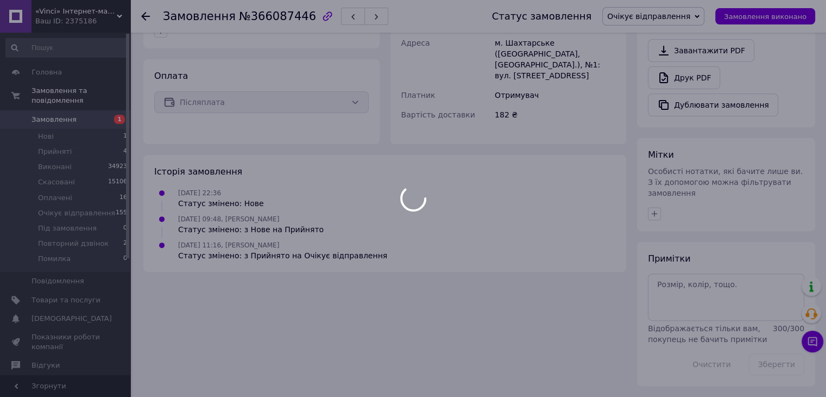
scroll to position [306, 0]
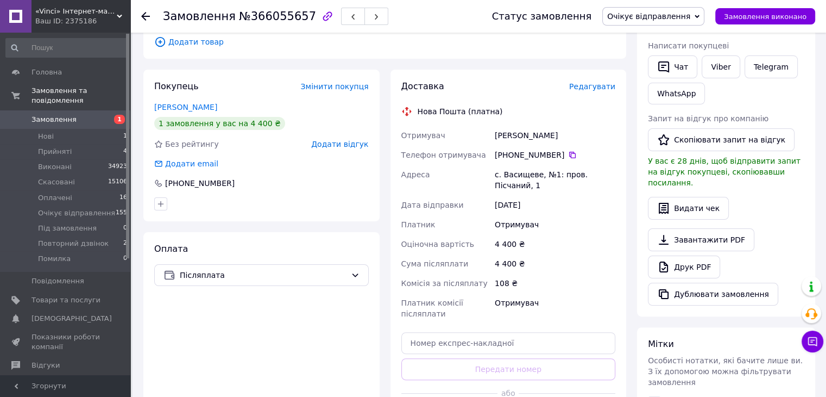
scroll to position [272, 0]
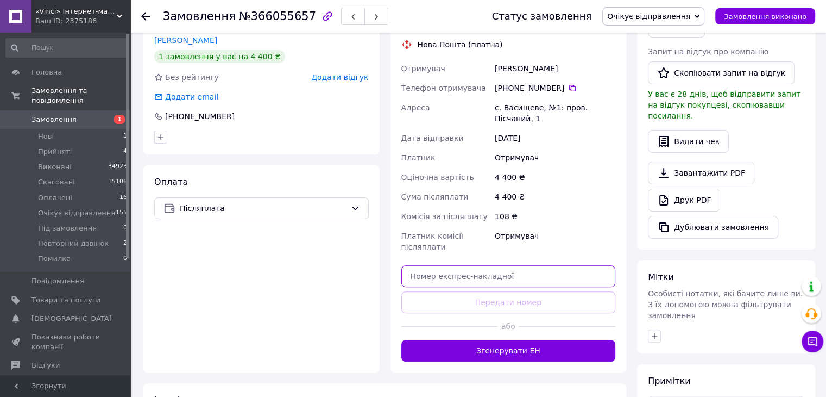
paste input "20451268545132"
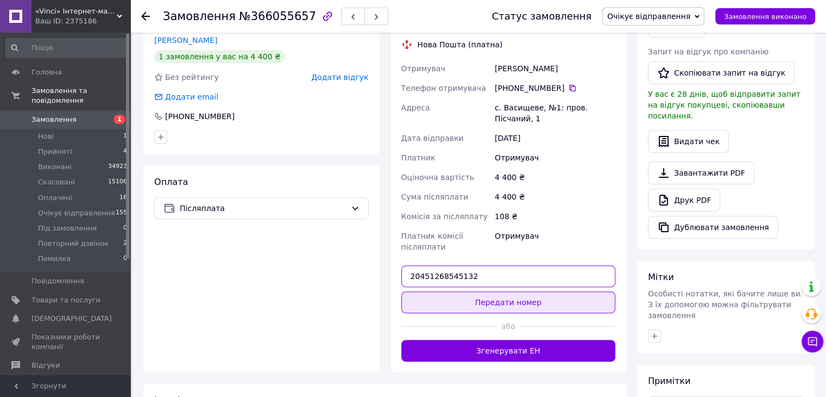
type input "20451268545132"
click at [519, 291] on button "Передати номер" at bounding box center [508, 302] width 215 height 22
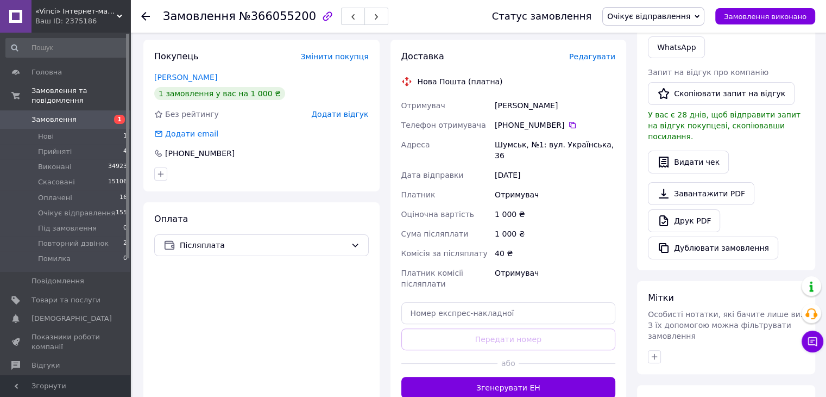
scroll to position [217, 0]
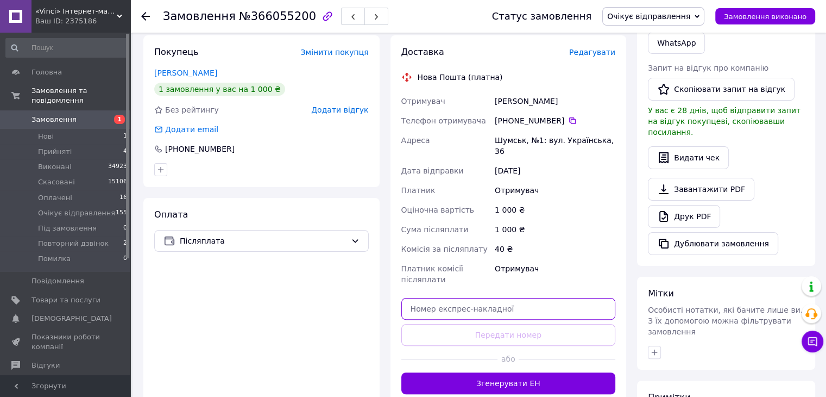
paste input "20451268532608"
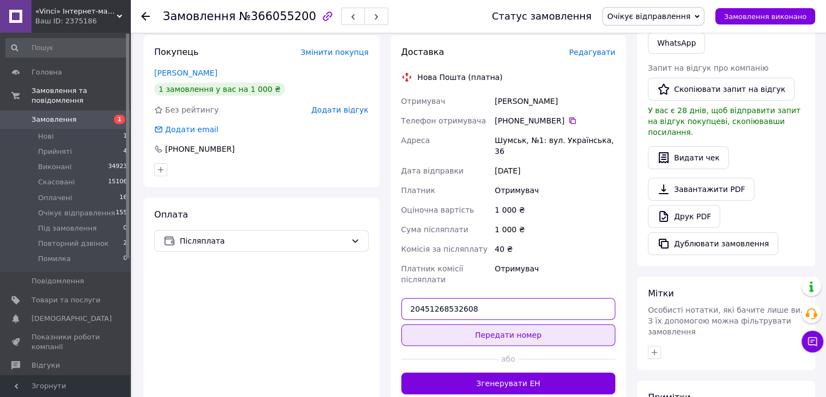
type input "20451268532608"
click at [513, 324] on button "Передати номер" at bounding box center [508, 335] width 215 height 22
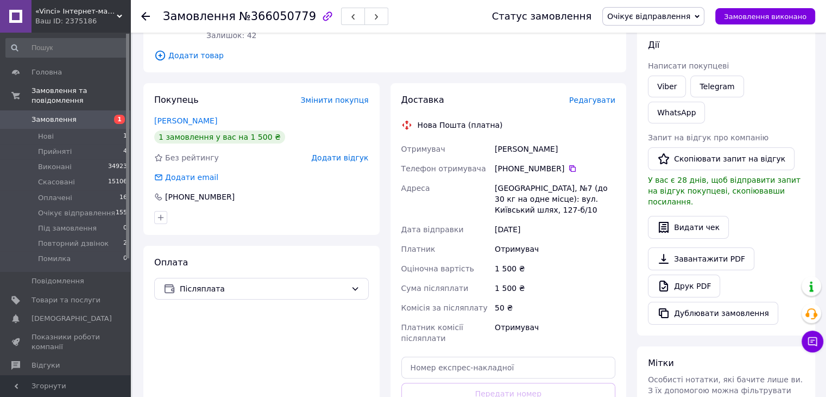
scroll to position [217, 0]
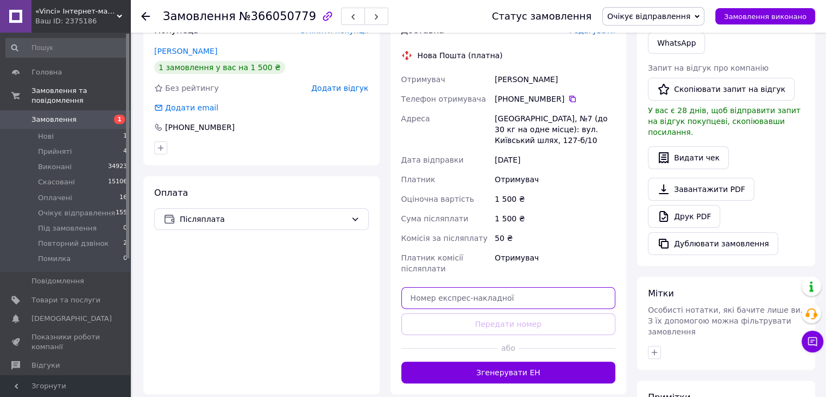
paste input "20451268534383"
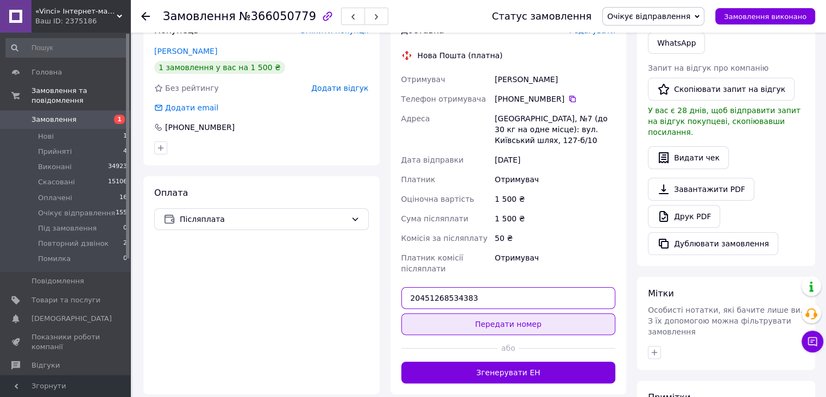
type input "20451268534383"
click at [512, 322] on button "Передати номер" at bounding box center [508, 324] width 215 height 22
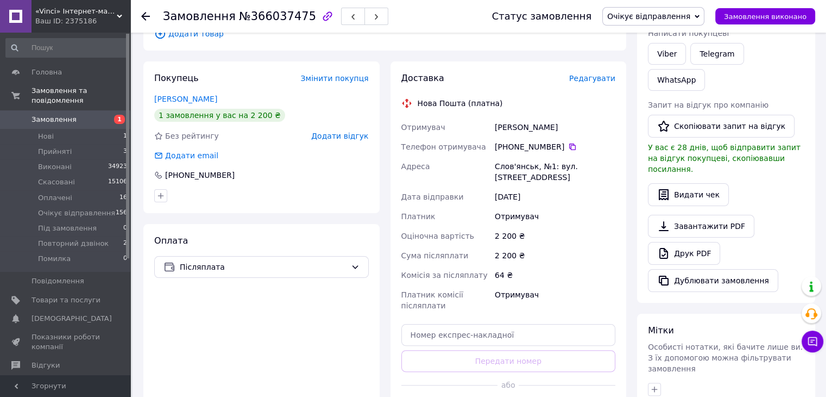
scroll to position [217, 0]
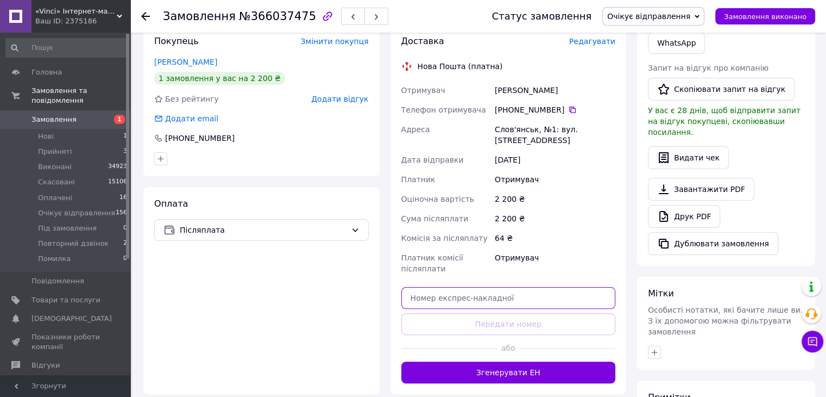
paste input "20451268527574"
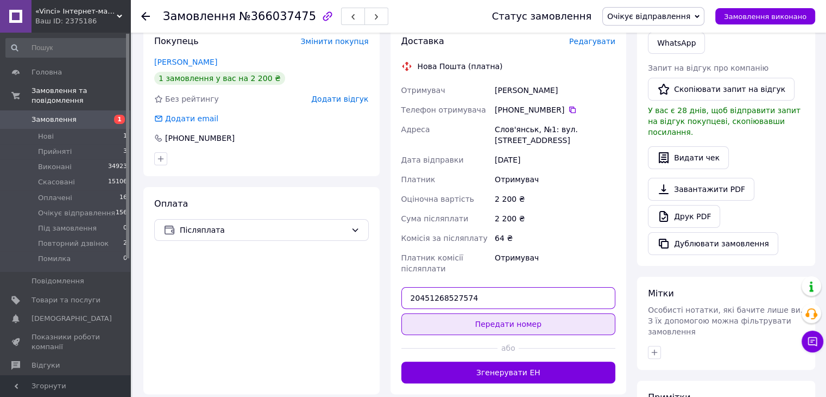
type input "20451268527574"
click at [514, 330] on button "Передати номер" at bounding box center [508, 324] width 215 height 22
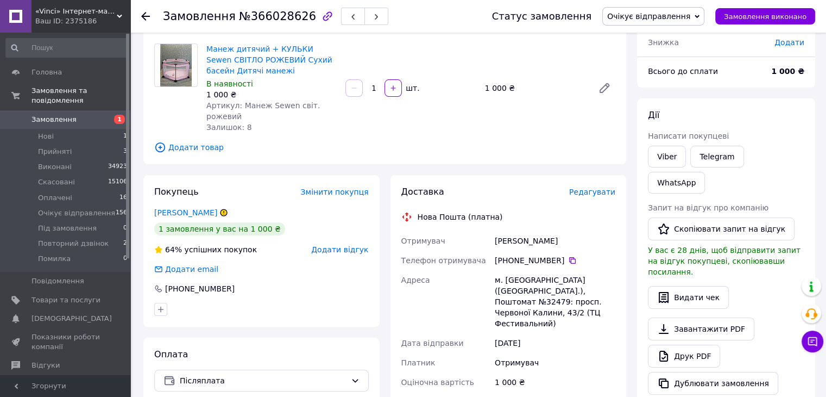
scroll to position [272, 0]
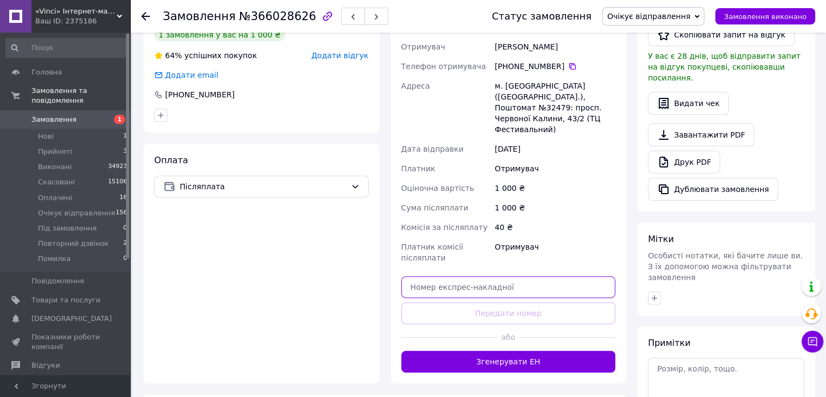
paste input "20451268533422"
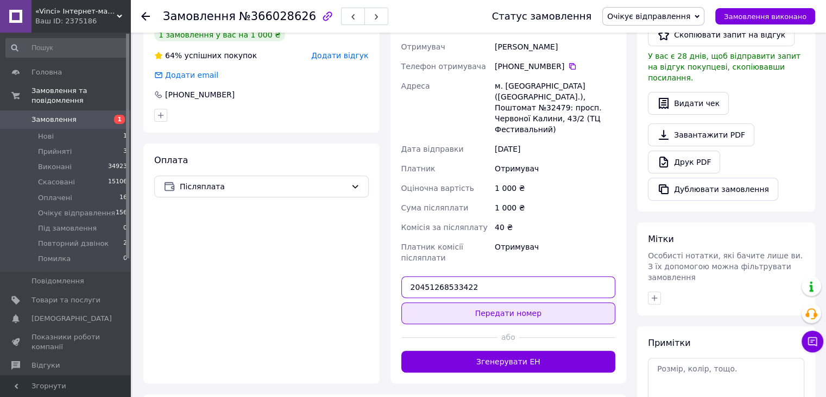
type input "20451268533422"
click at [522, 302] on button "Передати номер" at bounding box center [508, 313] width 215 height 22
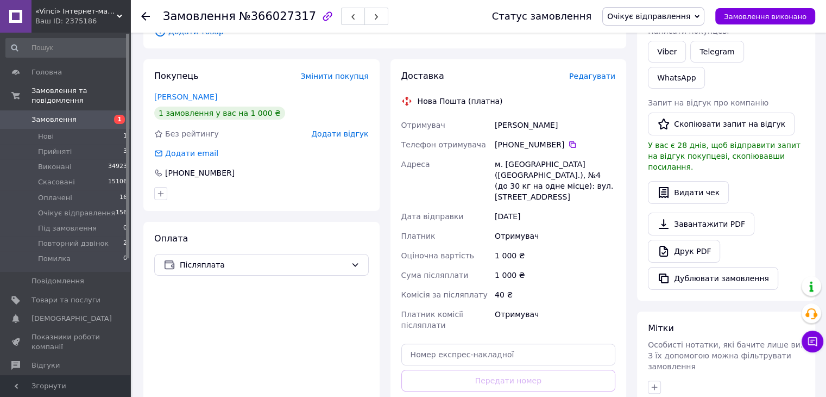
scroll to position [217, 0]
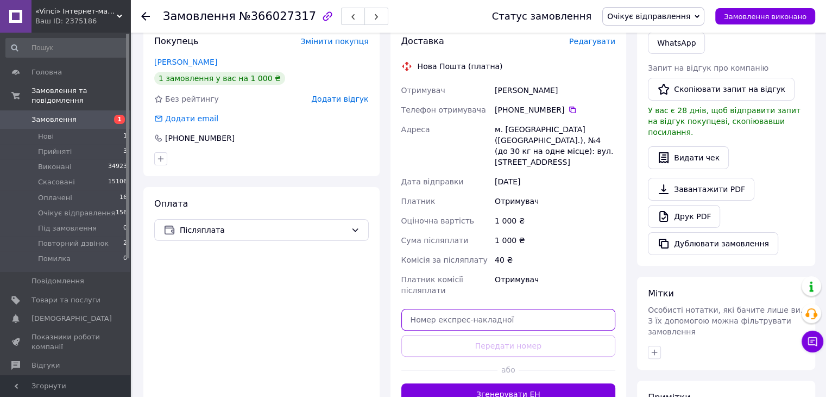
paste input "20451268531778"
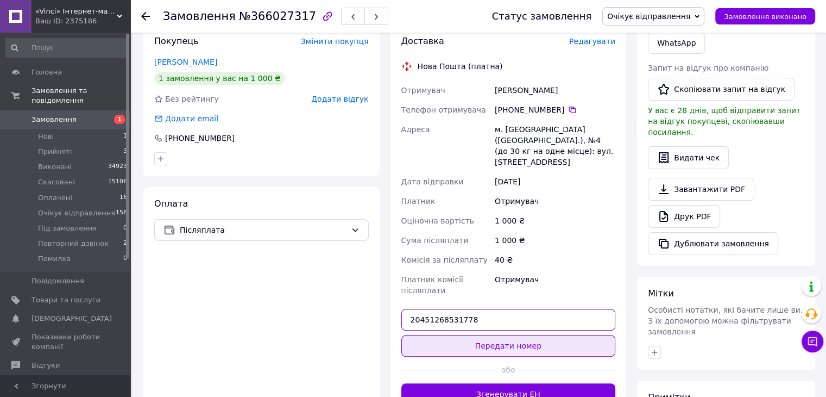
type input "20451268531778"
click at [525, 337] on button "Передати номер" at bounding box center [508, 346] width 215 height 22
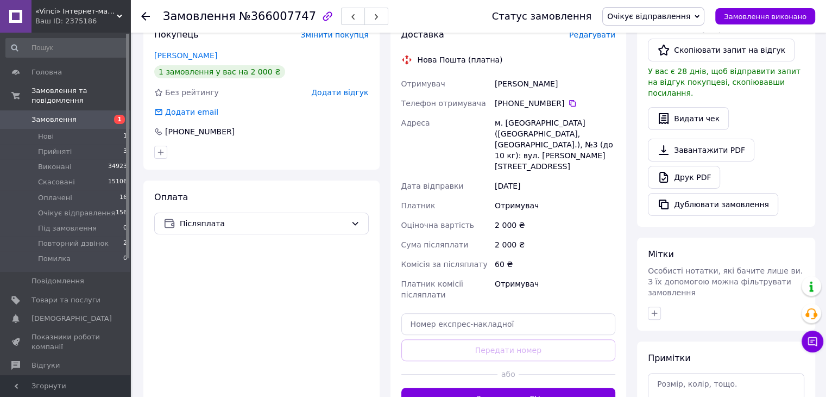
scroll to position [326, 0]
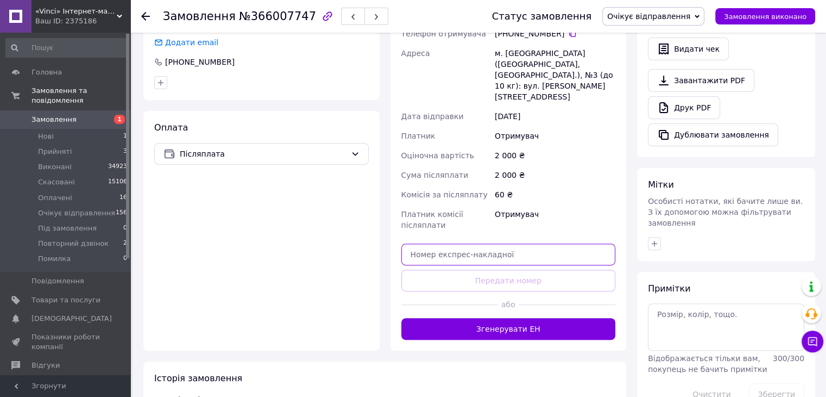
paste input "20451268524453"
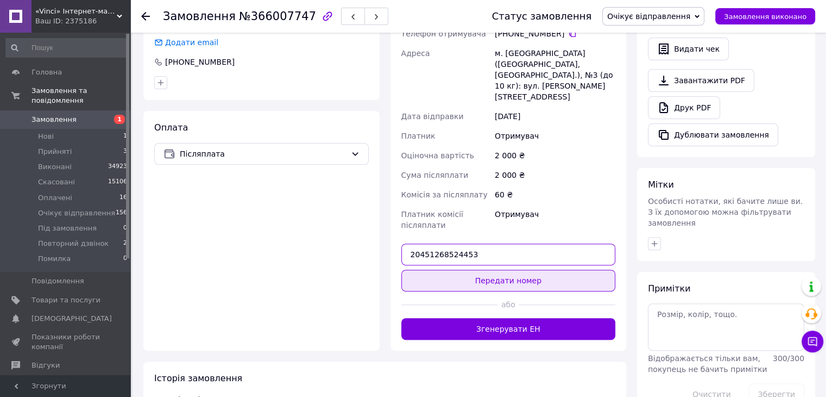
type input "20451268524453"
click at [537, 269] on button "Передати номер" at bounding box center [508, 280] width 215 height 22
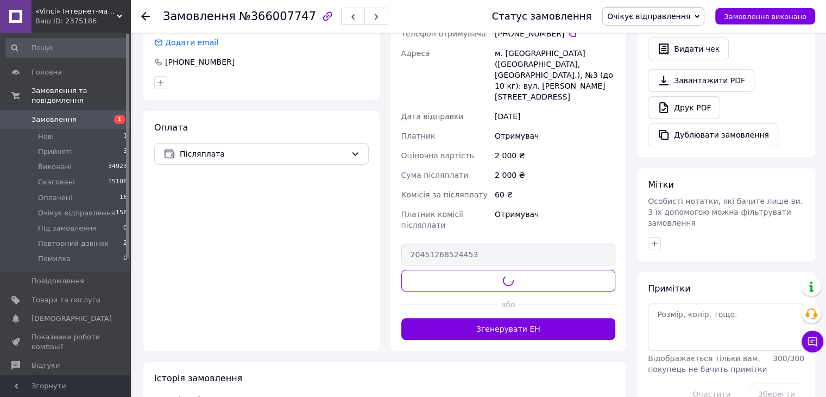
scroll to position [306, 0]
